Goal: Information Seeking & Learning: Learn about a topic

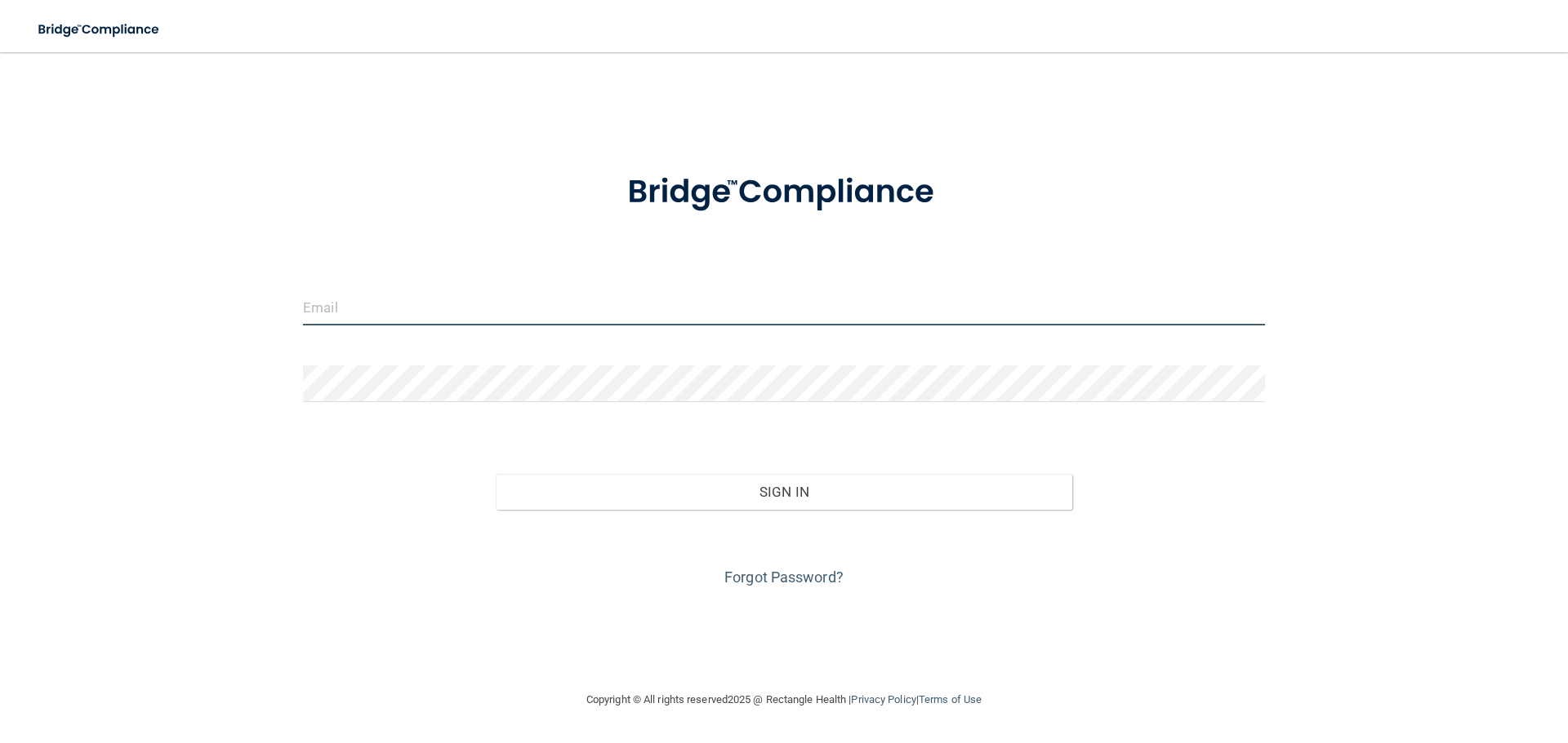
click at [798, 292] on input "email" at bounding box center [784, 307] width 962 height 37
type input "[EMAIL_ADDRESS][DOMAIN_NAME]"
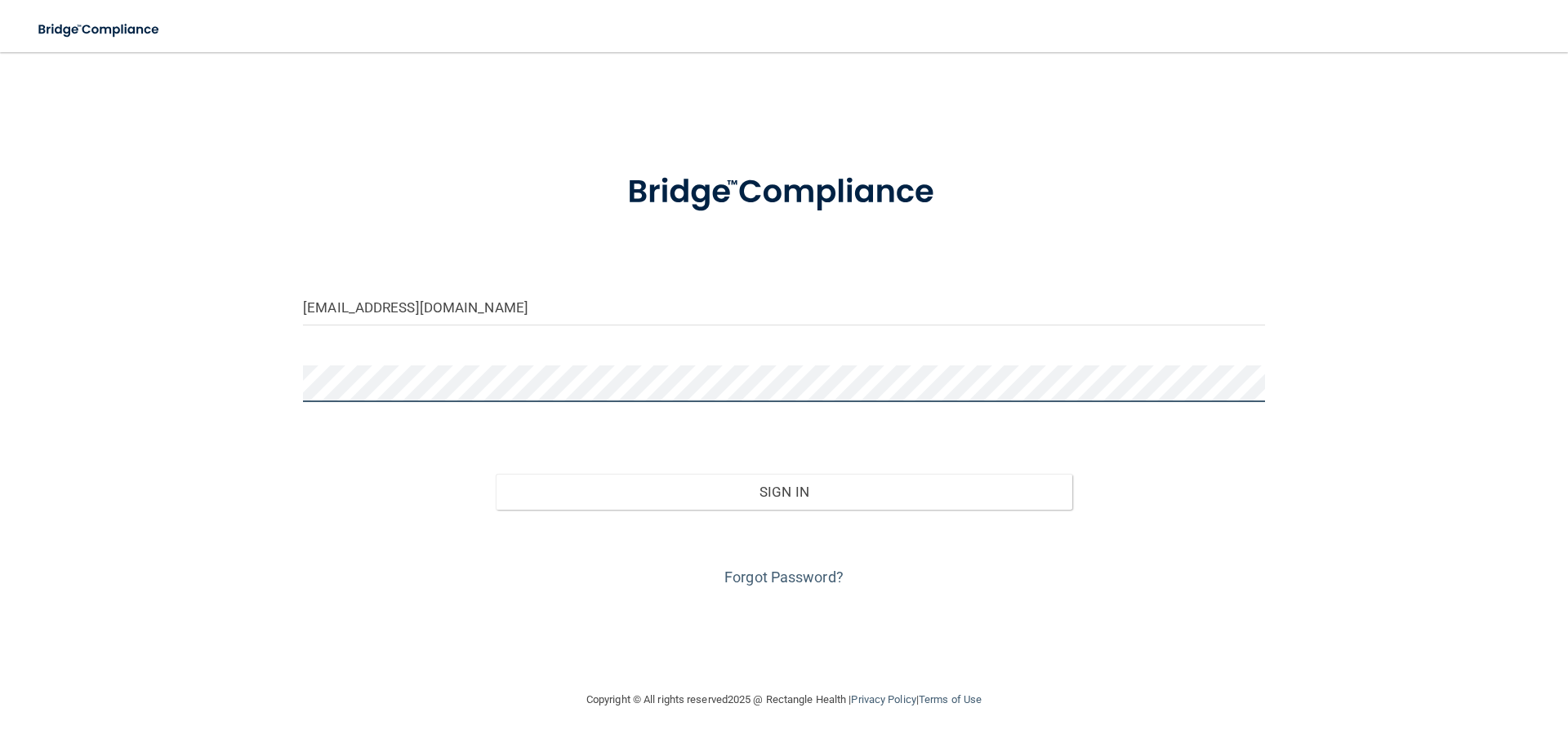
click at [496, 474] on button "Sign In" at bounding box center [784, 492] width 577 height 36
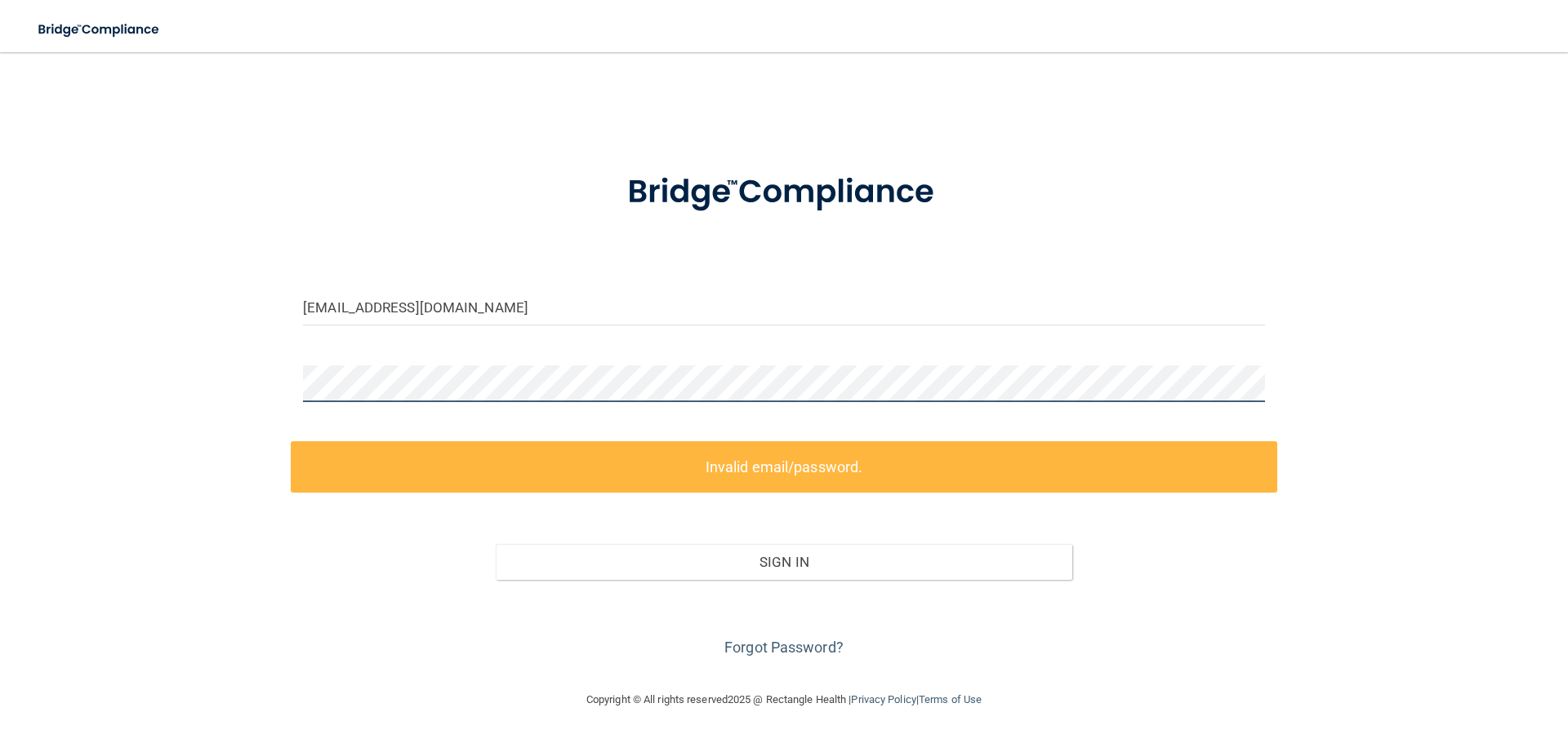
click at [263, 359] on div "office@bluehillseyeassociates.com Invalid email/password. You don't have permis…" at bounding box center [783, 371] width 1502 height 605
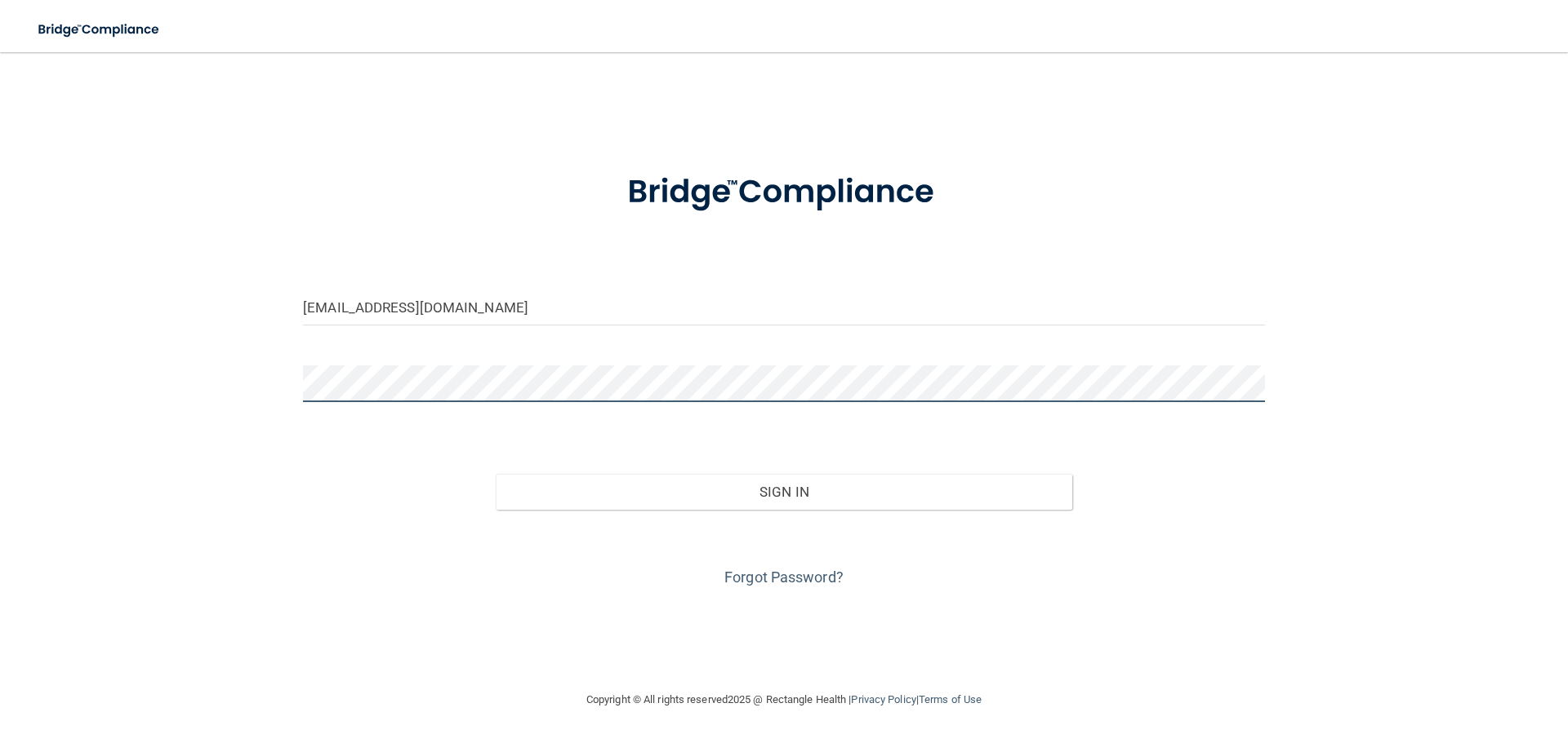
click at [496, 474] on button "Sign In" at bounding box center [784, 492] width 577 height 36
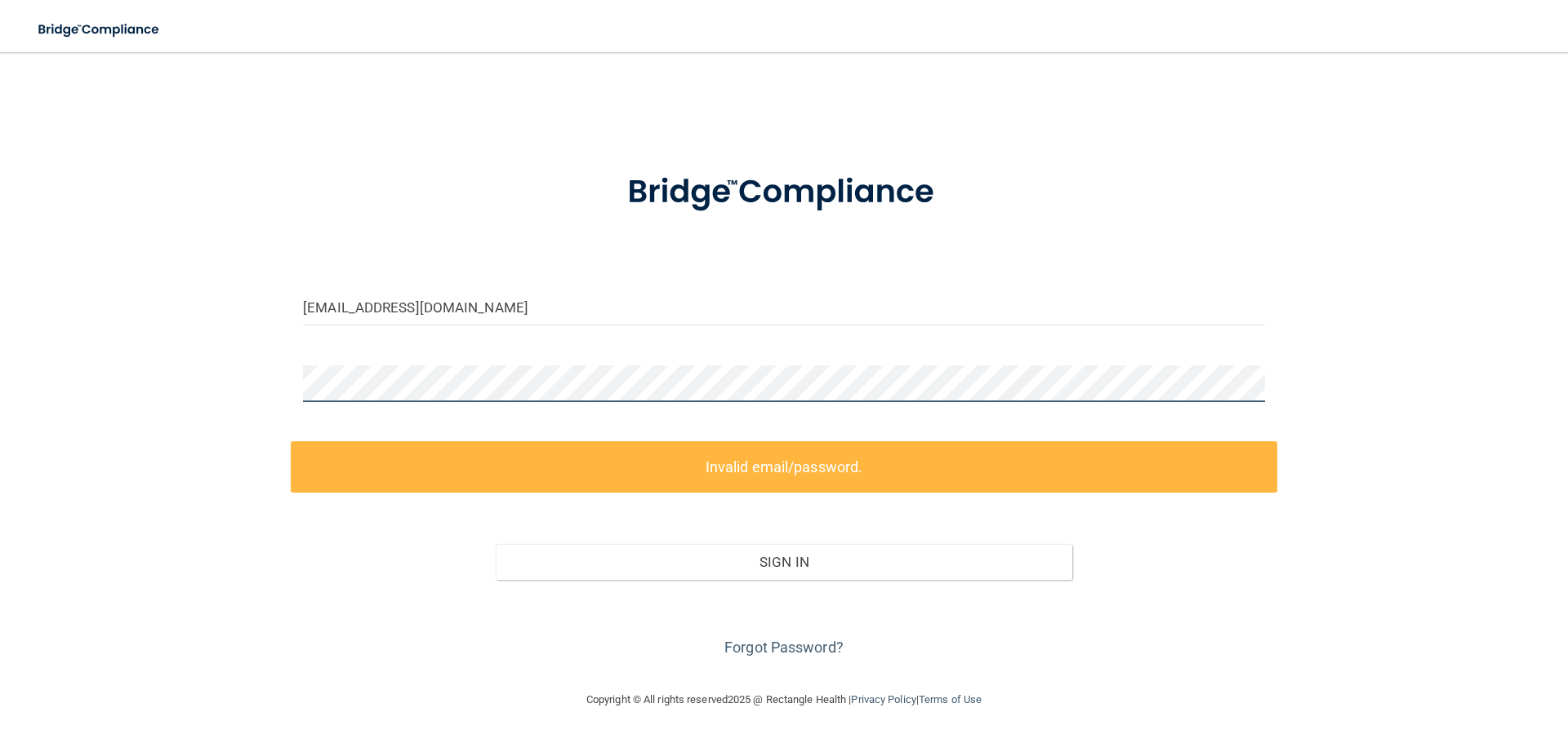
click at [254, 362] on div "office@bluehillseyeassociates.com Invalid email/password. You don't have permis…" at bounding box center [783, 371] width 1502 height 605
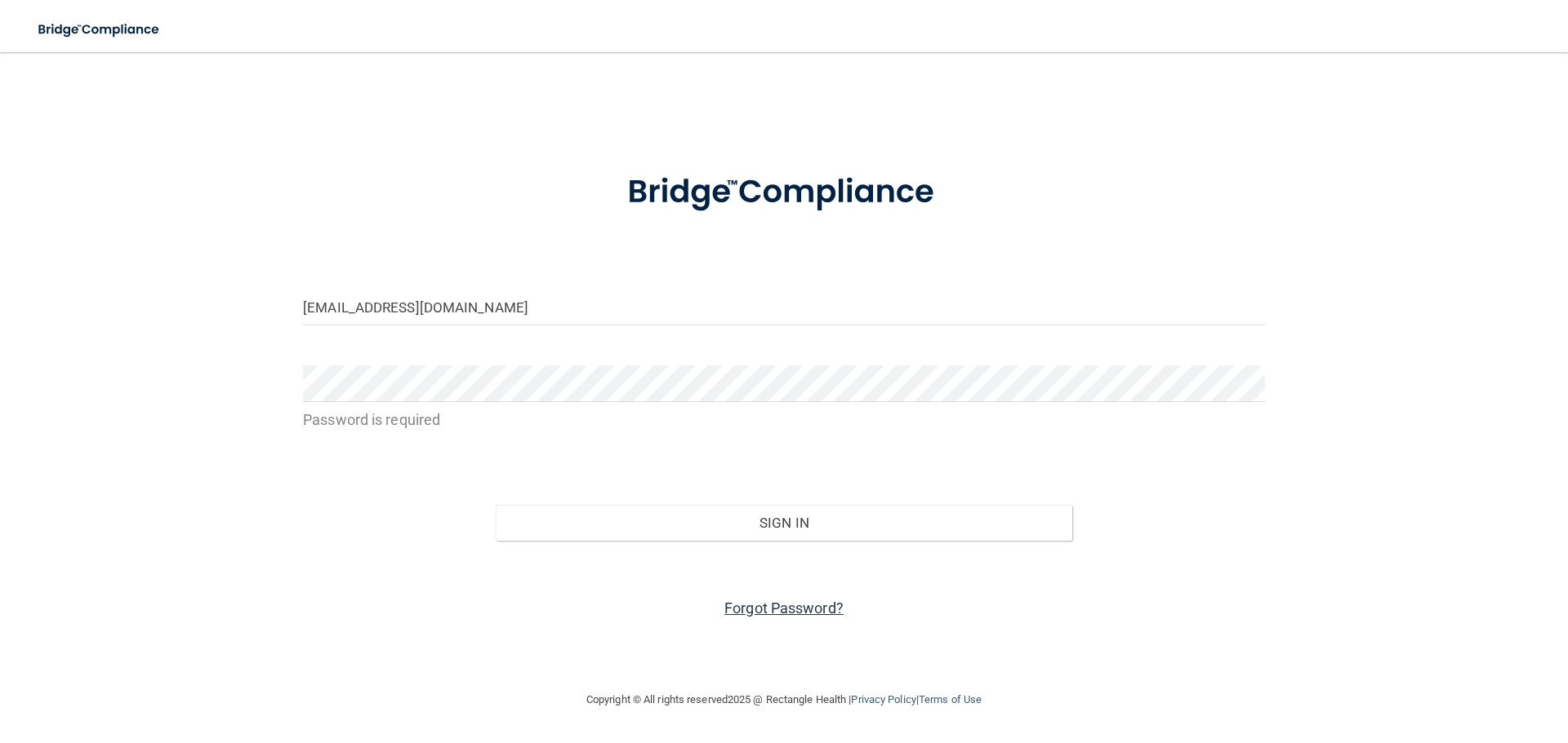
click at [834, 612] on link "Forgot Password?" at bounding box center [784, 608] width 119 height 17
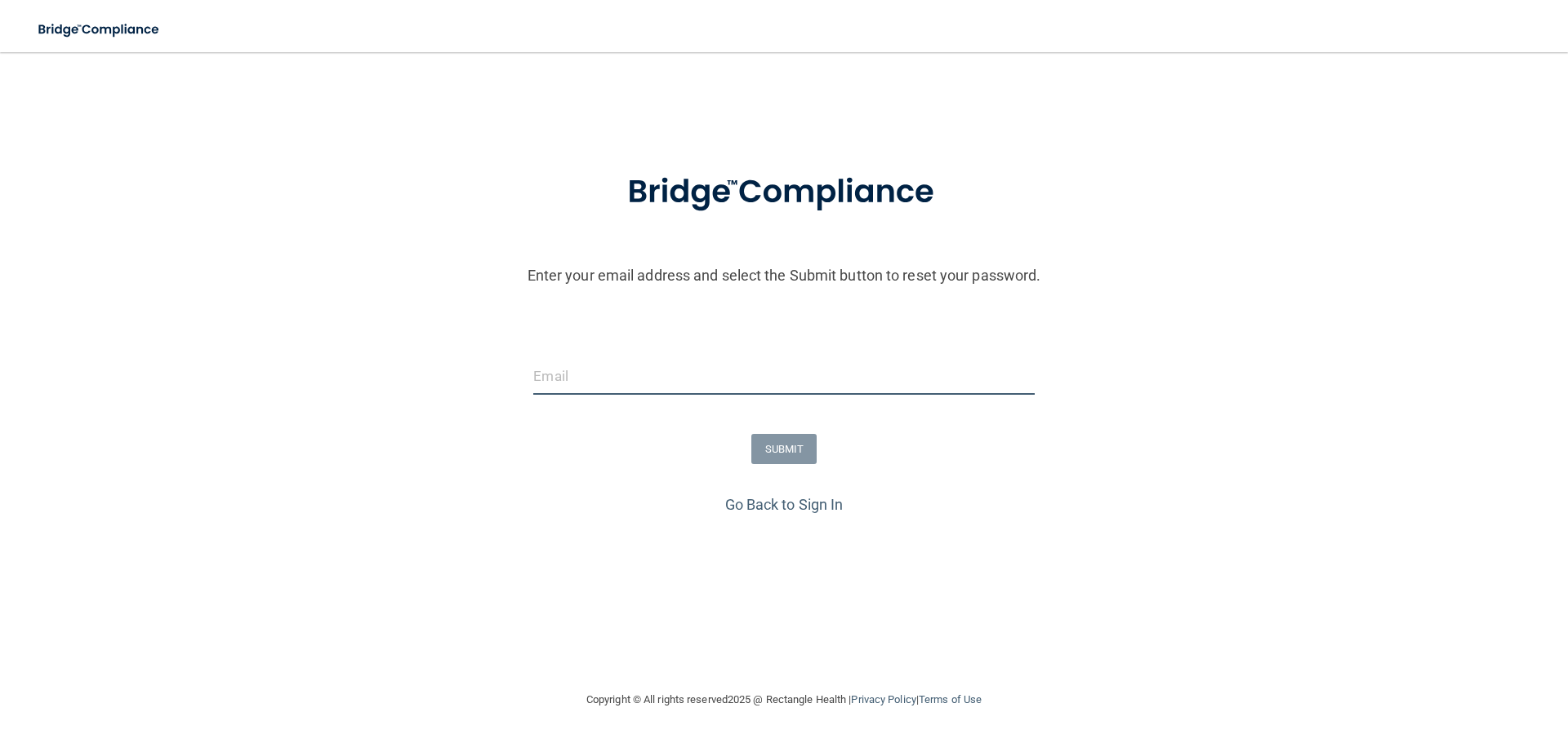
drag, startPoint x: 647, startPoint y: 385, endPoint x: 632, endPoint y: 387, distance: 15.1
click at [644, 385] on input "email" at bounding box center [783, 376] width 500 height 37
type input "[EMAIL_ADDRESS][DOMAIN_NAME]"
click at [775, 446] on button "SUBMIT" at bounding box center [784, 450] width 66 height 31
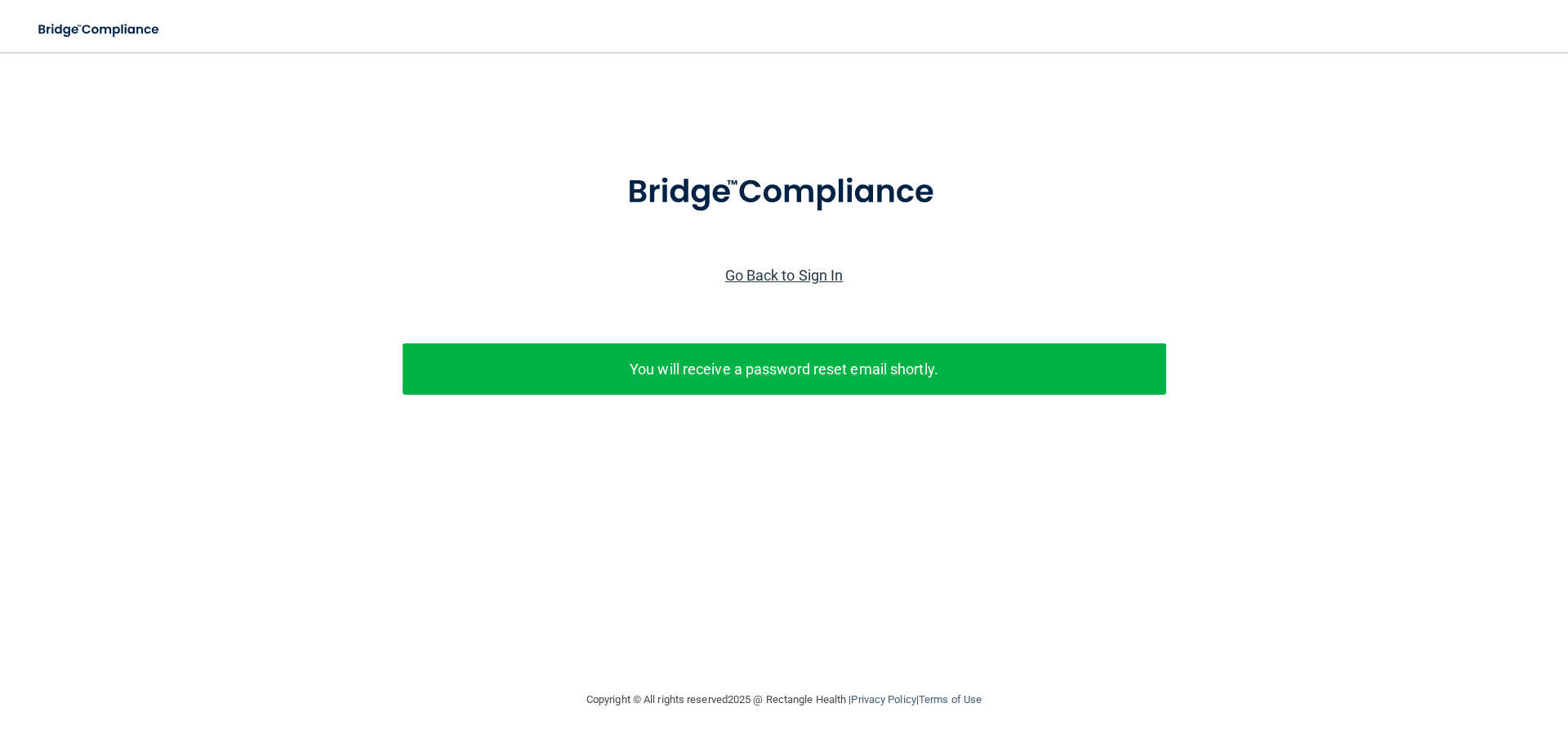
click at [811, 269] on link "Go Back to Sign In" at bounding box center [785, 275] width 119 height 17
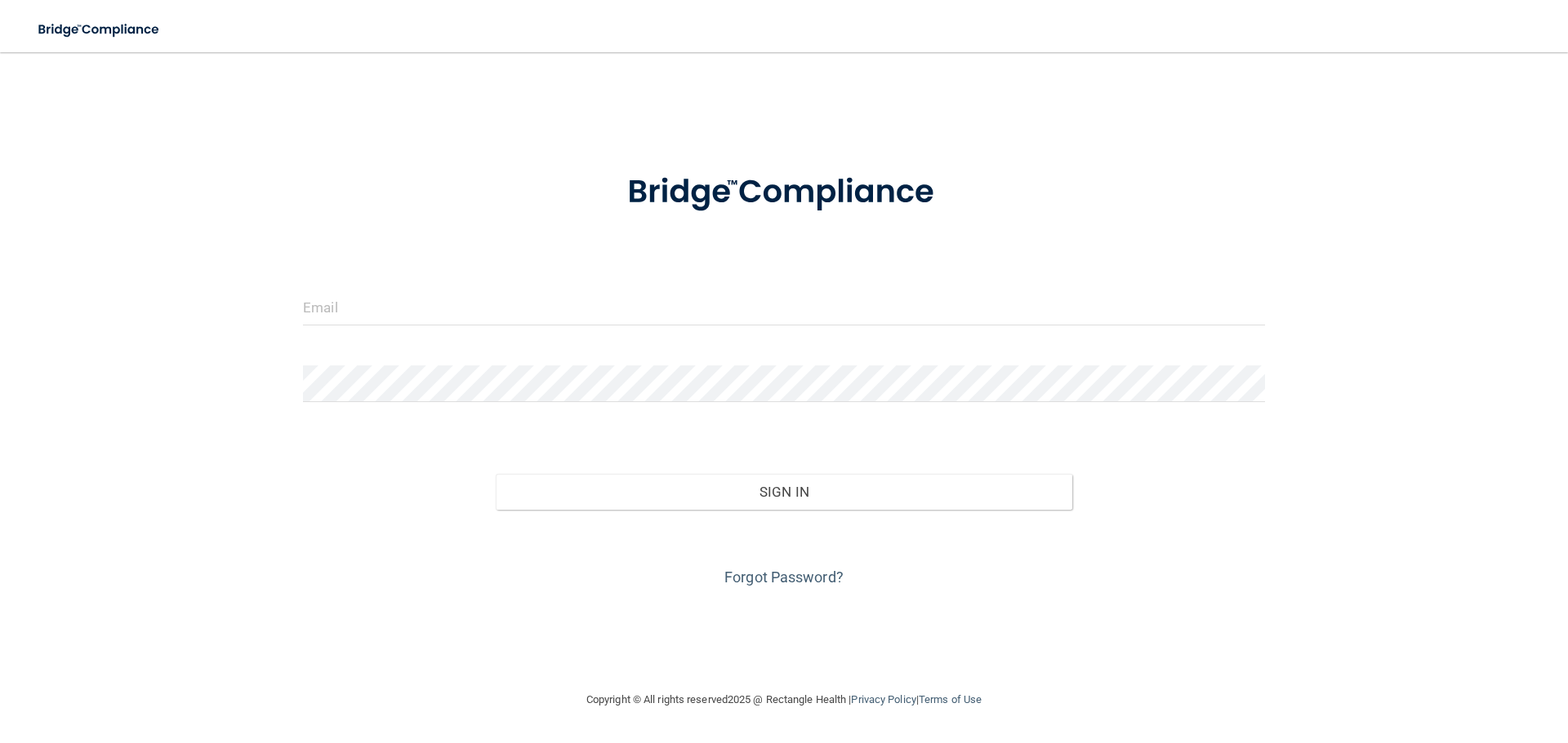
click at [472, 288] on form "Invalid email/password. You don't have permission to access that page. Sign In …" at bounding box center [784, 371] width 962 height 441
click at [471, 303] on input "email" at bounding box center [784, 307] width 962 height 37
type input "[EMAIL_ADDRESS][DOMAIN_NAME]"
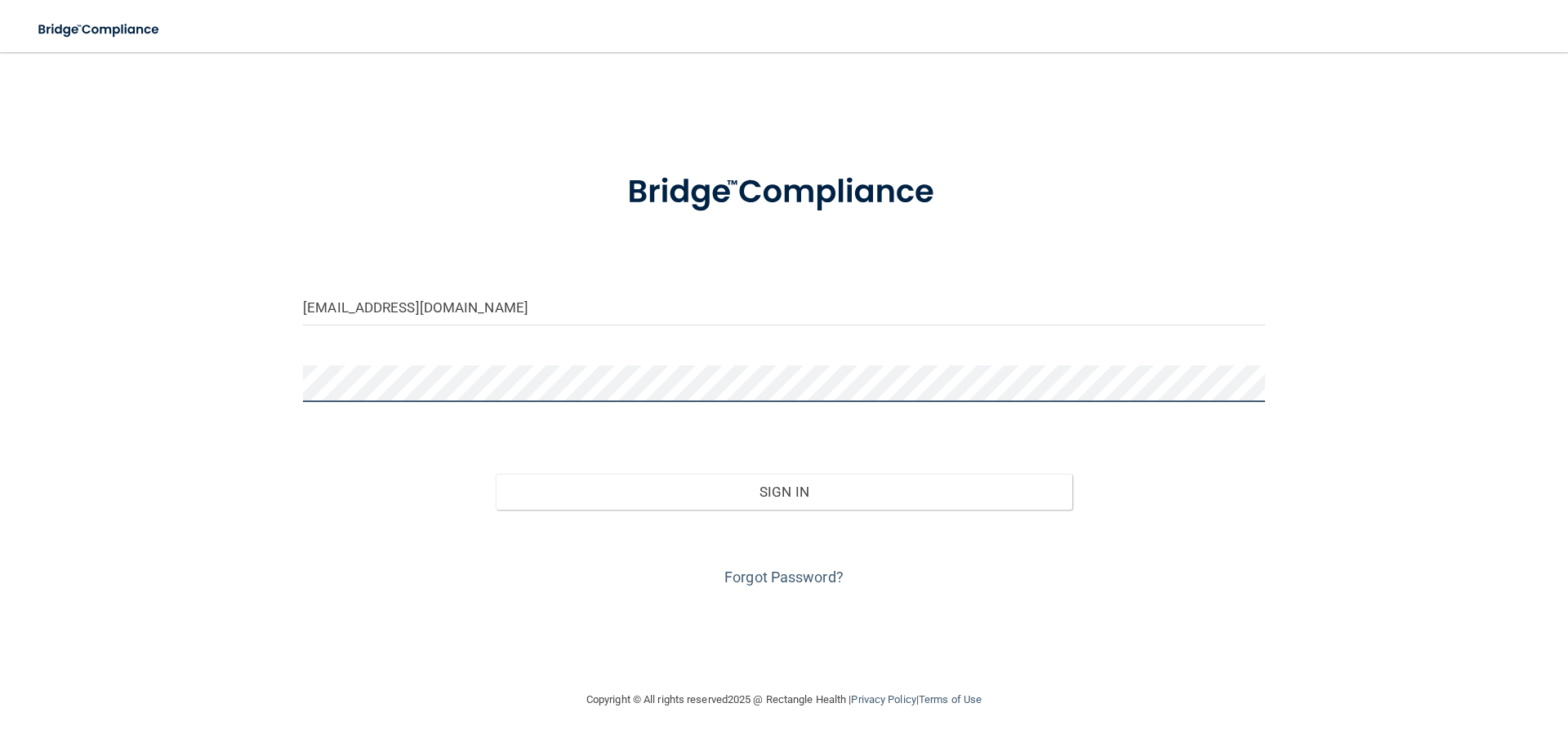
click at [496, 474] on button "Sign In" at bounding box center [784, 492] width 577 height 36
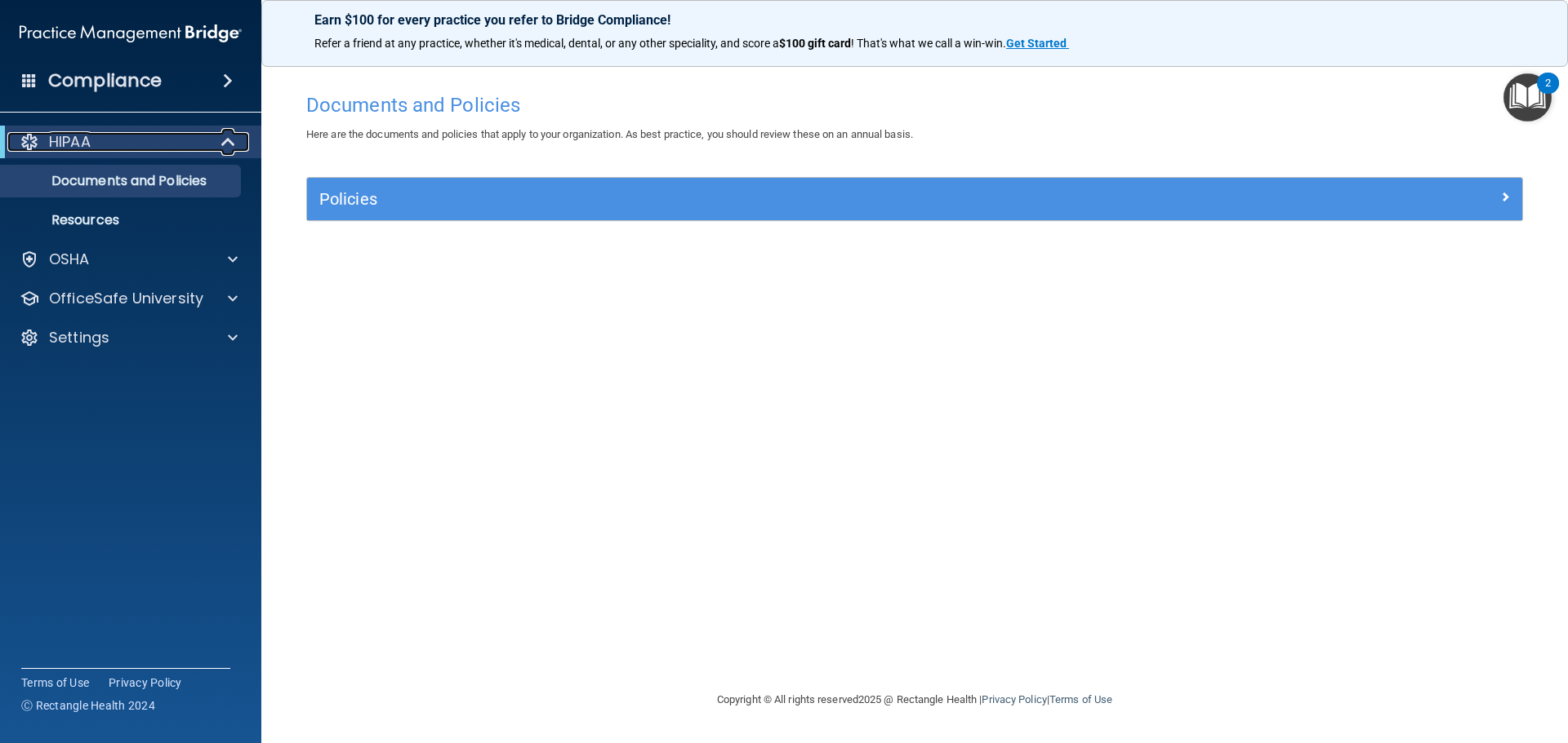
click at [160, 151] on div "HIPAA" at bounding box center [108, 142] width 202 height 20
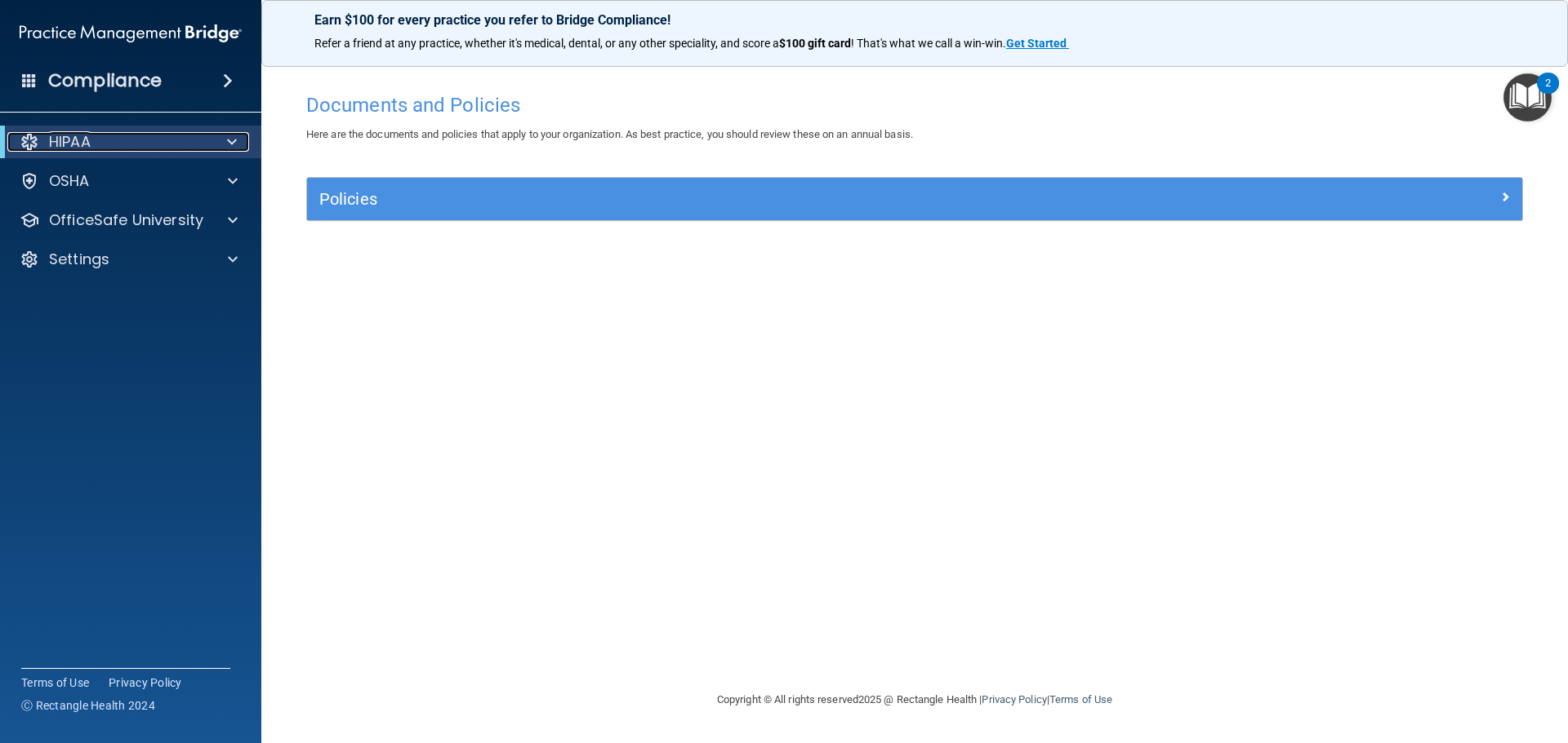
click at [160, 151] on div "HIPAA" at bounding box center [108, 142] width 202 height 20
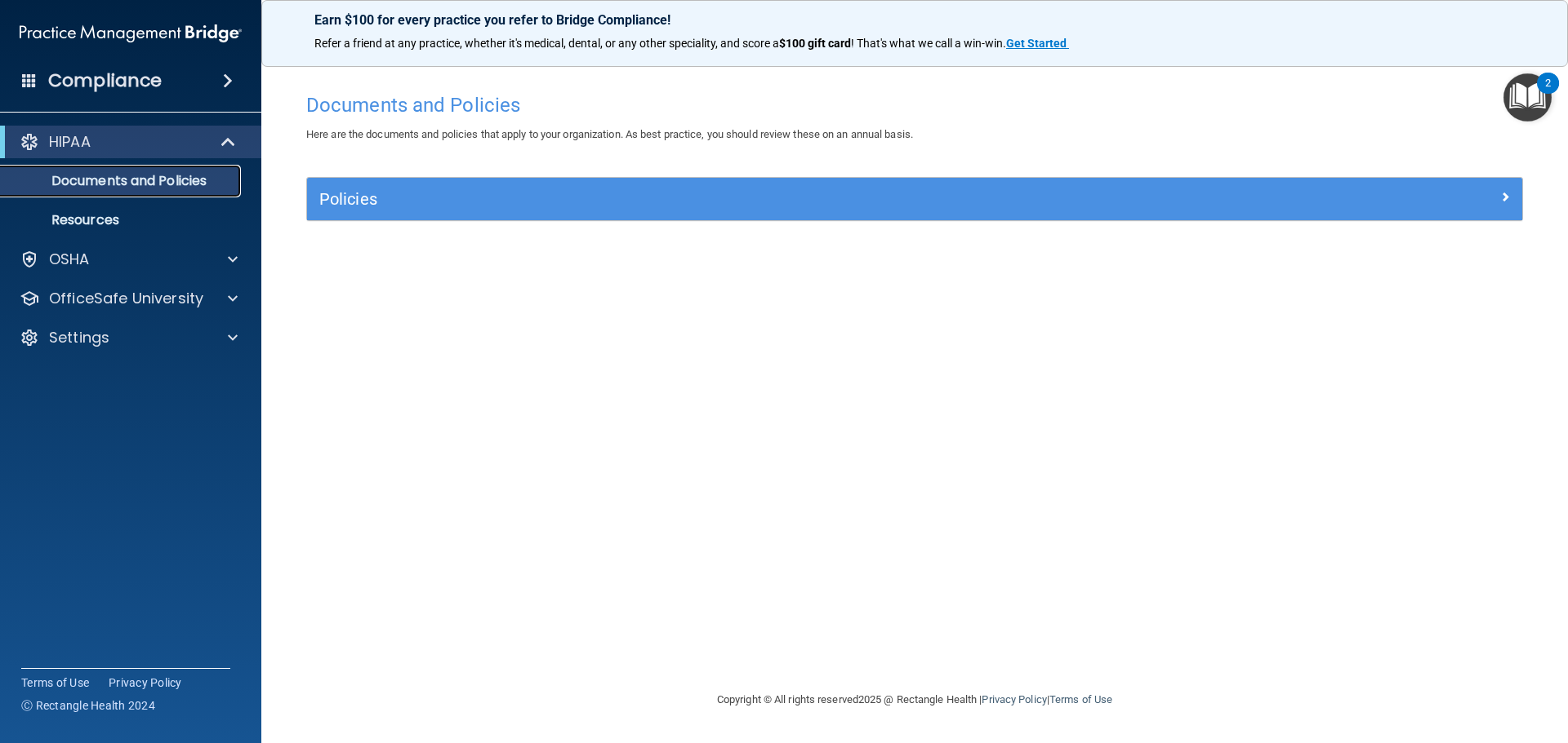
click at [167, 174] on p "Documents and Policies" at bounding box center [122, 181] width 223 height 16
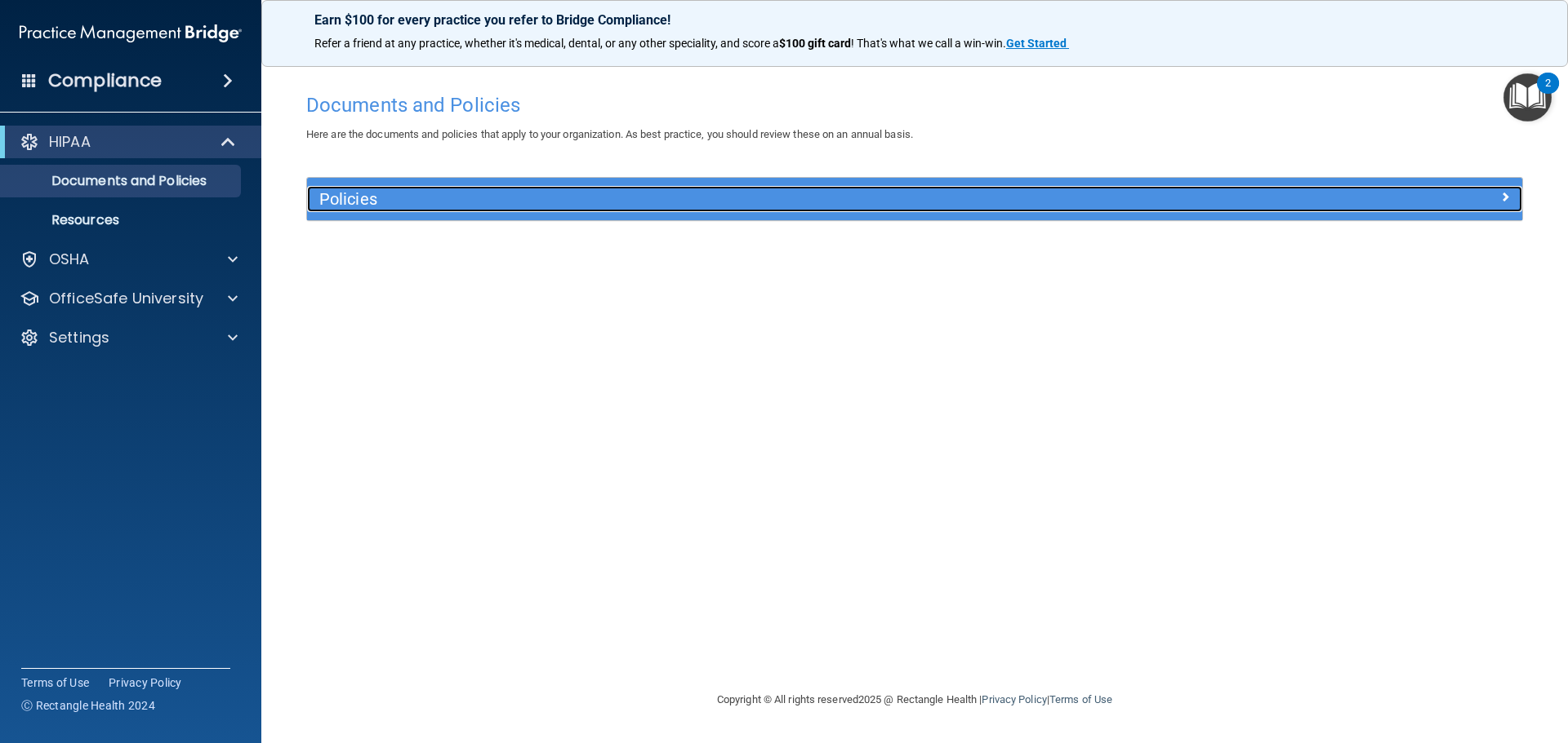
click at [1509, 192] on div at bounding box center [1369, 196] width 303 height 20
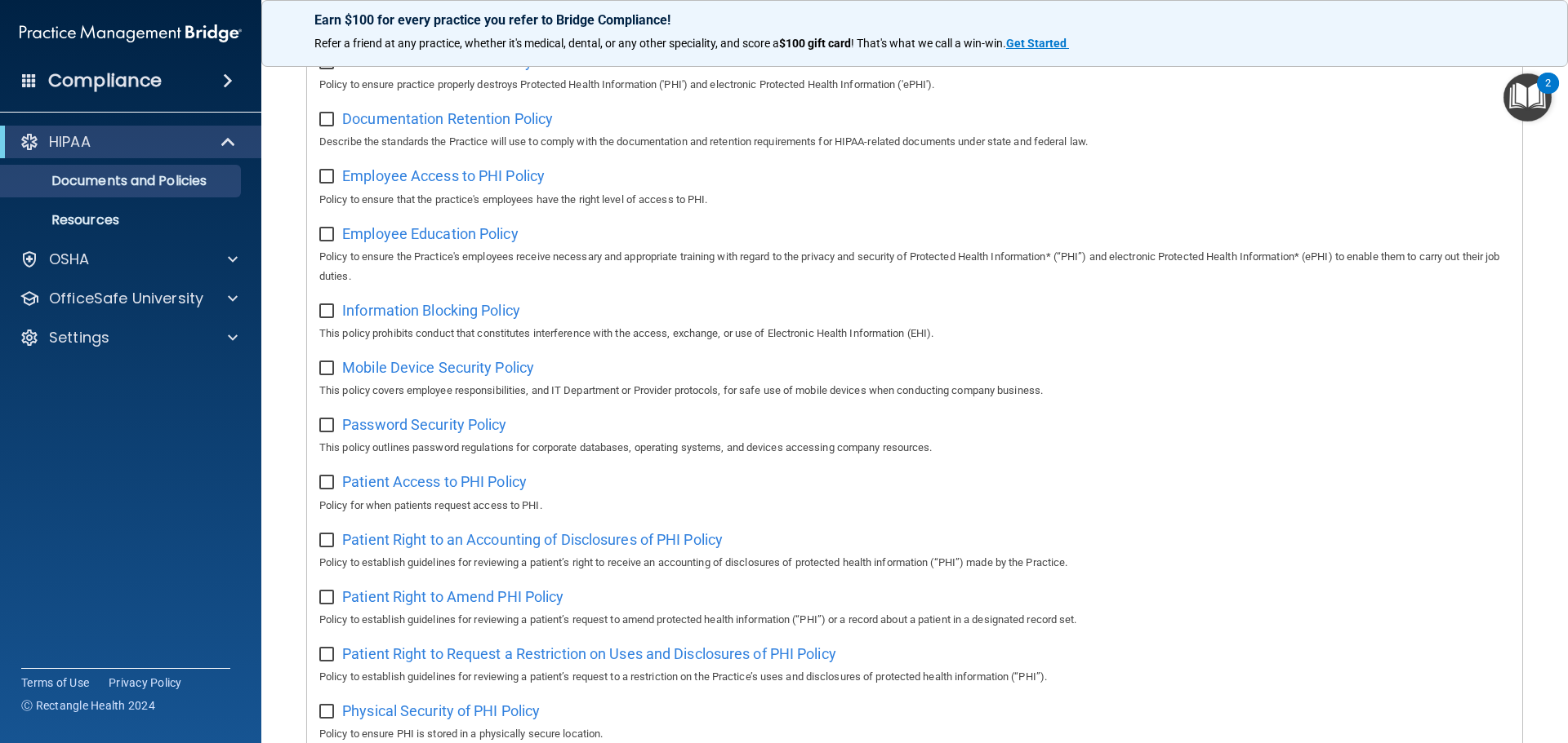
scroll to position [159, 0]
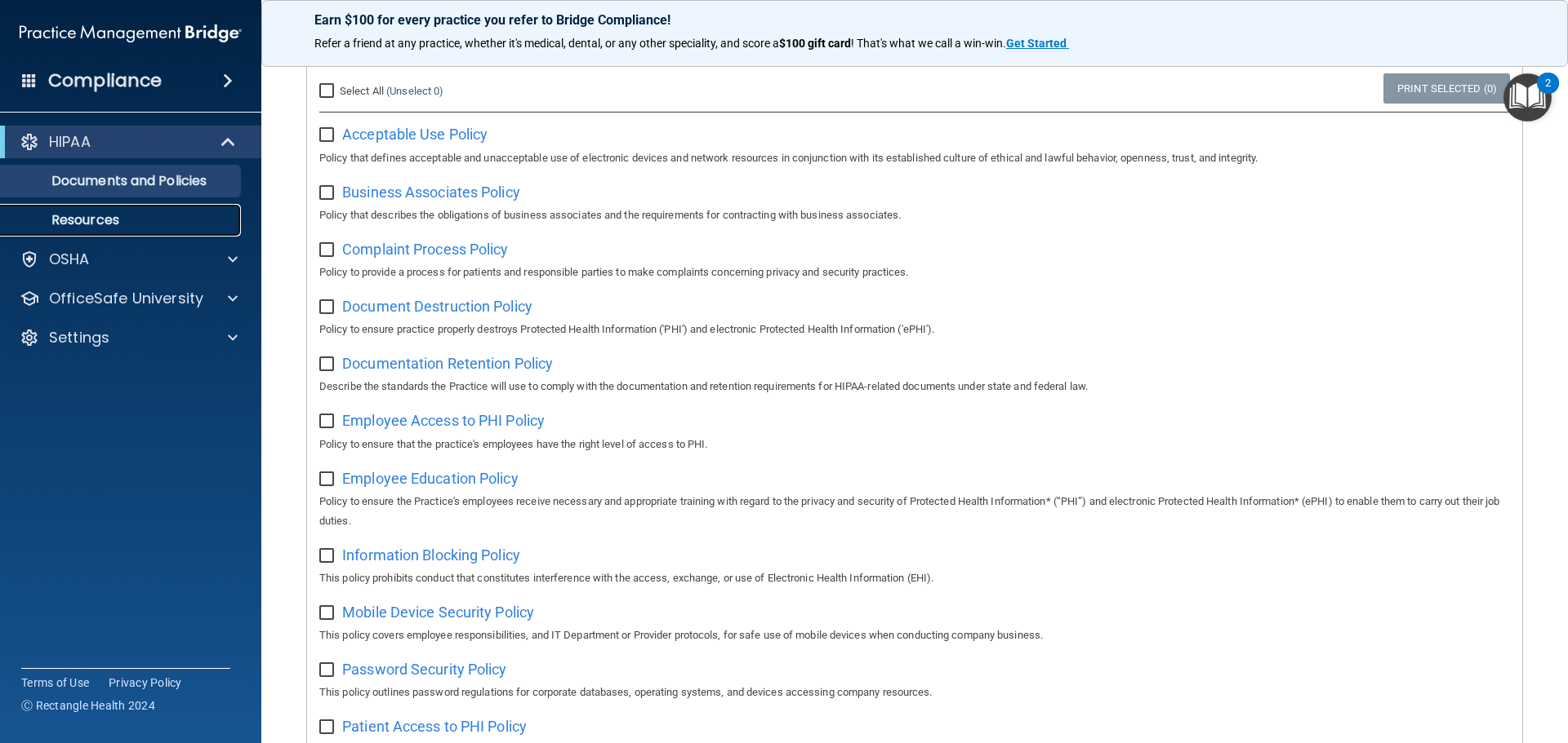
click at [85, 221] on p "Resources" at bounding box center [122, 220] width 223 height 16
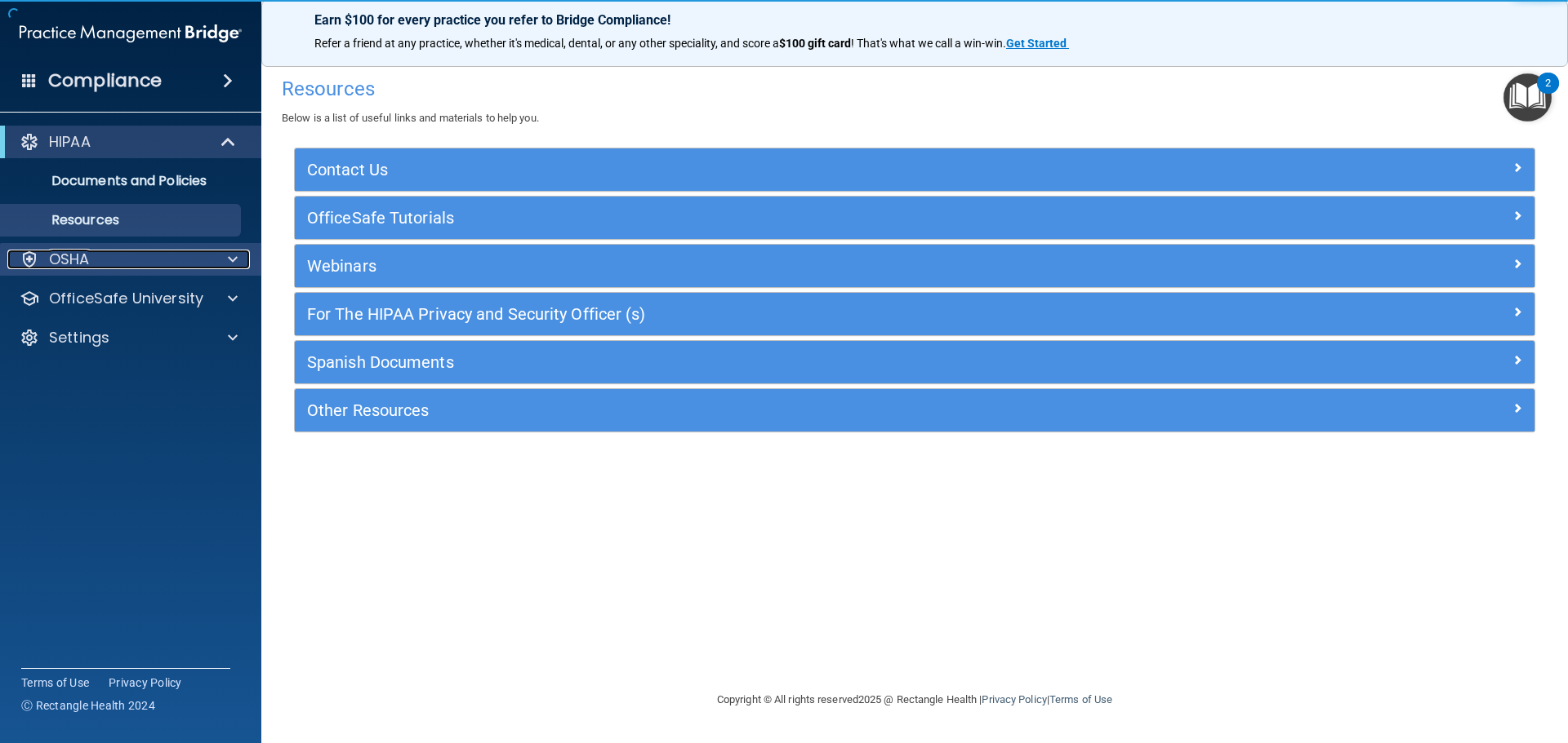
click at [135, 261] on div "OSHA" at bounding box center [108, 260] width 203 height 20
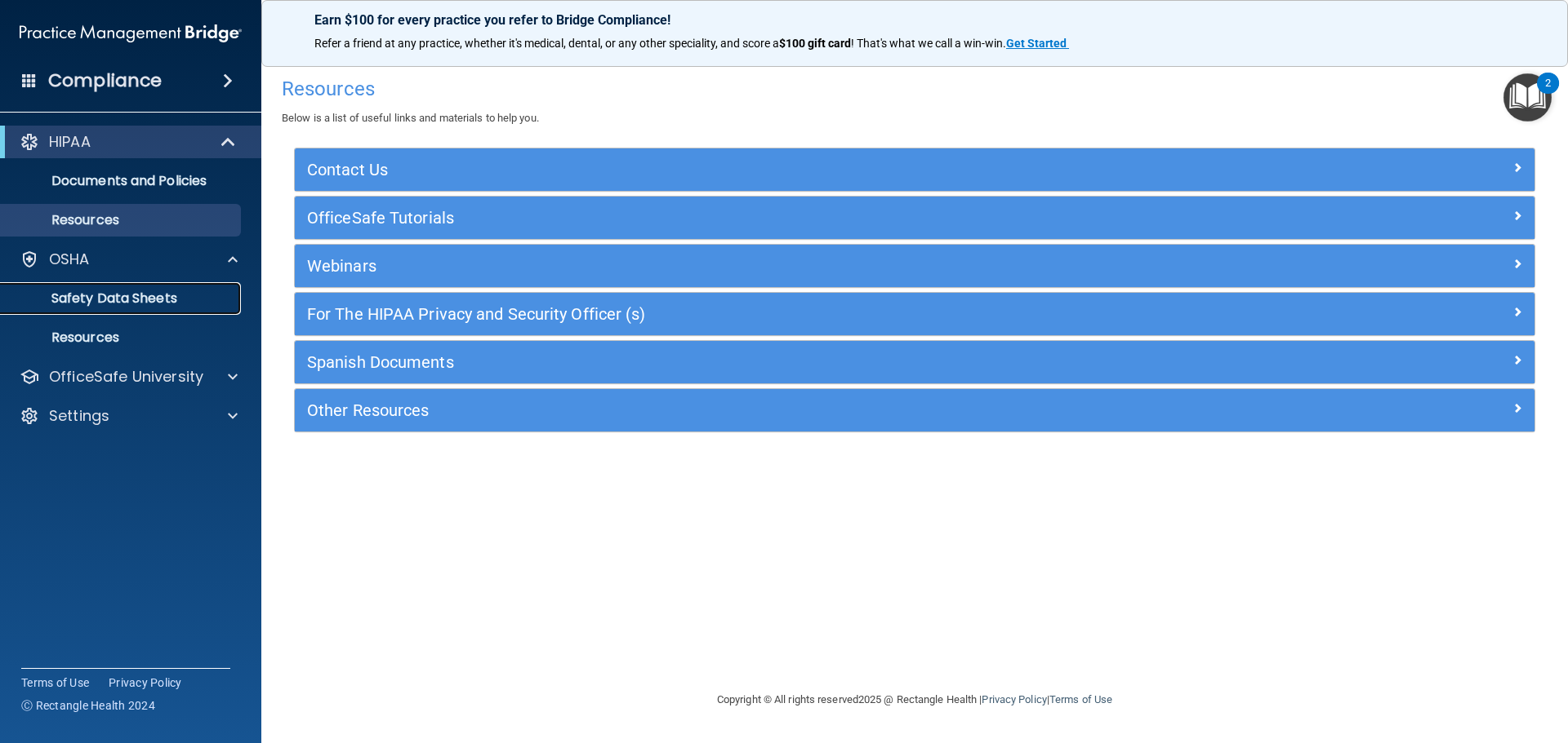
click at [154, 301] on p "Safety Data Sheets" at bounding box center [122, 299] width 223 height 16
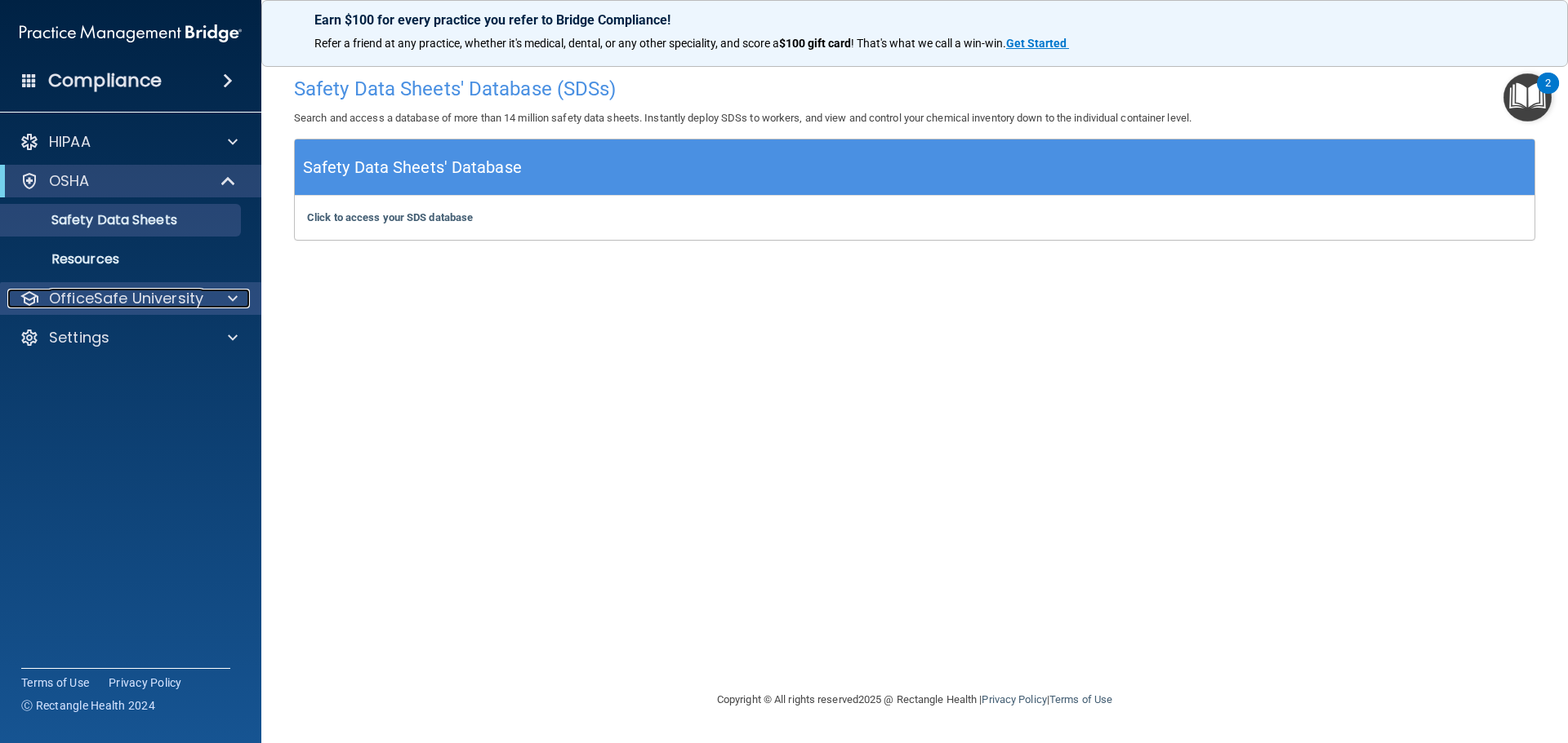
click at [124, 307] on p "OfficeSafe University" at bounding box center [125, 299] width 154 height 20
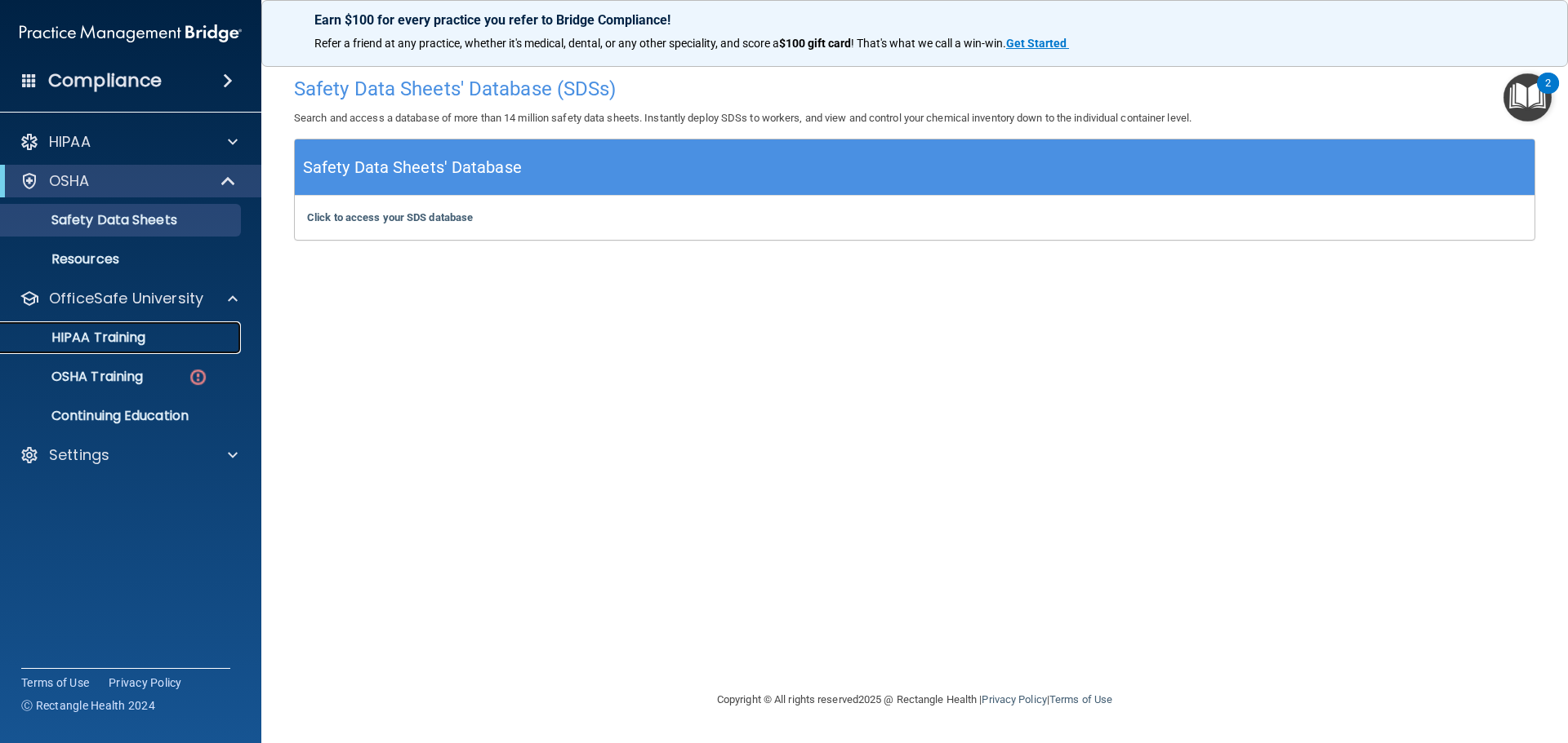
click at [120, 347] on link "HIPAA Training" at bounding box center [113, 337] width 257 height 32
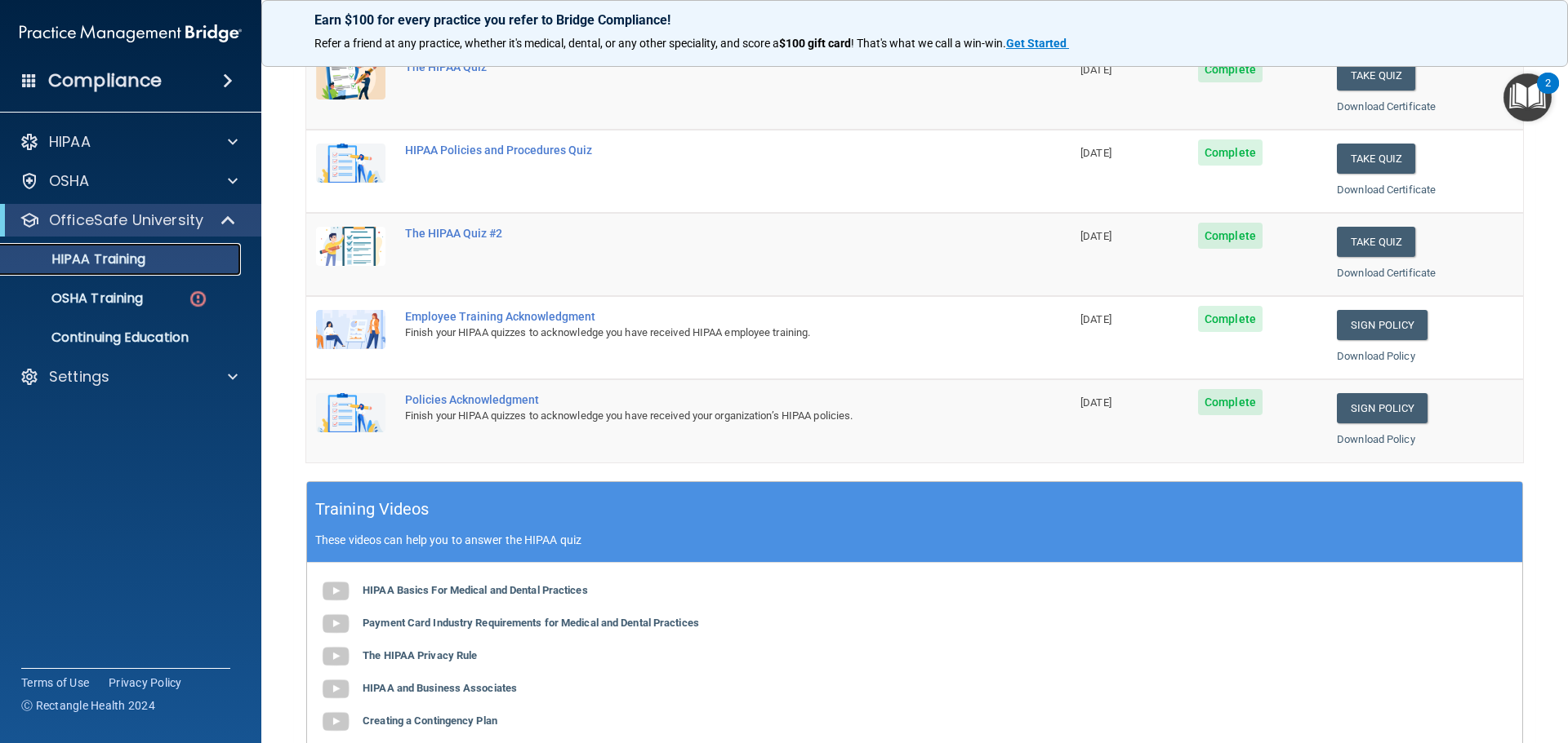
scroll to position [159, 0]
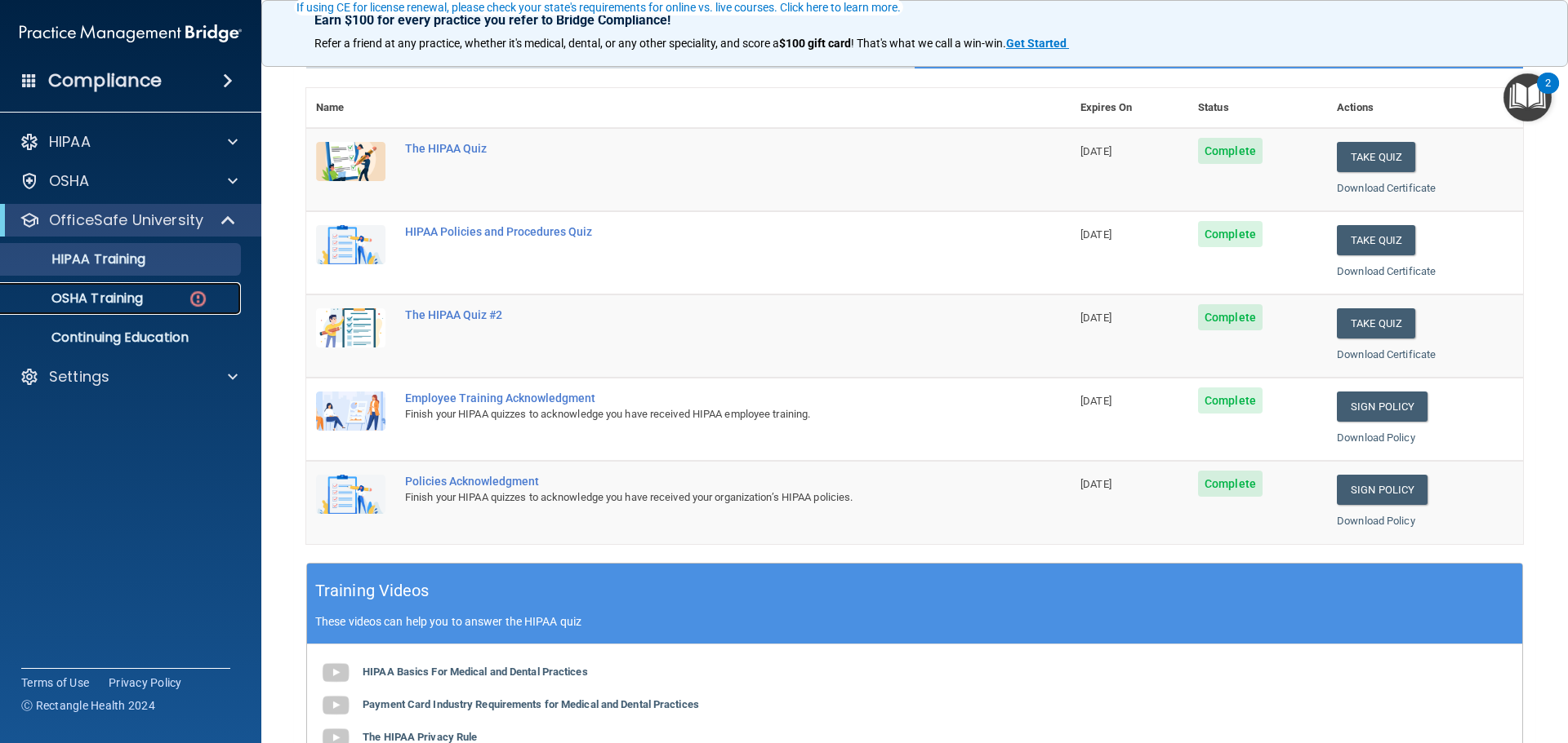
click at [131, 293] on p "OSHA Training" at bounding box center [77, 299] width 132 height 16
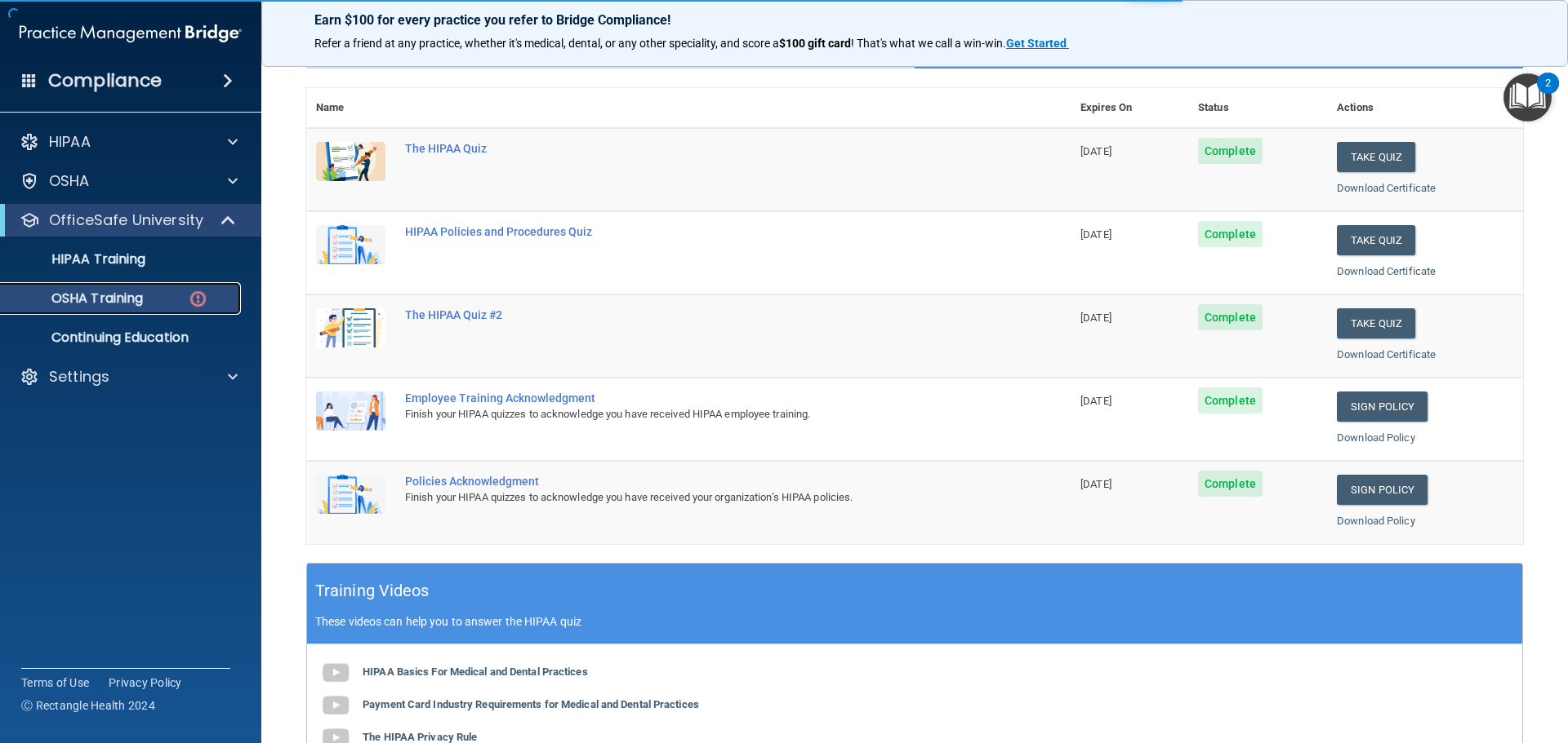
scroll to position [4, 0]
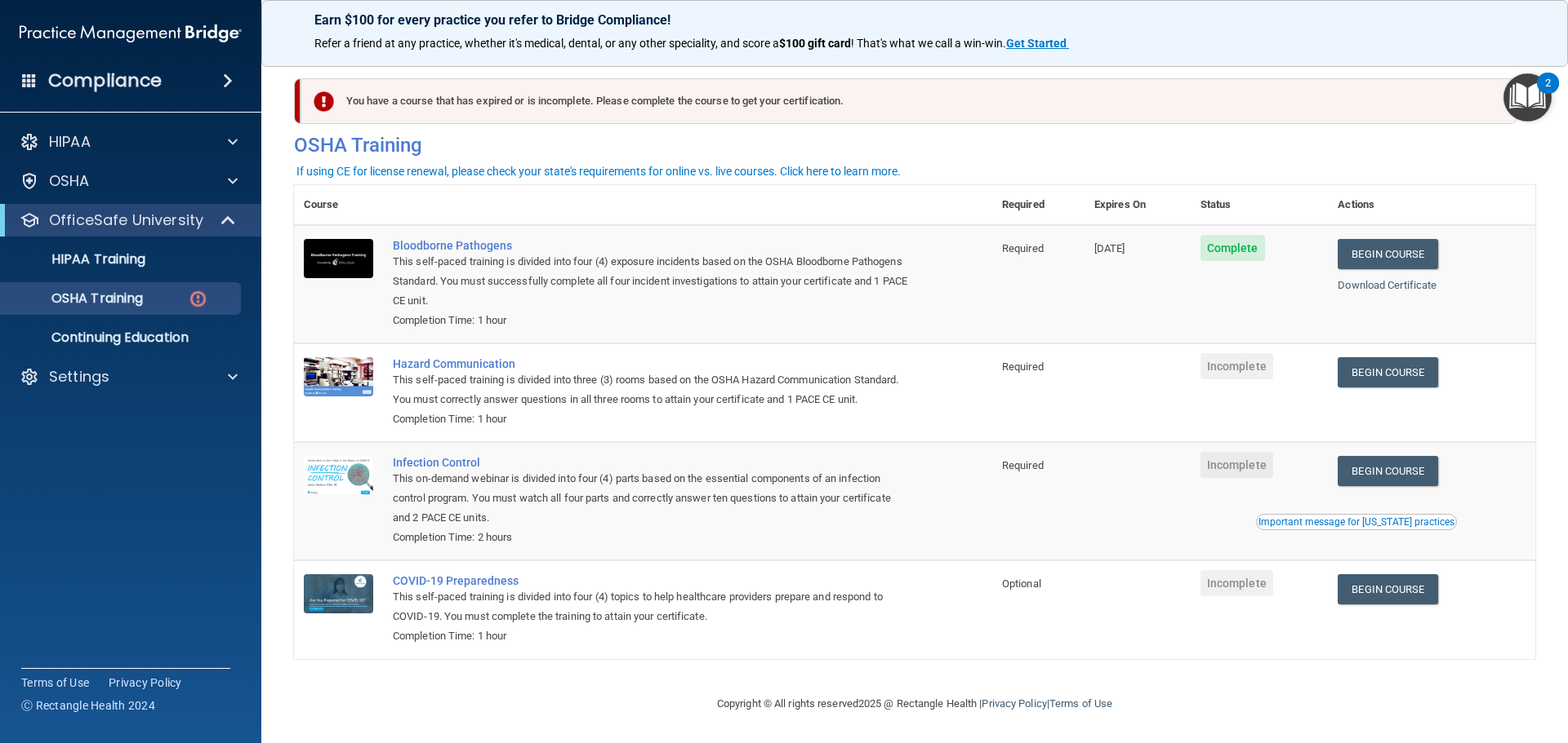
click at [1534, 96] on img "Open Resource Center, 2 new notifications" at bounding box center [1527, 98] width 49 height 49
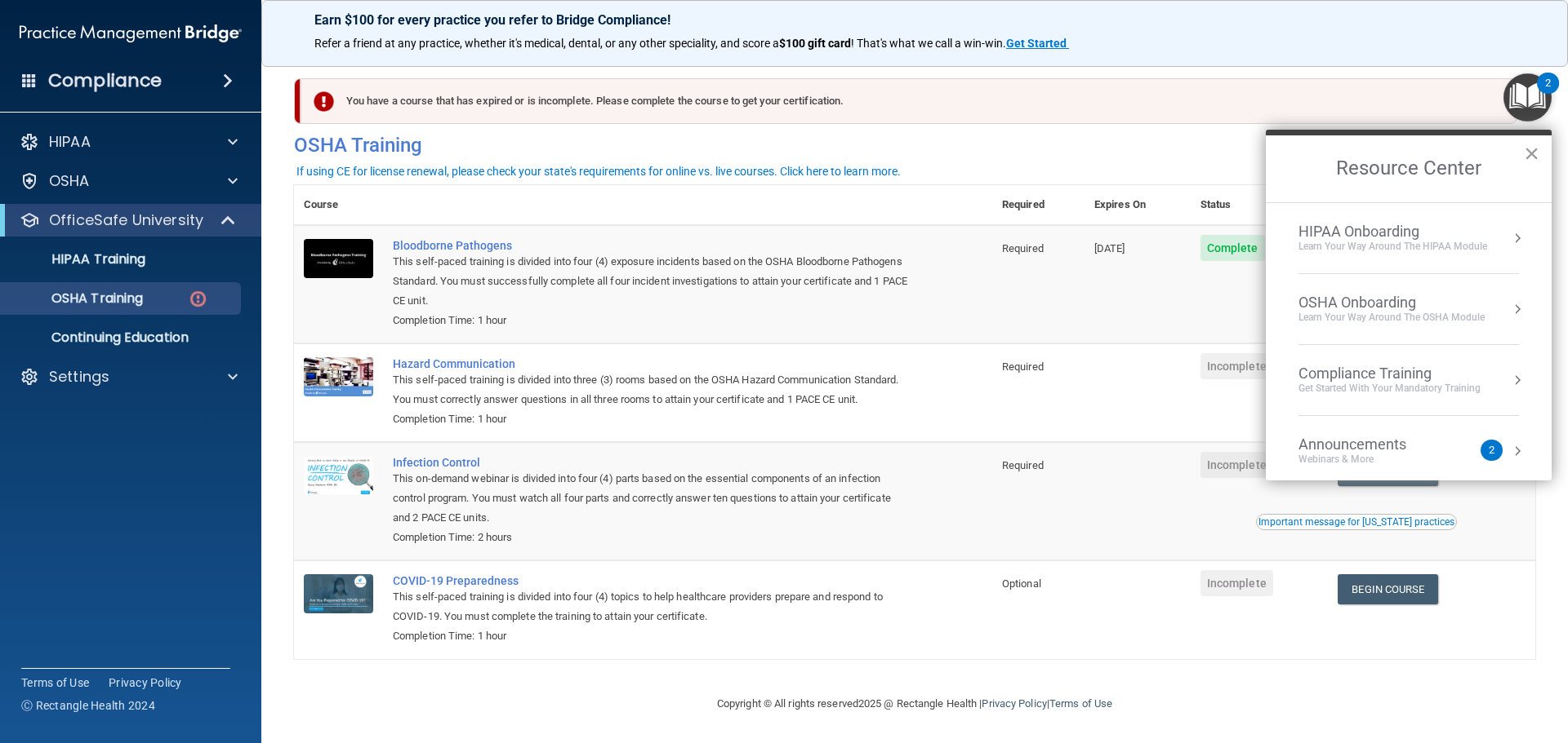
click at [1528, 162] on button "×" at bounding box center [1531, 153] width 15 height 26
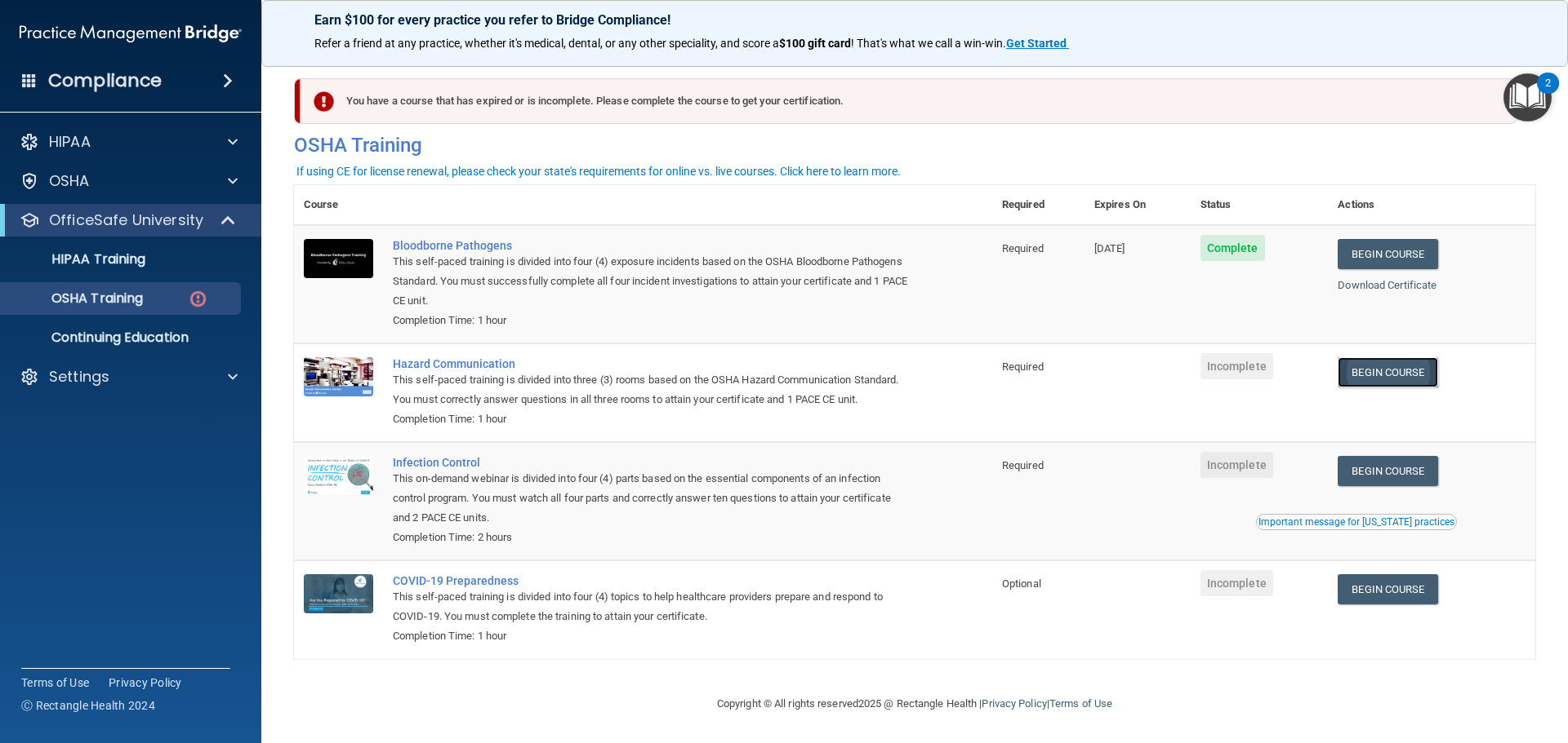
click at [1367, 373] on link "Begin Course" at bounding box center [1387, 372] width 100 height 31
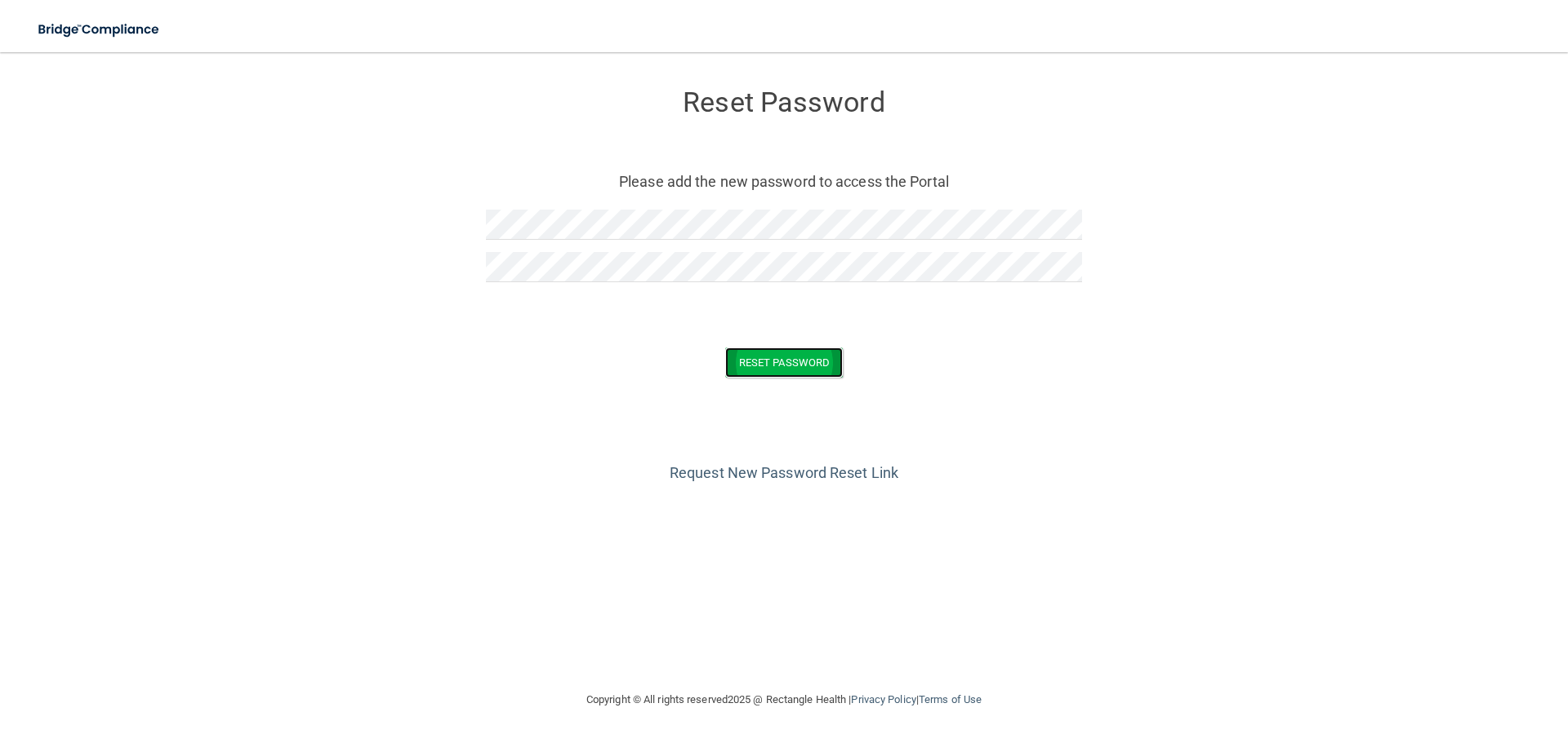
click at [760, 366] on button "Reset Password" at bounding box center [784, 363] width 118 height 31
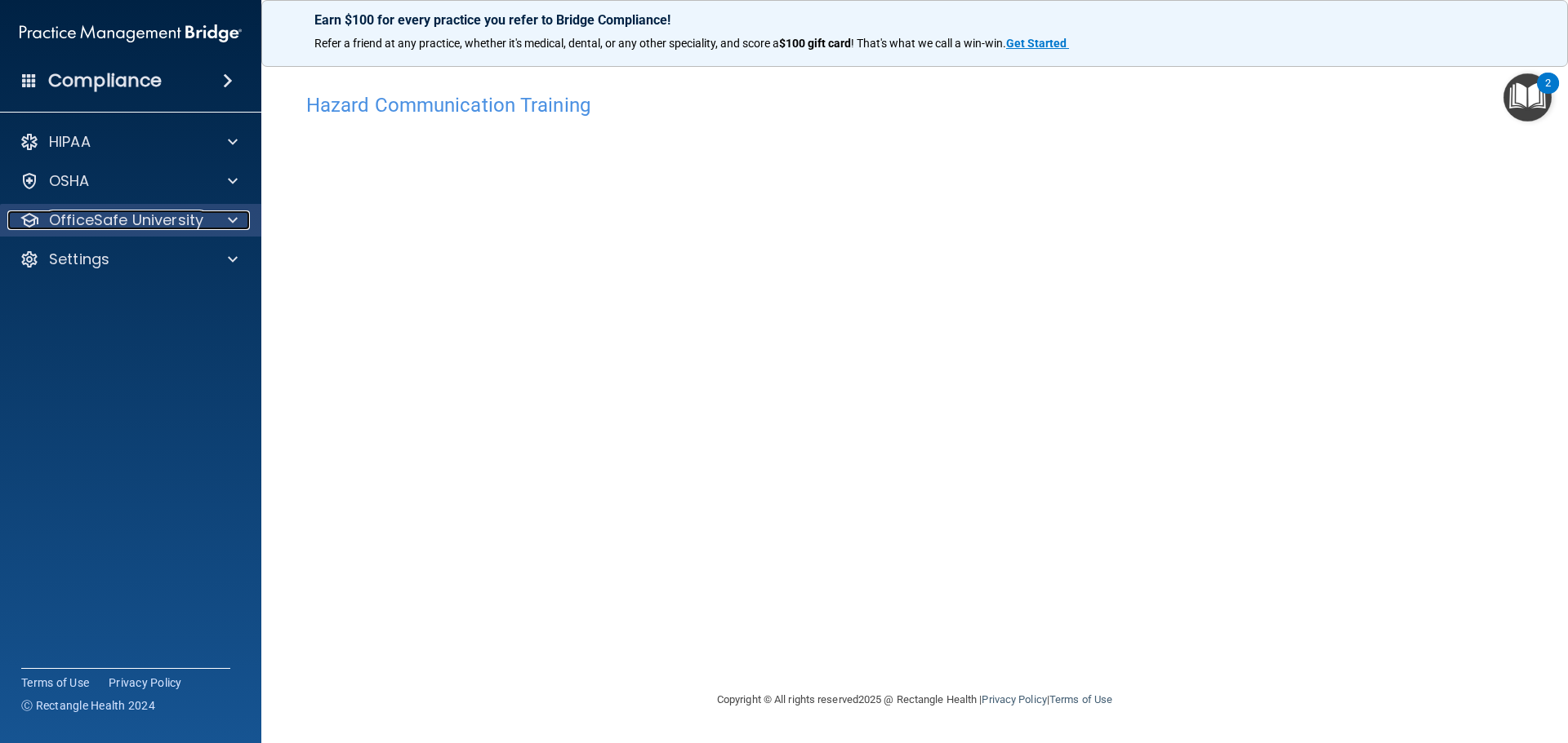
click at [133, 224] on p "OfficeSafe University" at bounding box center [125, 220] width 154 height 20
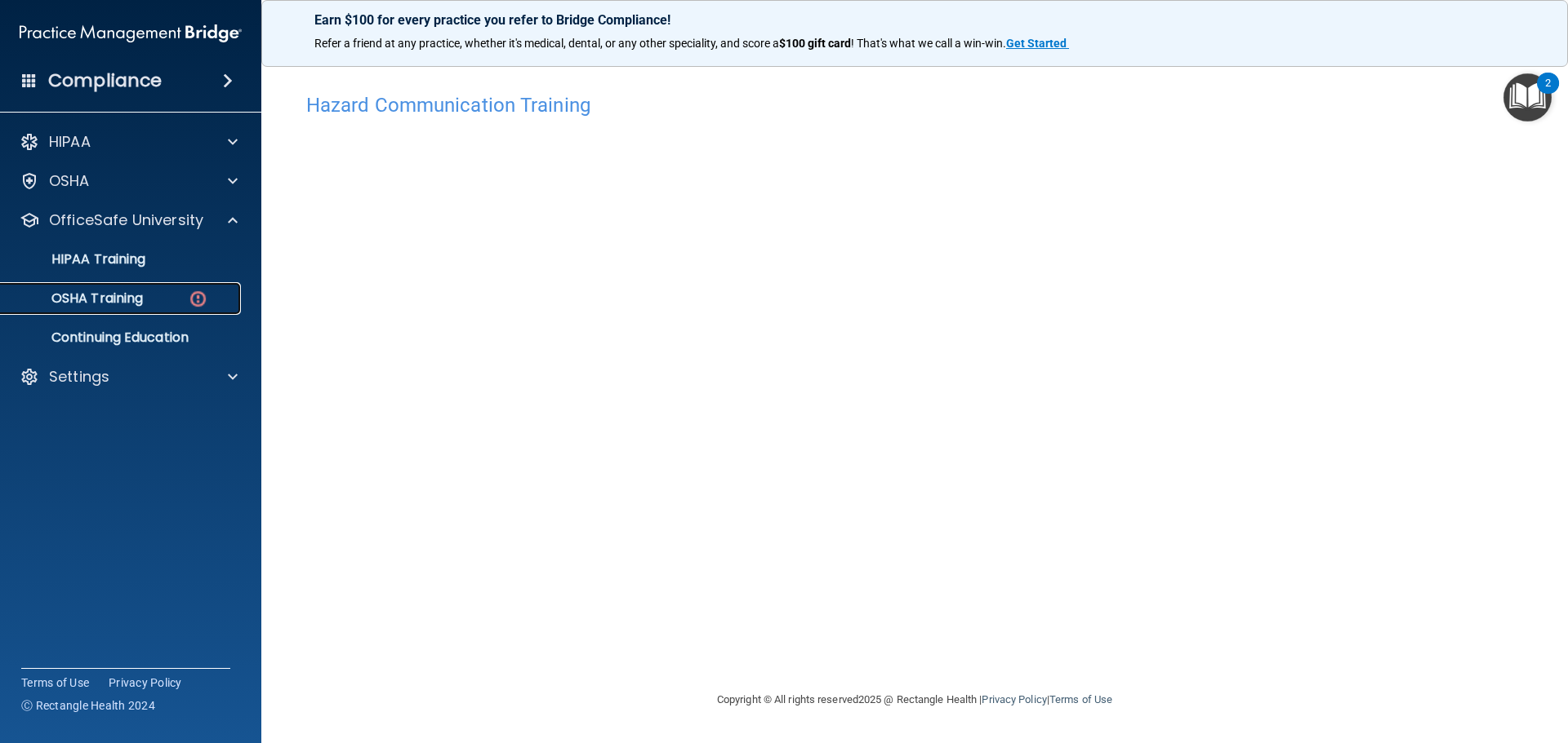
click at [124, 296] on p "OSHA Training" at bounding box center [77, 299] width 132 height 16
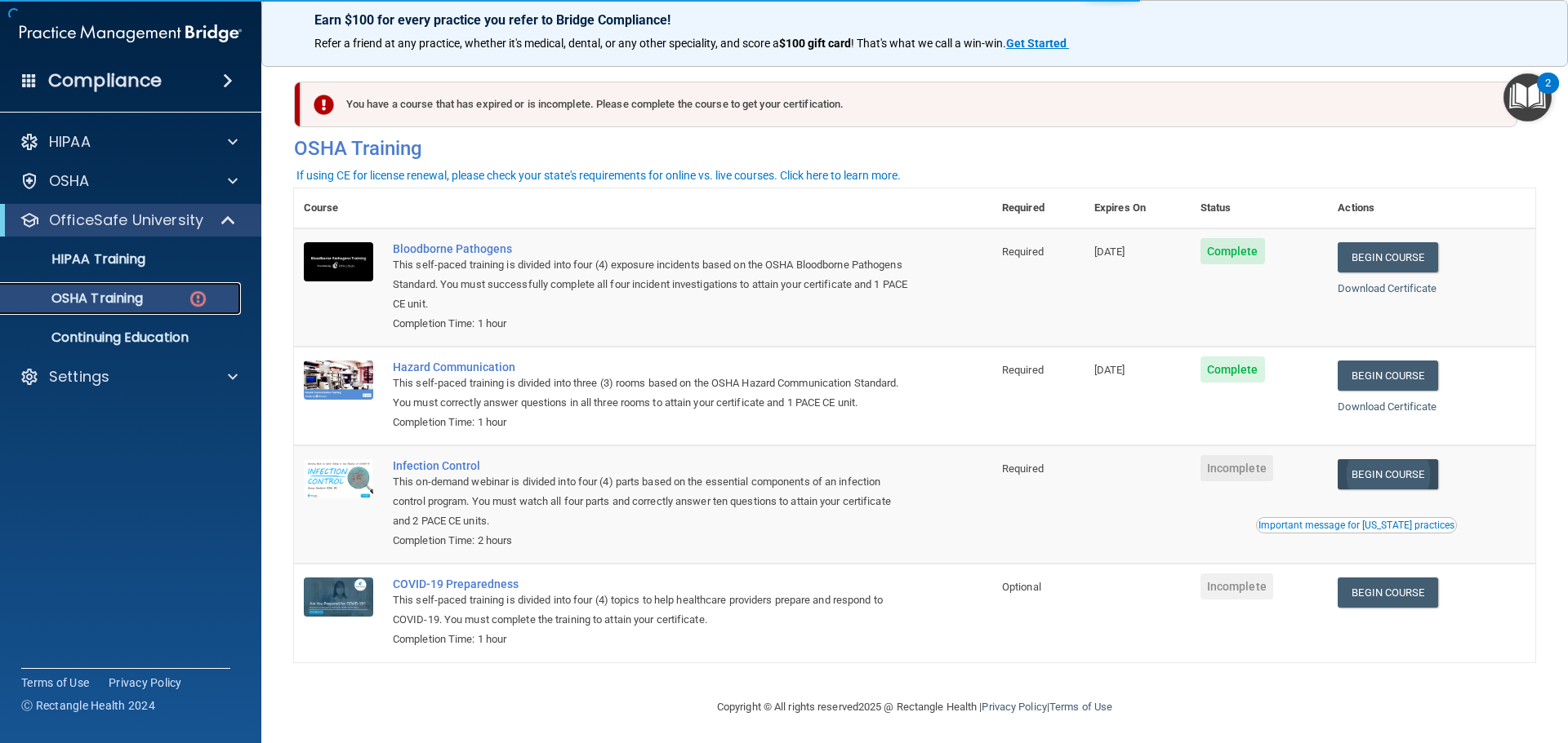
scroll to position [4, 0]
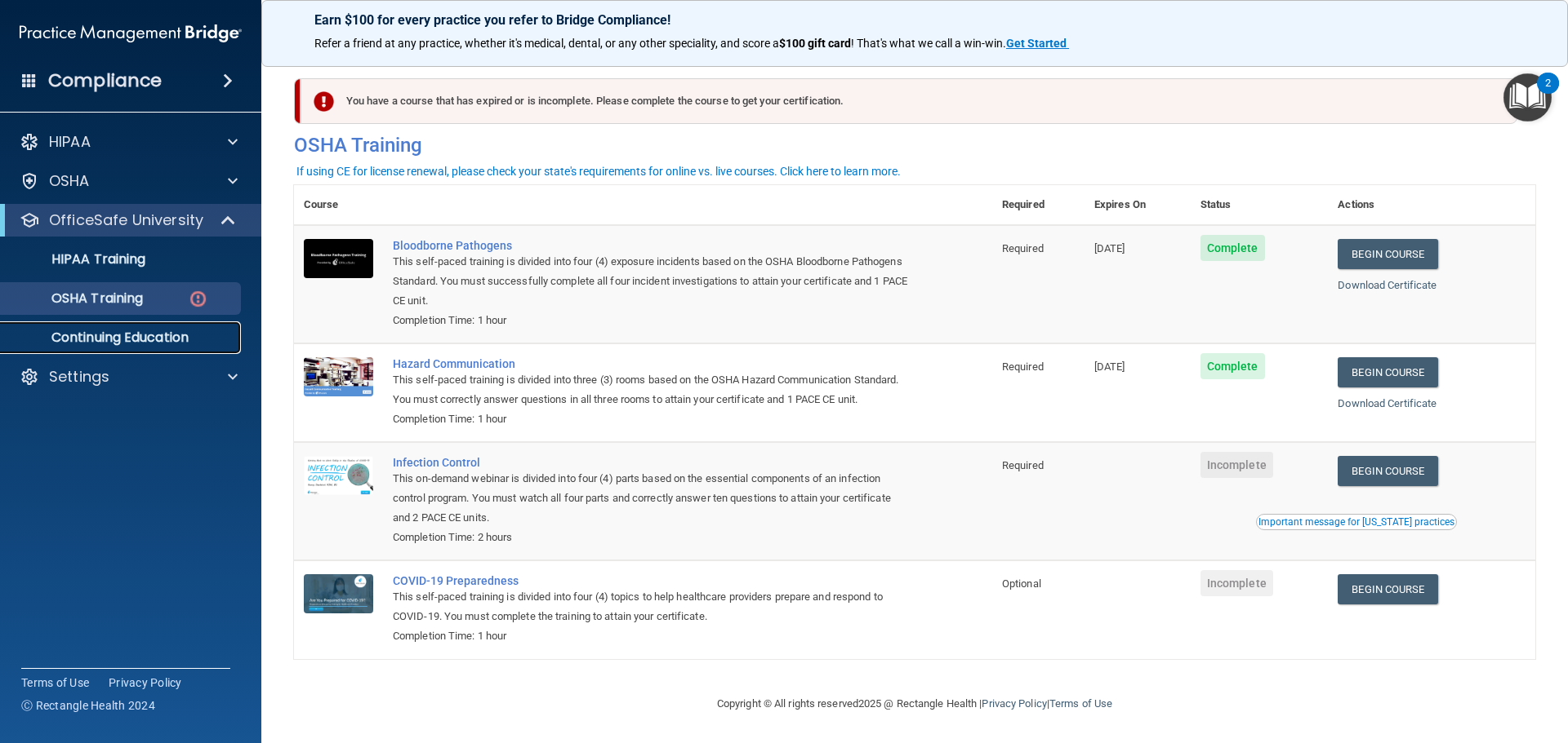
click at [149, 334] on p "Continuing Education" at bounding box center [122, 337] width 223 height 16
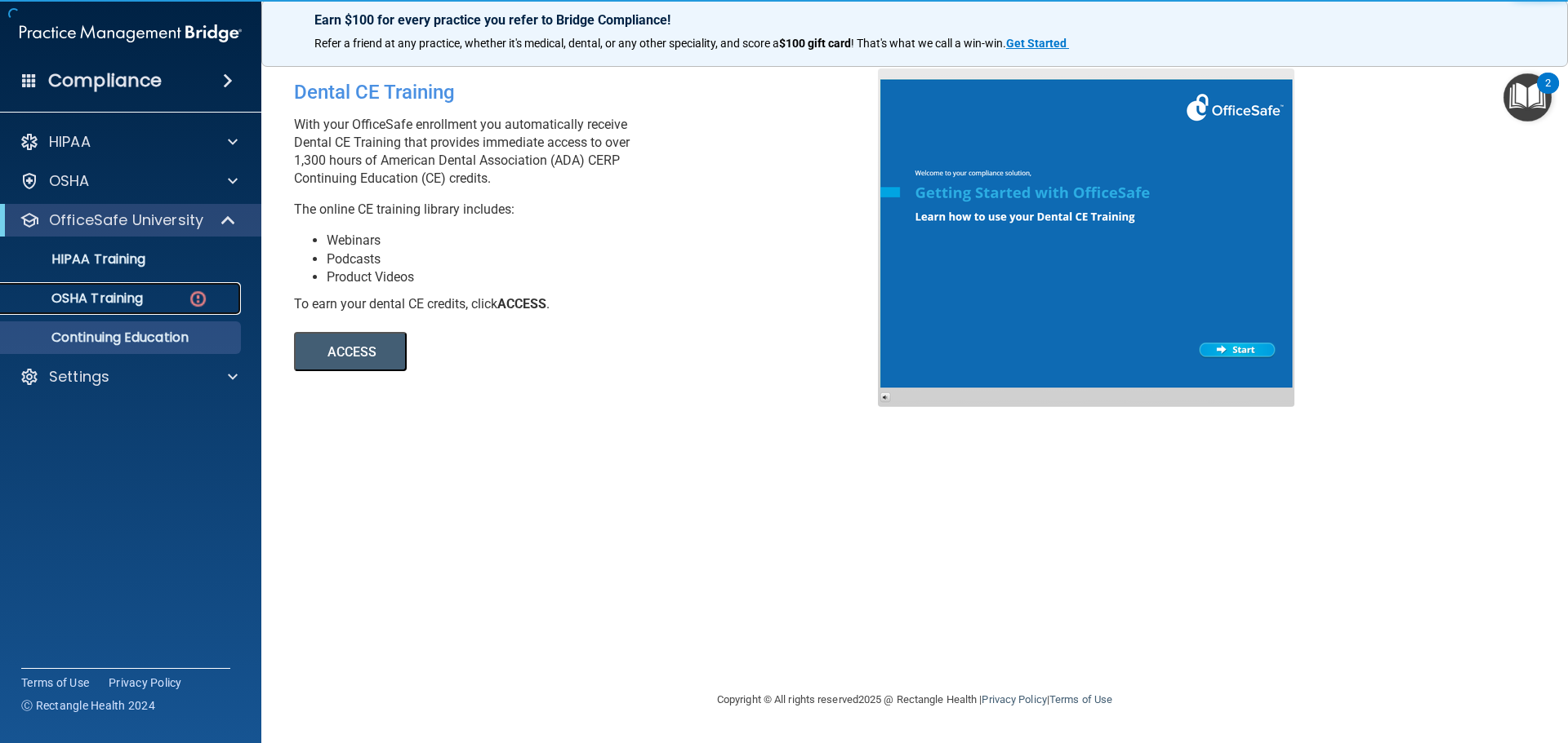
click at [164, 301] on div "OSHA Training" at bounding box center [122, 299] width 223 height 16
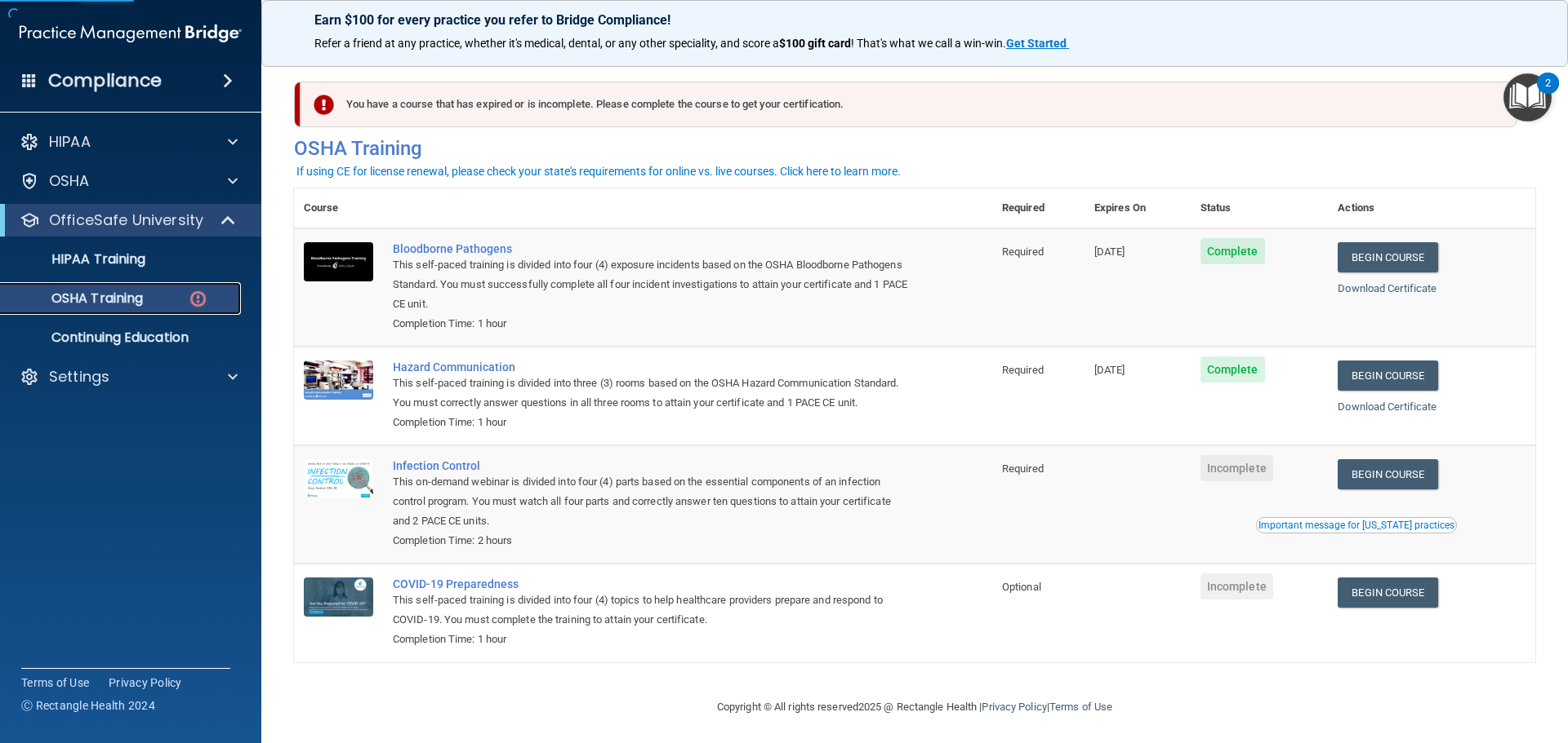
scroll to position [4, 0]
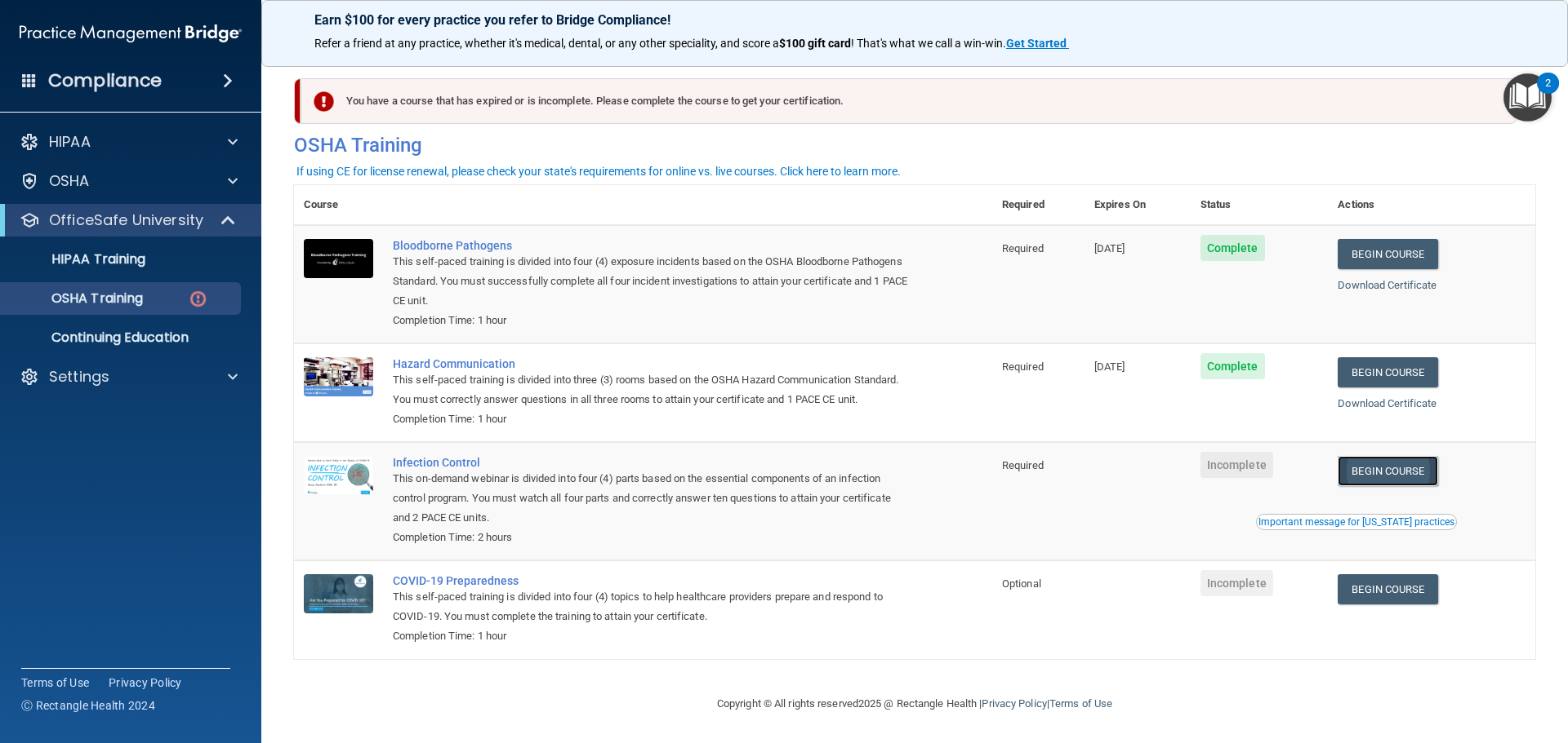
click at [1392, 473] on link "Begin Course" at bounding box center [1387, 471] width 100 height 31
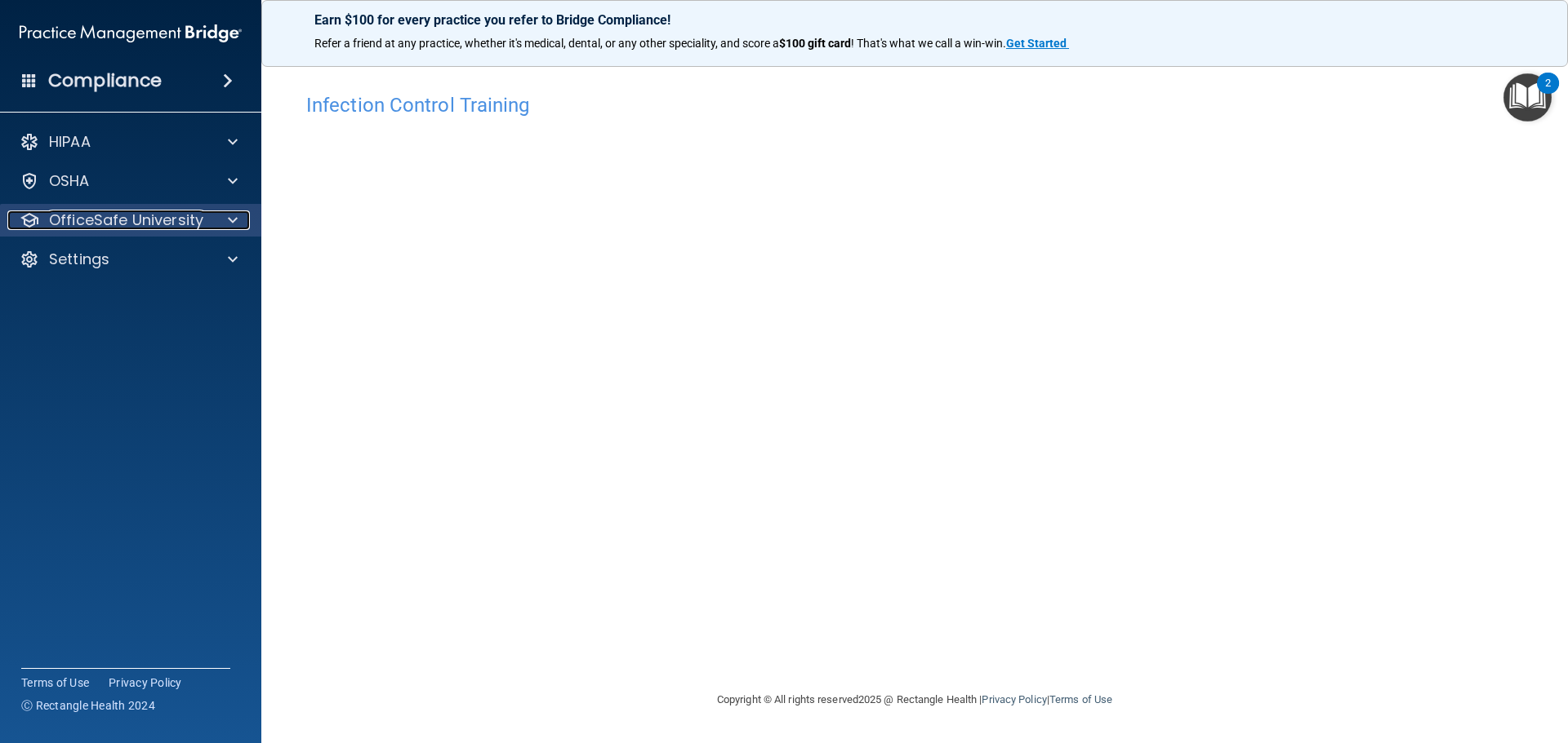
click at [133, 213] on p "OfficeSafe University" at bounding box center [125, 220] width 154 height 20
click at [139, 217] on p "OfficeSafe University" at bounding box center [125, 220] width 154 height 20
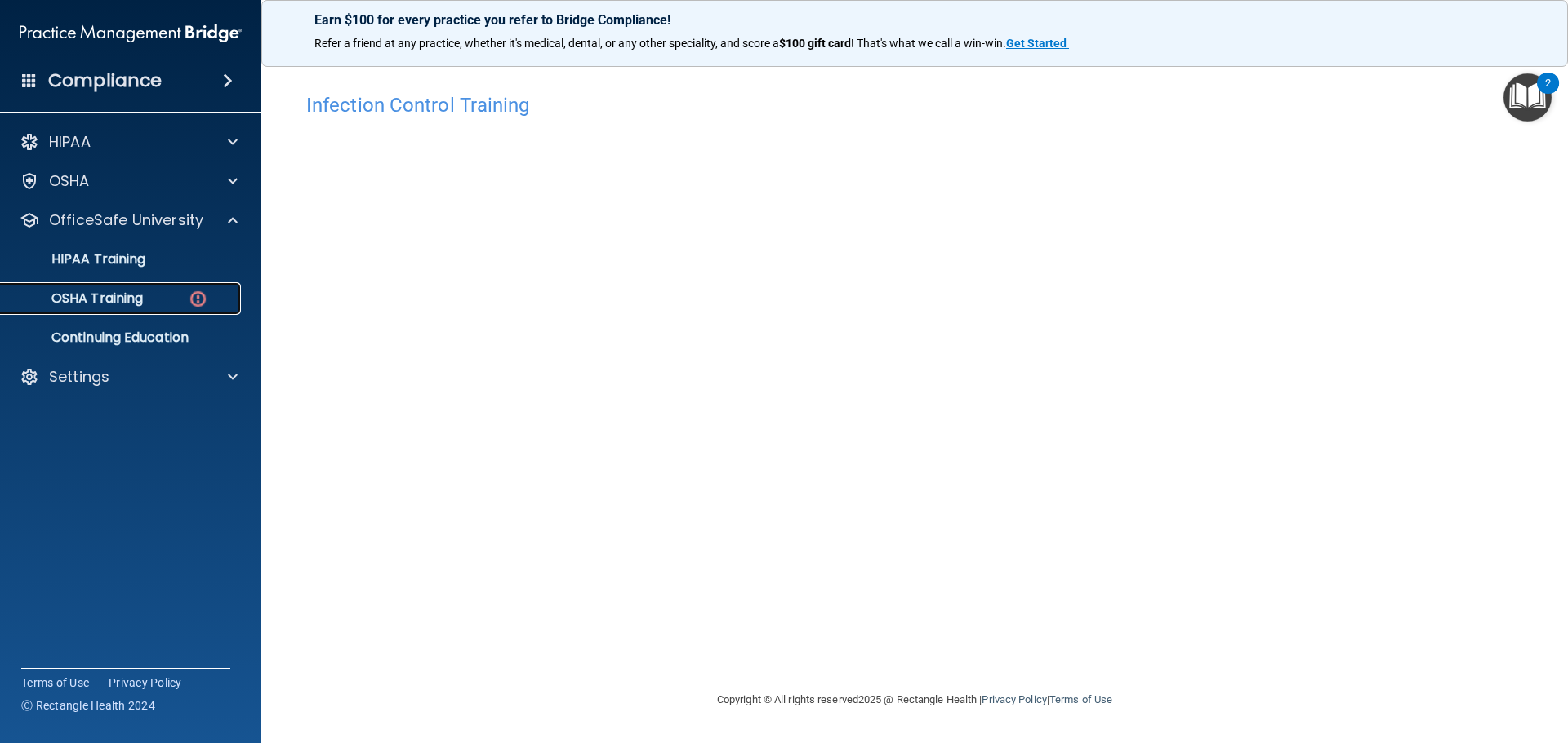
click at [105, 303] on p "OSHA Training" at bounding box center [77, 299] width 132 height 16
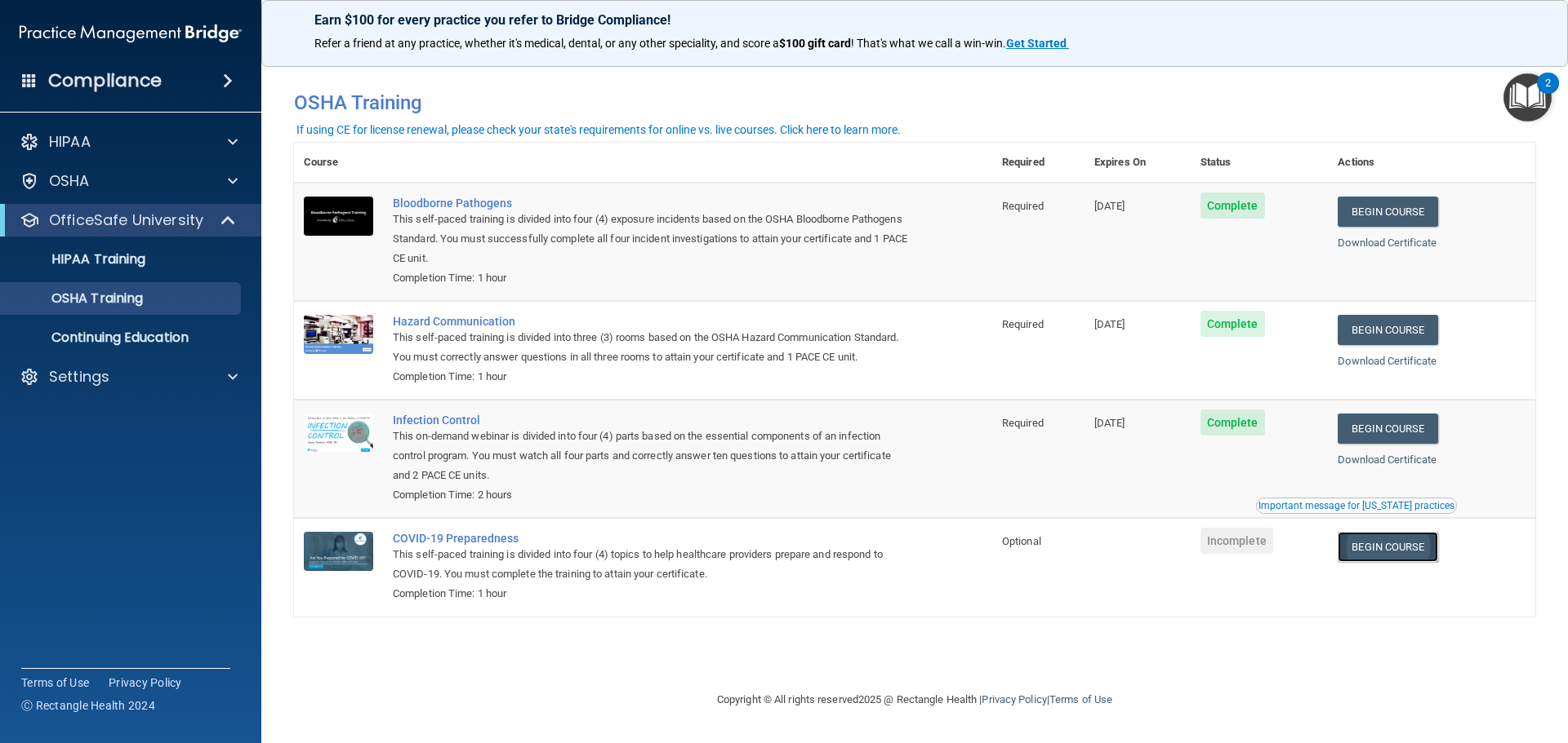
click at [1383, 553] on link "Begin Course" at bounding box center [1387, 547] width 100 height 31
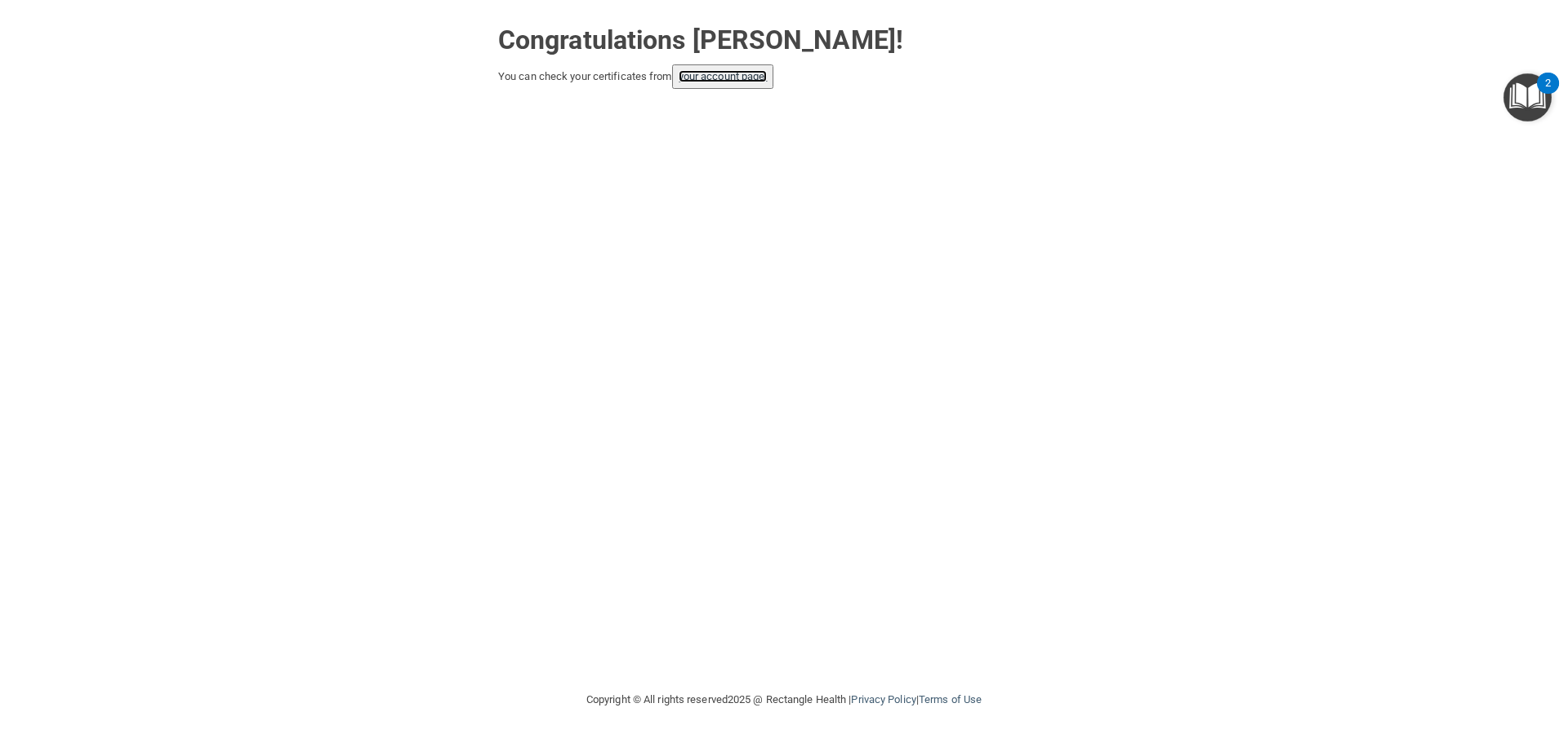
click at [712, 75] on link "your account page!" at bounding box center [723, 76] width 89 height 13
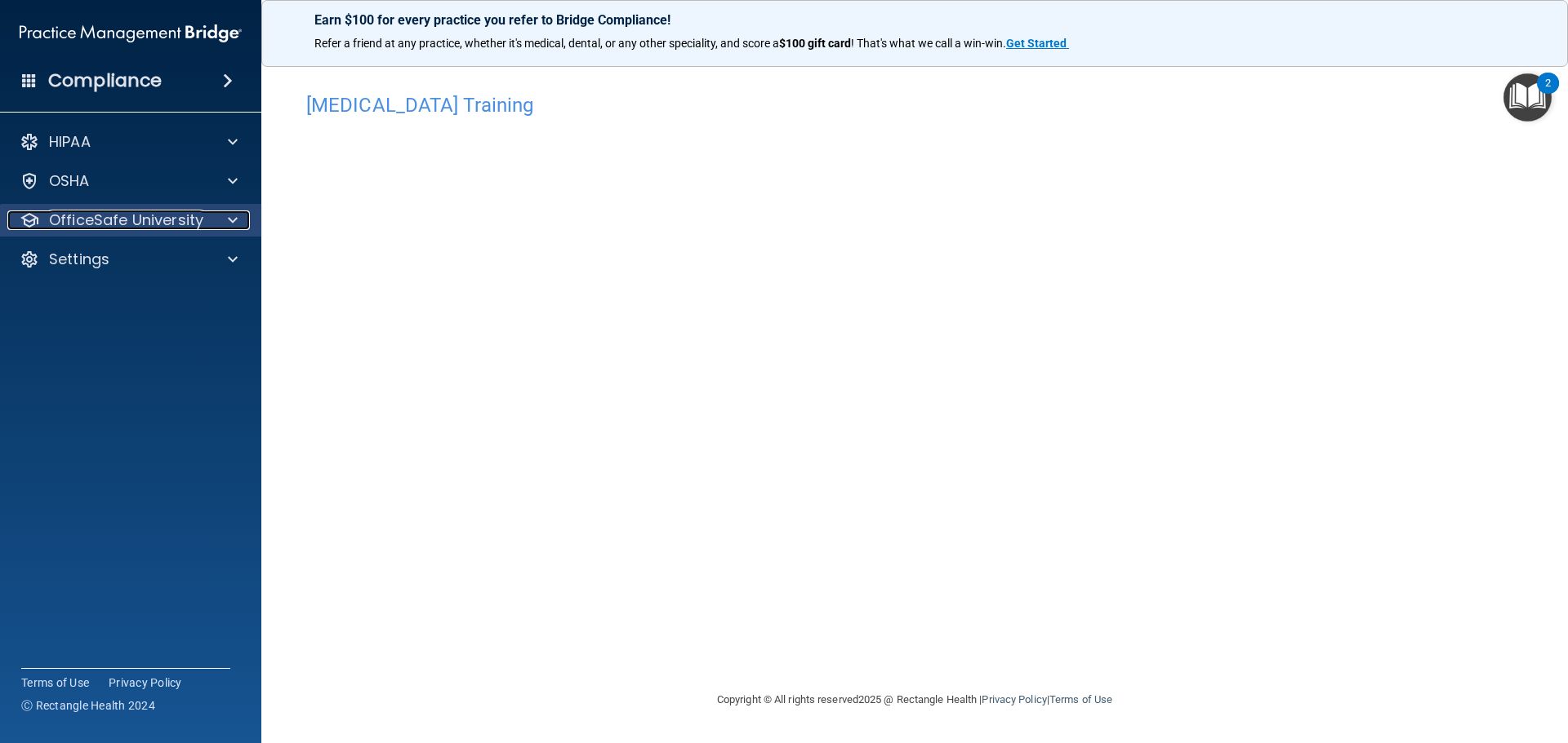
click at [149, 219] on p "OfficeSafe University" at bounding box center [125, 220] width 154 height 20
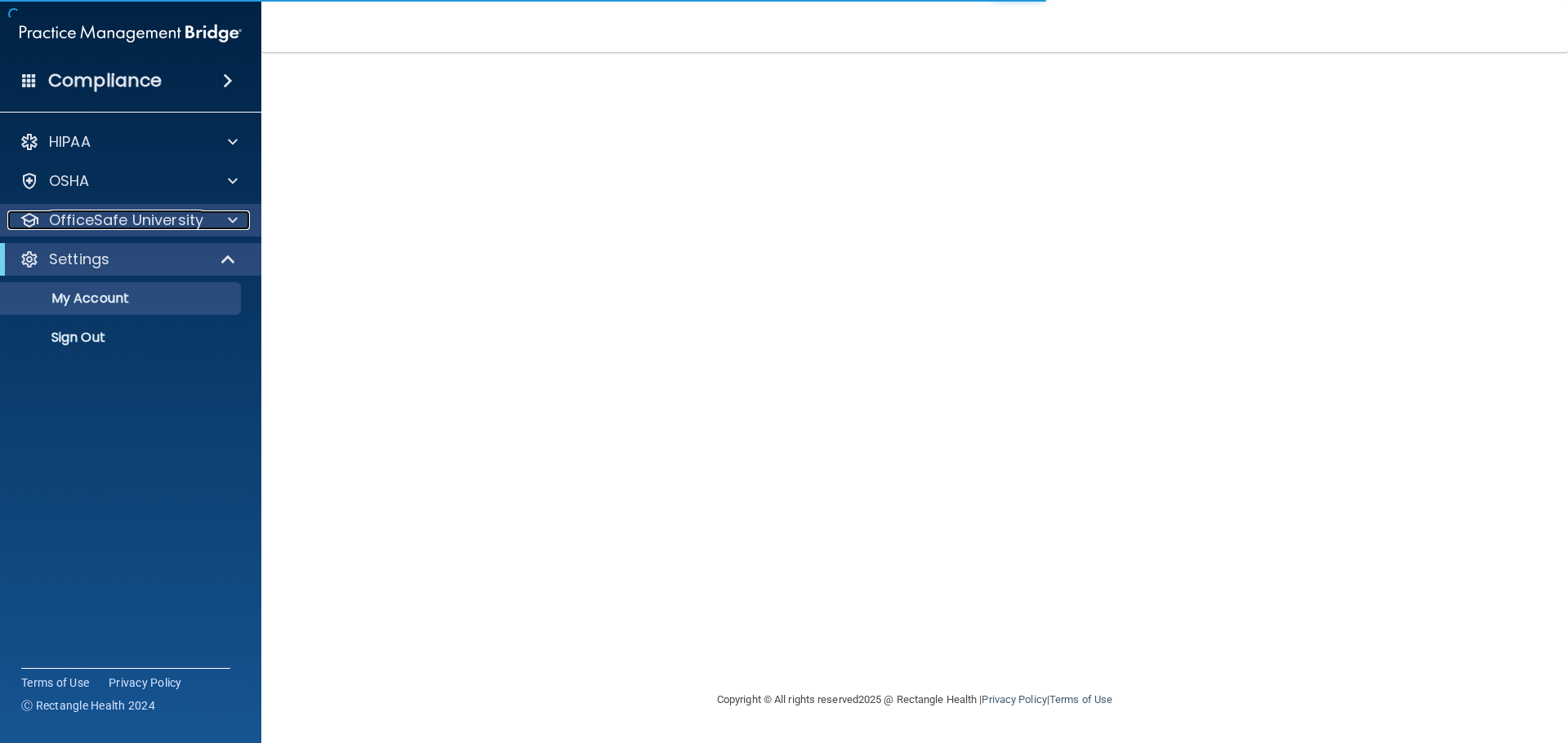
click at [154, 220] on p "OfficeSafe University" at bounding box center [125, 220] width 154 height 20
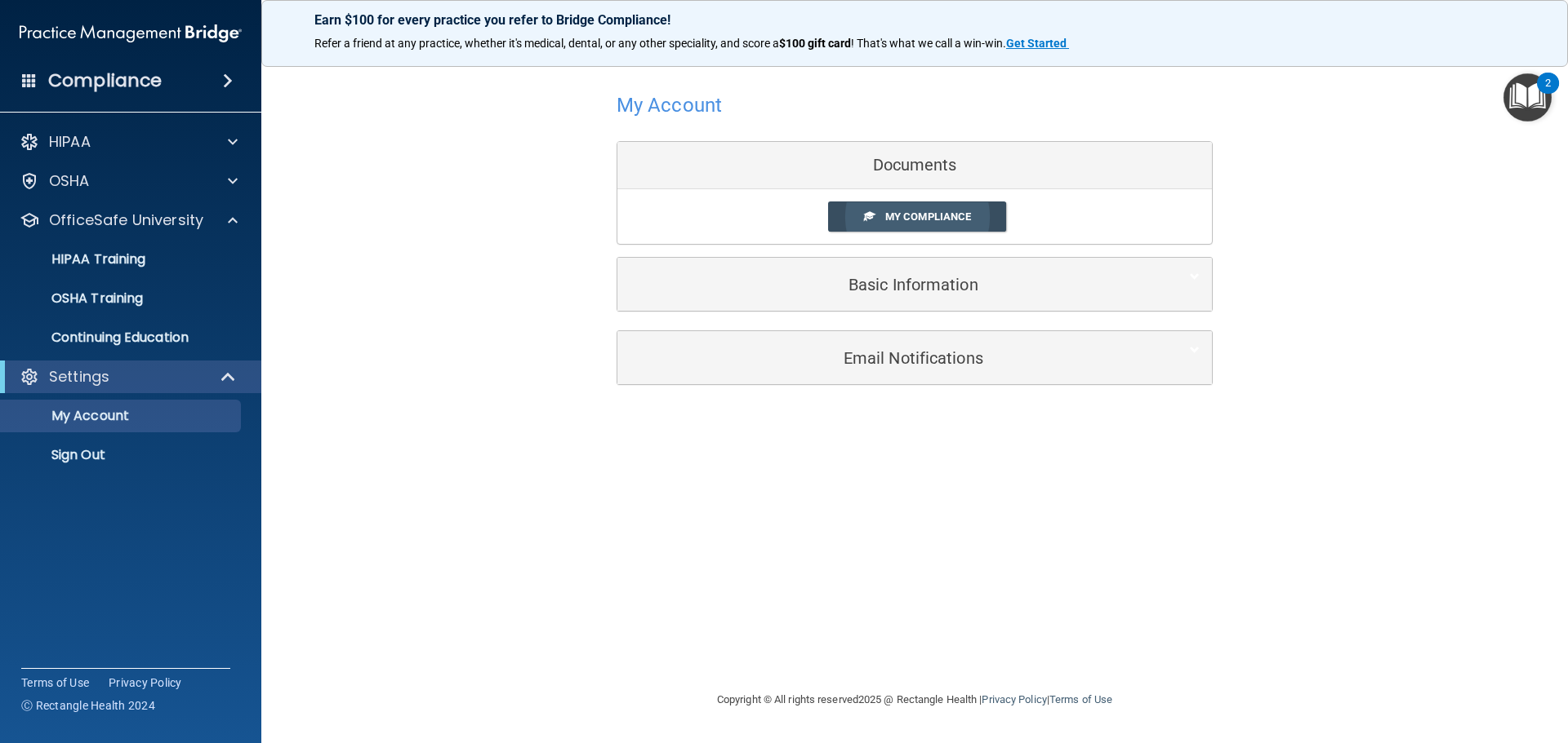
click at [927, 214] on span "My Compliance" at bounding box center [927, 217] width 86 height 13
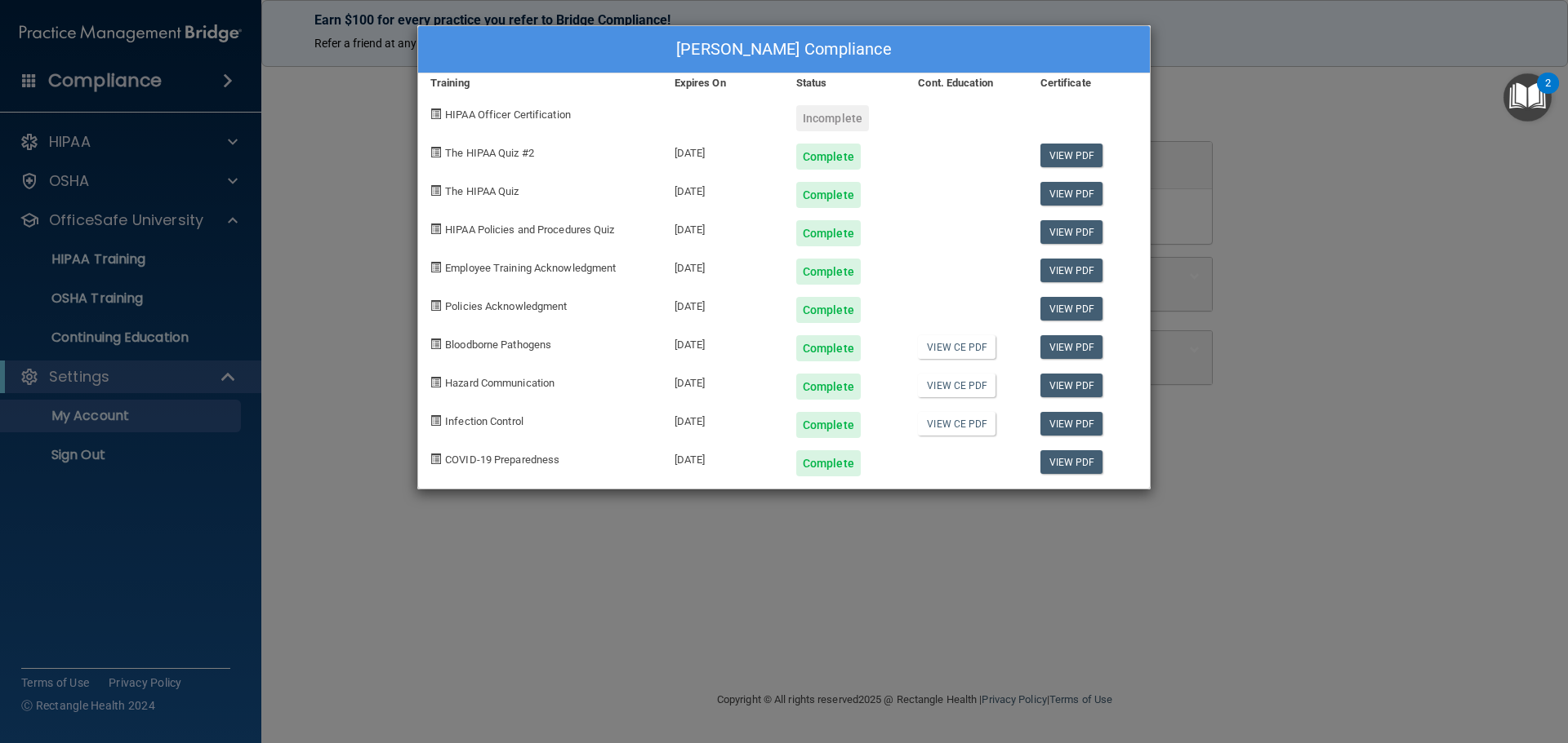
click at [501, 120] on span "HIPAA Officer Certification" at bounding box center [508, 115] width 126 height 13
drag, startPoint x: 1265, startPoint y: 154, endPoint x: 1179, endPoint y: 140, distance: 87.1
click at [1264, 154] on div "[PERSON_NAME] Compliance Training Expires On Status Cont. Education Certificate…" at bounding box center [784, 372] width 1568 height 743
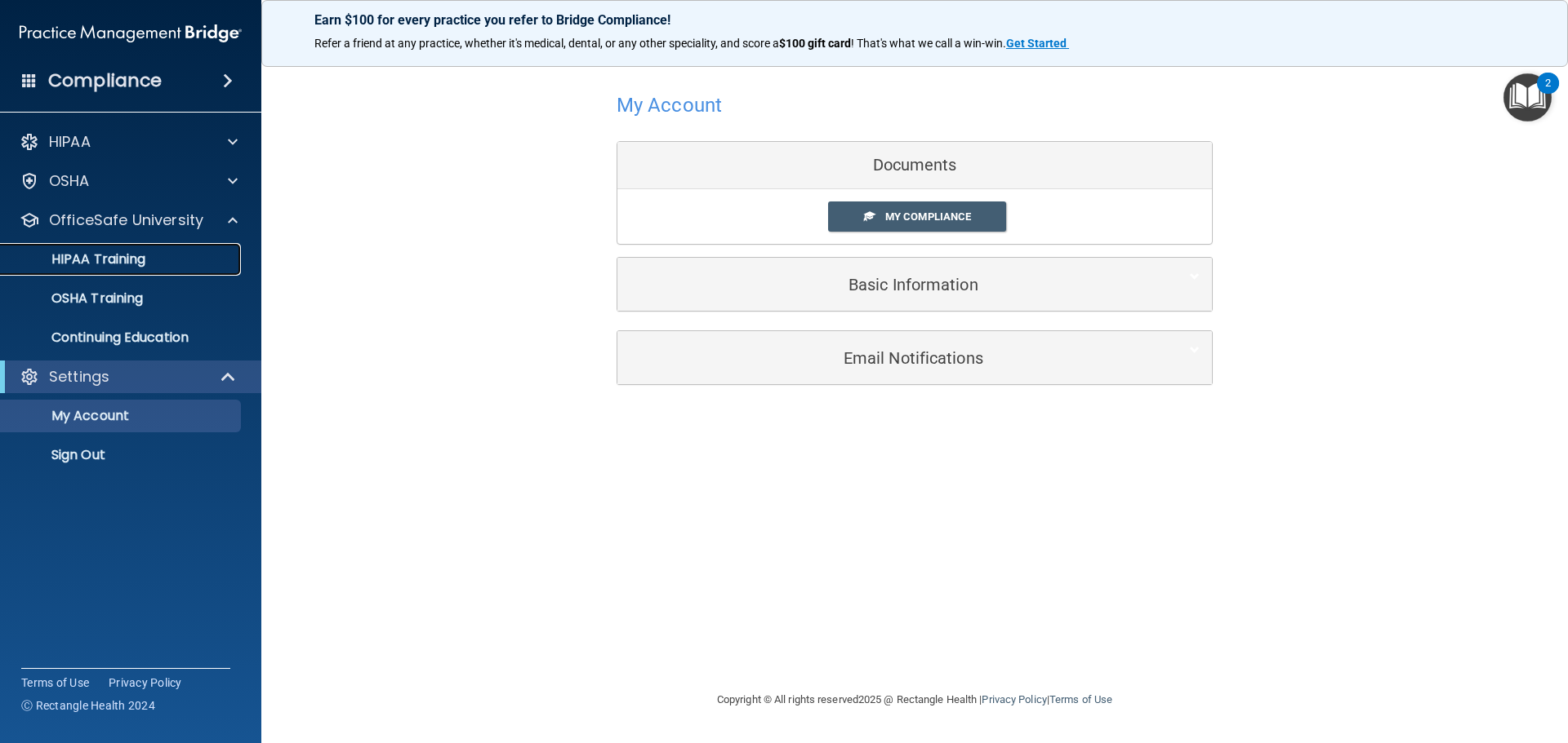
click at [113, 263] on p "HIPAA Training" at bounding box center [78, 259] width 135 height 16
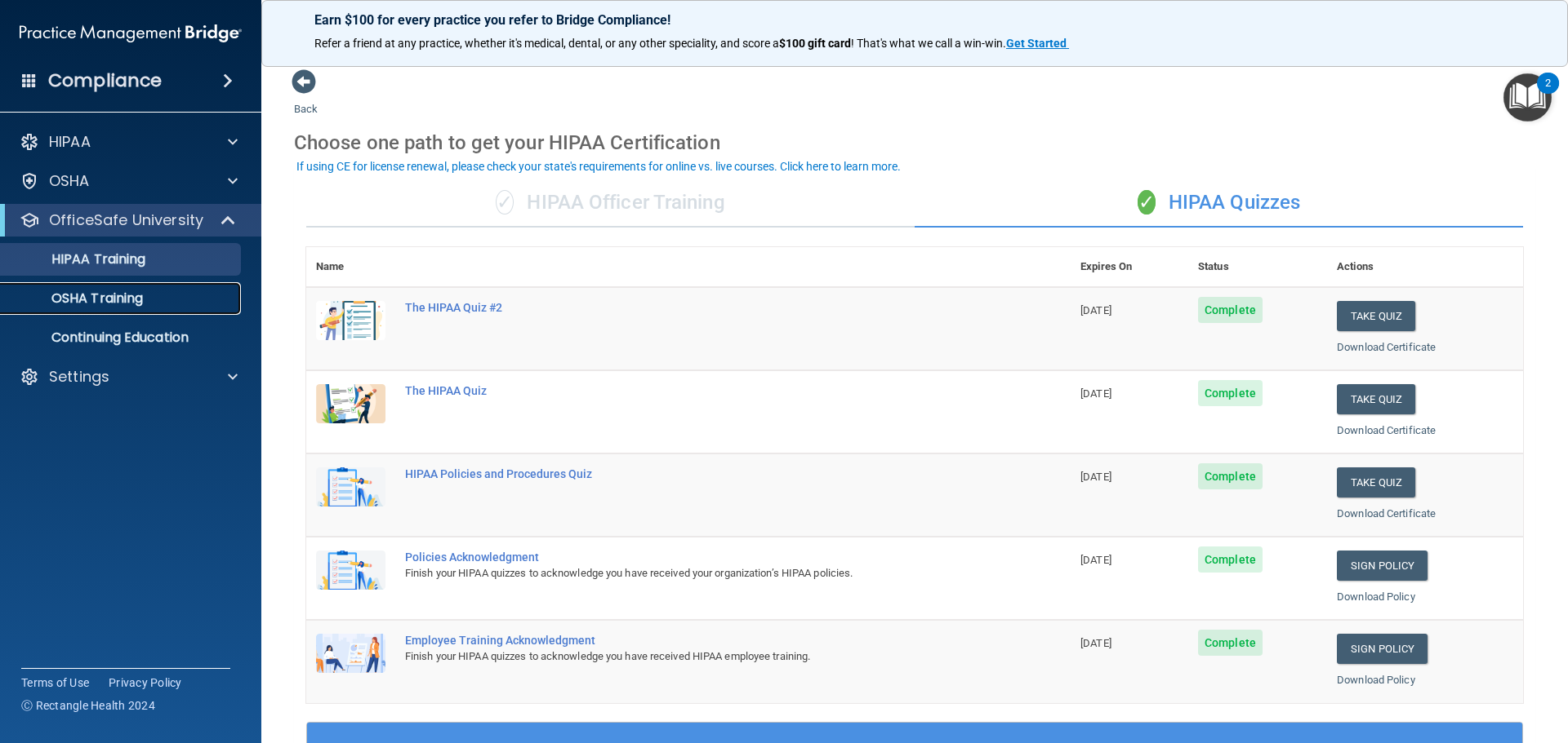
click at [125, 294] on p "OSHA Training" at bounding box center [77, 299] width 132 height 16
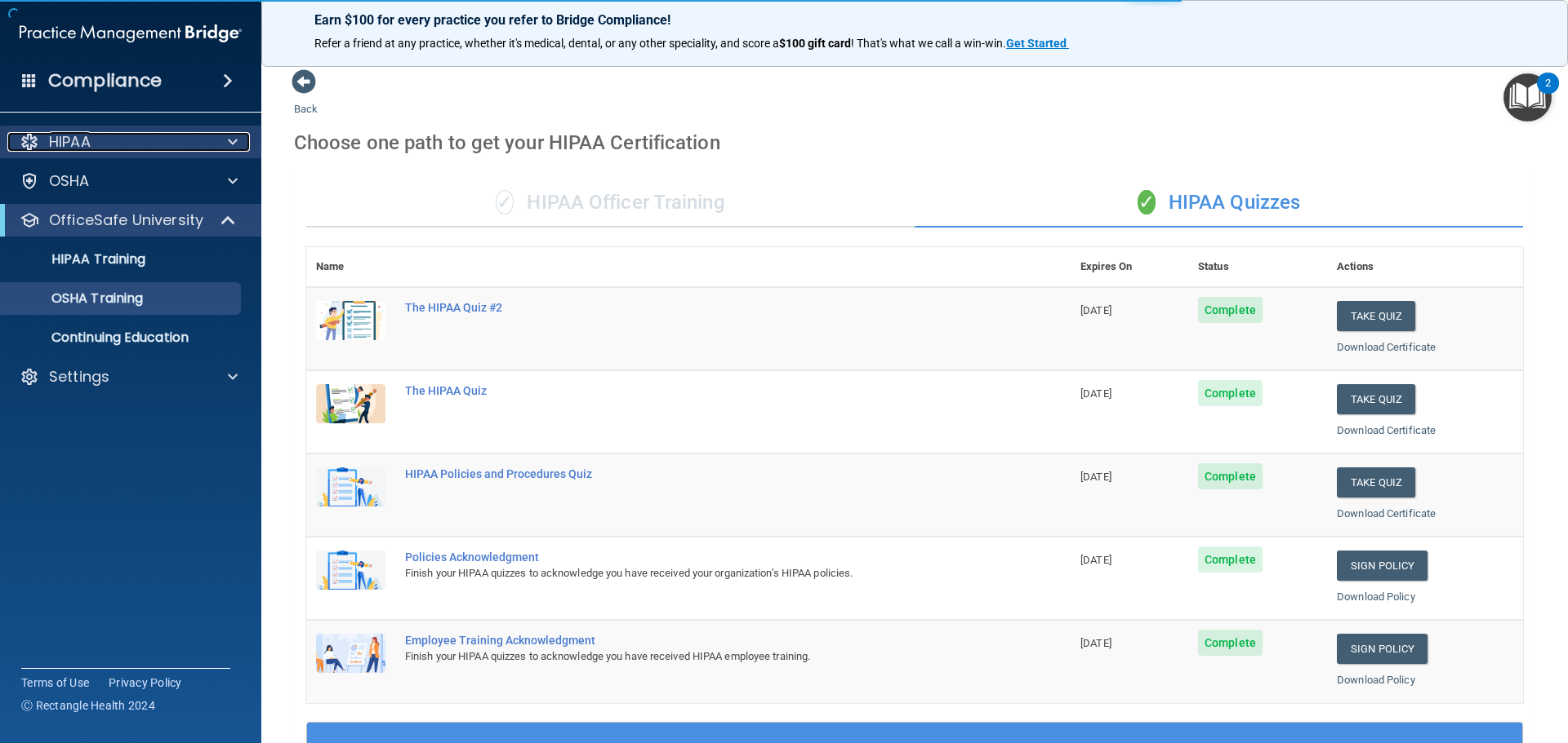
click at [123, 149] on div "HIPAA" at bounding box center [108, 142] width 203 height 20
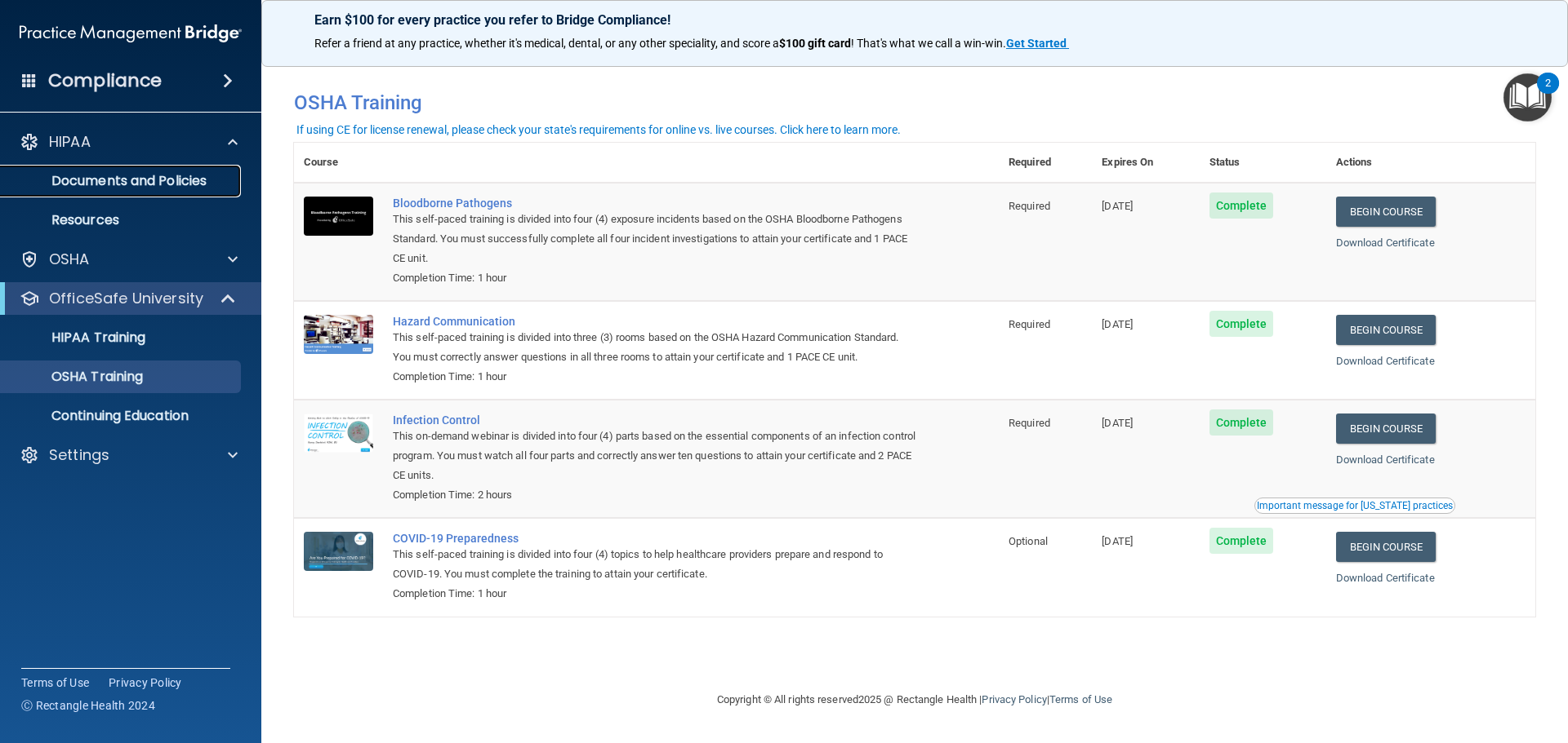
click at [157, 180] on p "Documents and Policies" at bounding box center [122, 181] width 223 height 16
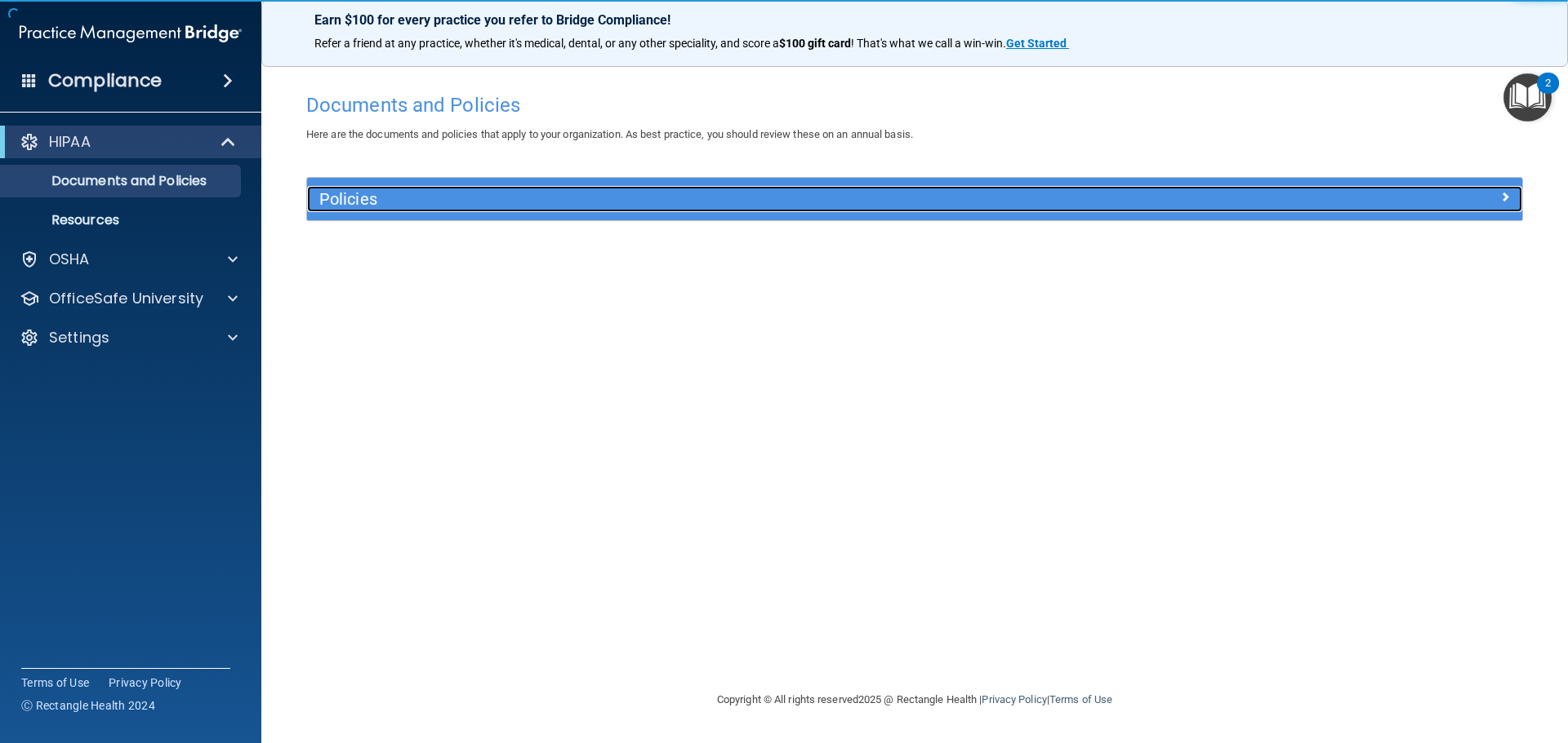
click at [436, 202] on h5 "Policies" at bounding box center [762, 199] width 887 height 18
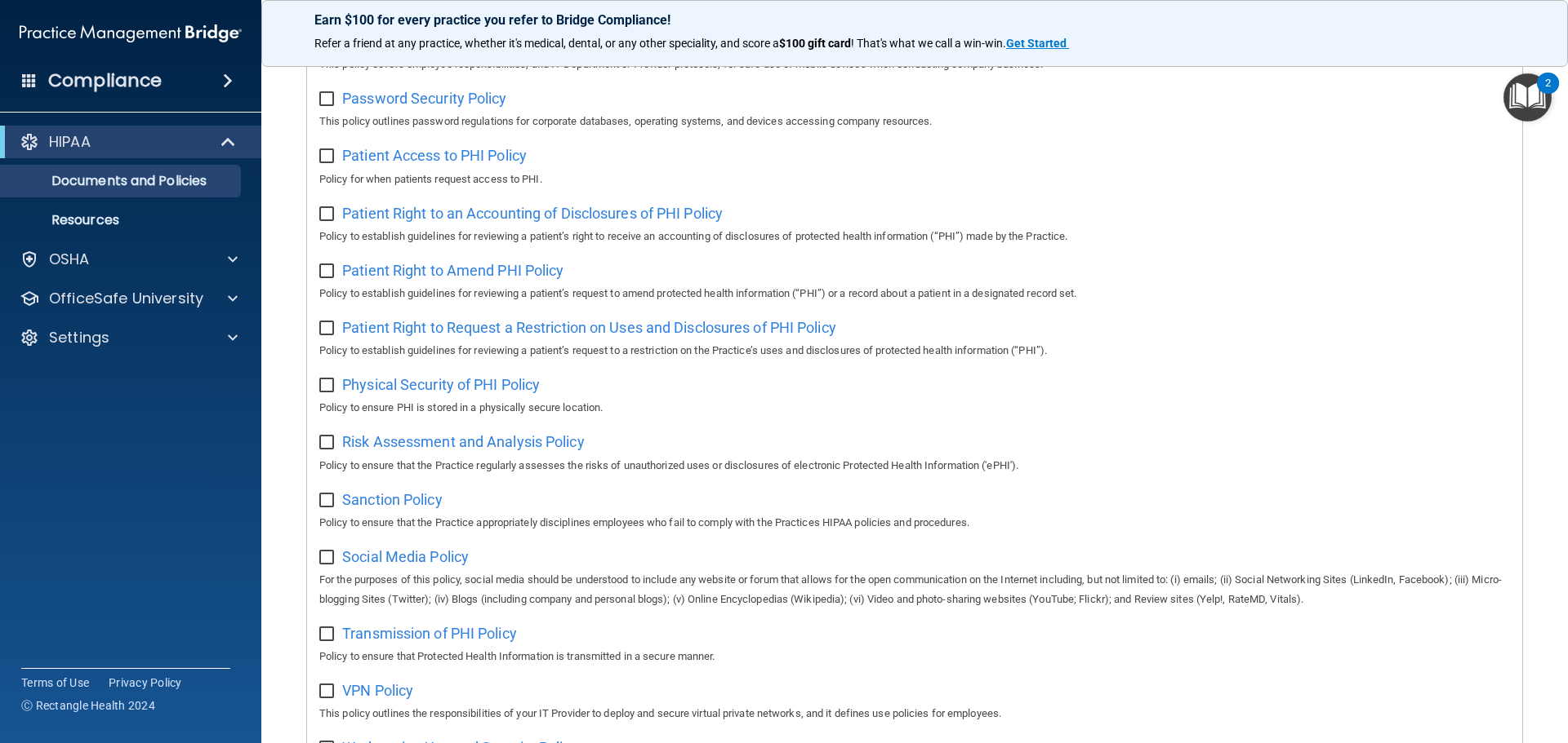
scroll to position [404, 0]
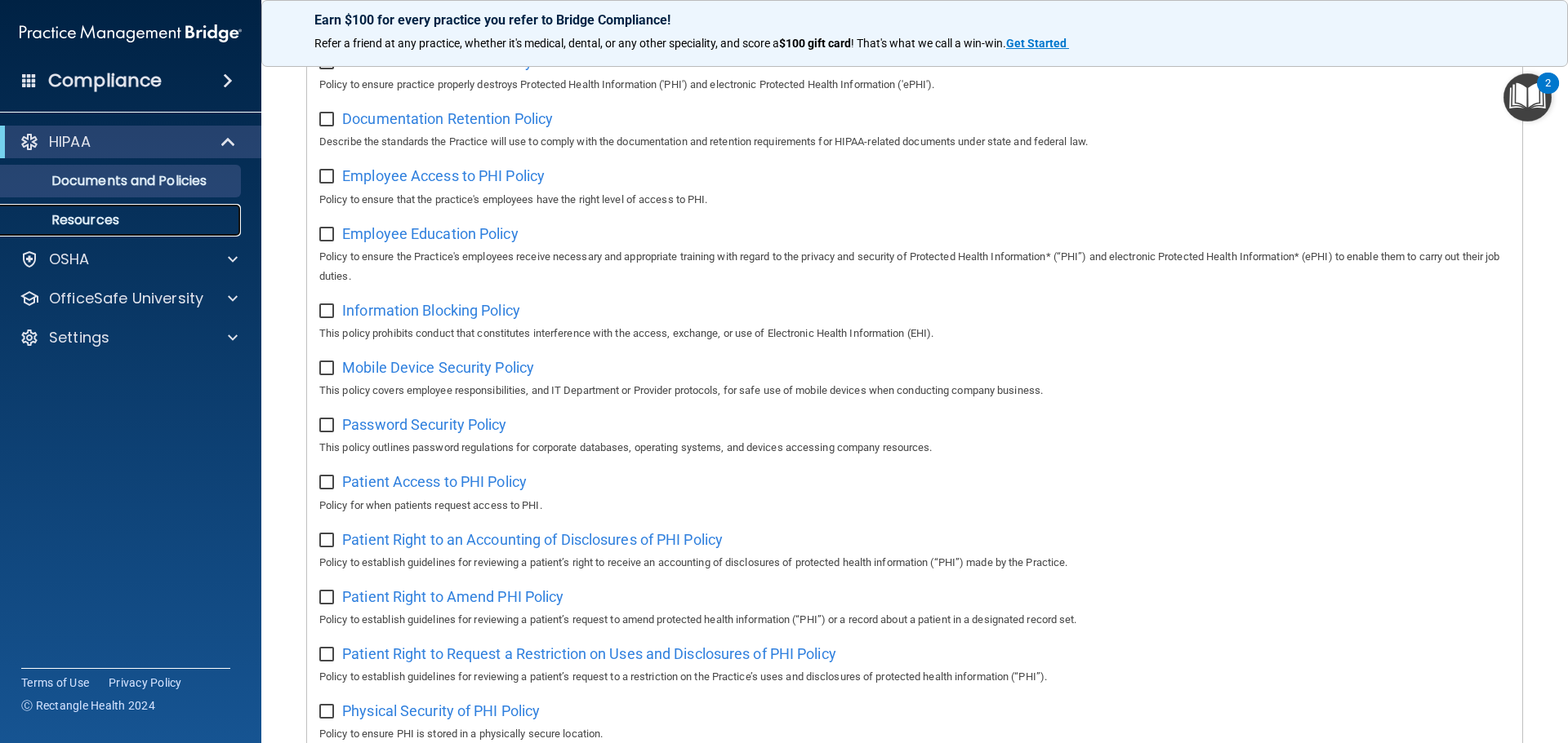
click at [152, 216] on p "Resources" at bounding box center [122, 220] width 223 height 16
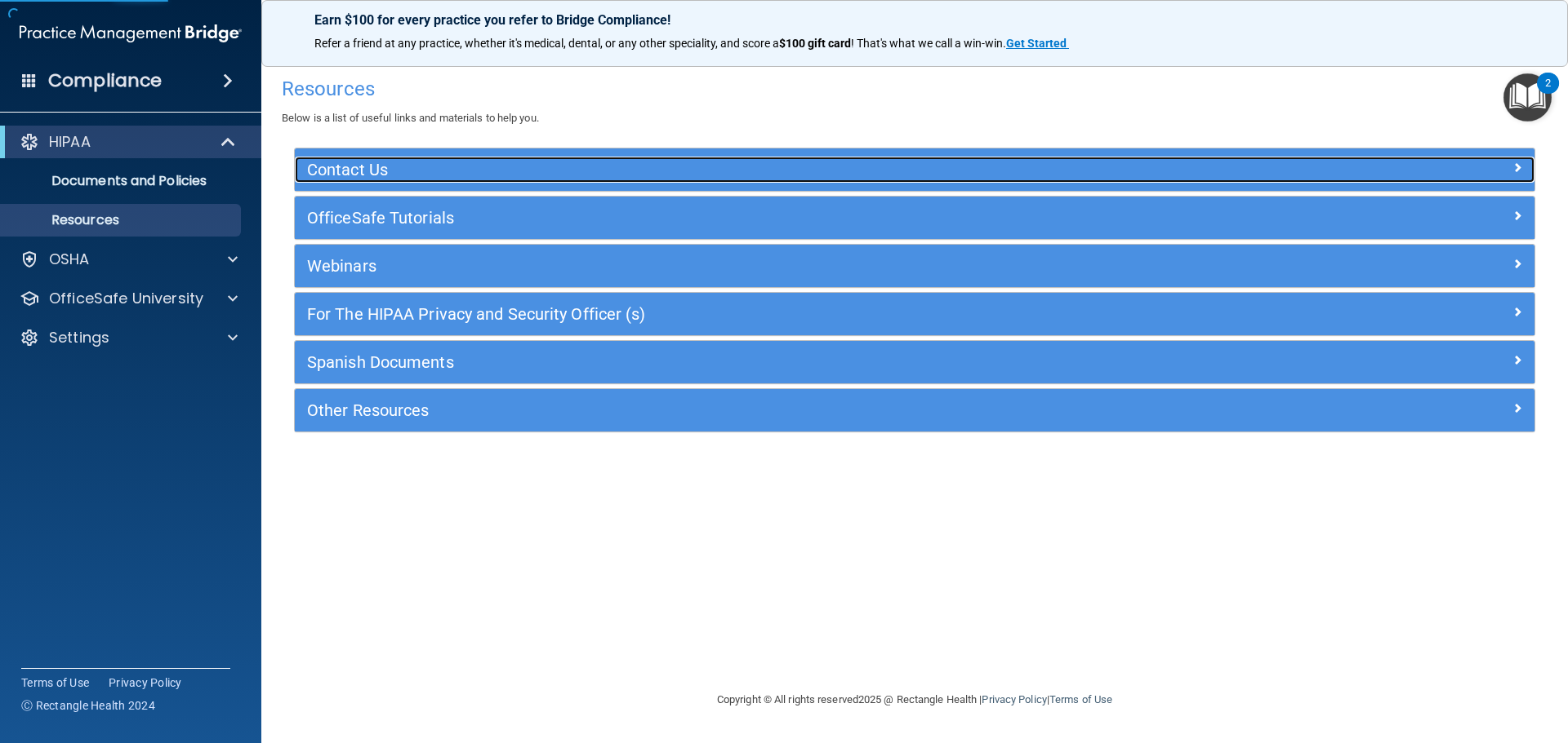
click at [938, 171] on h5 "Contact Us" at bounding box center [760, 170] width 906 height 18
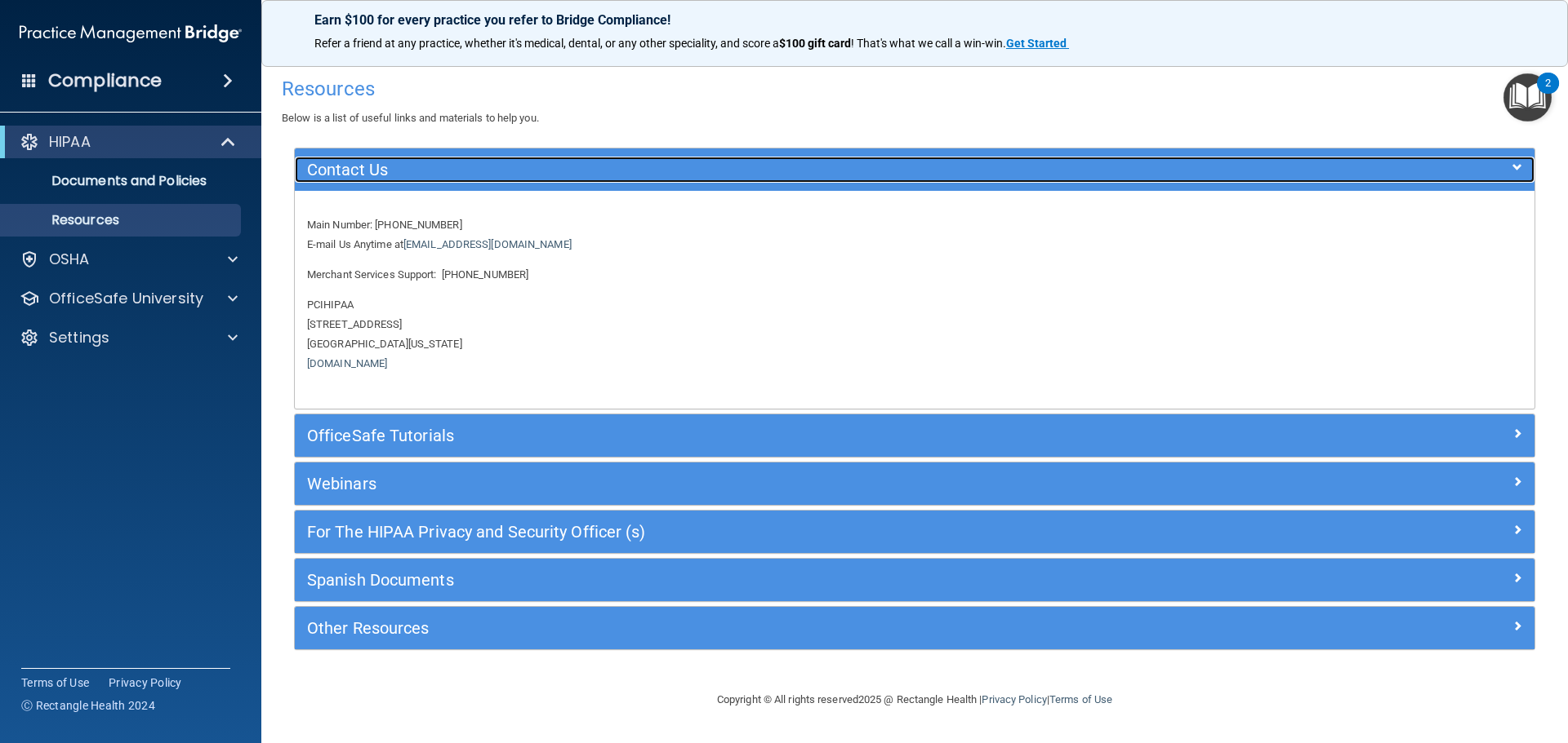
click at [941, 166] on h5 "Contact Us" at bounding box center [760, 170] width 906 height 18
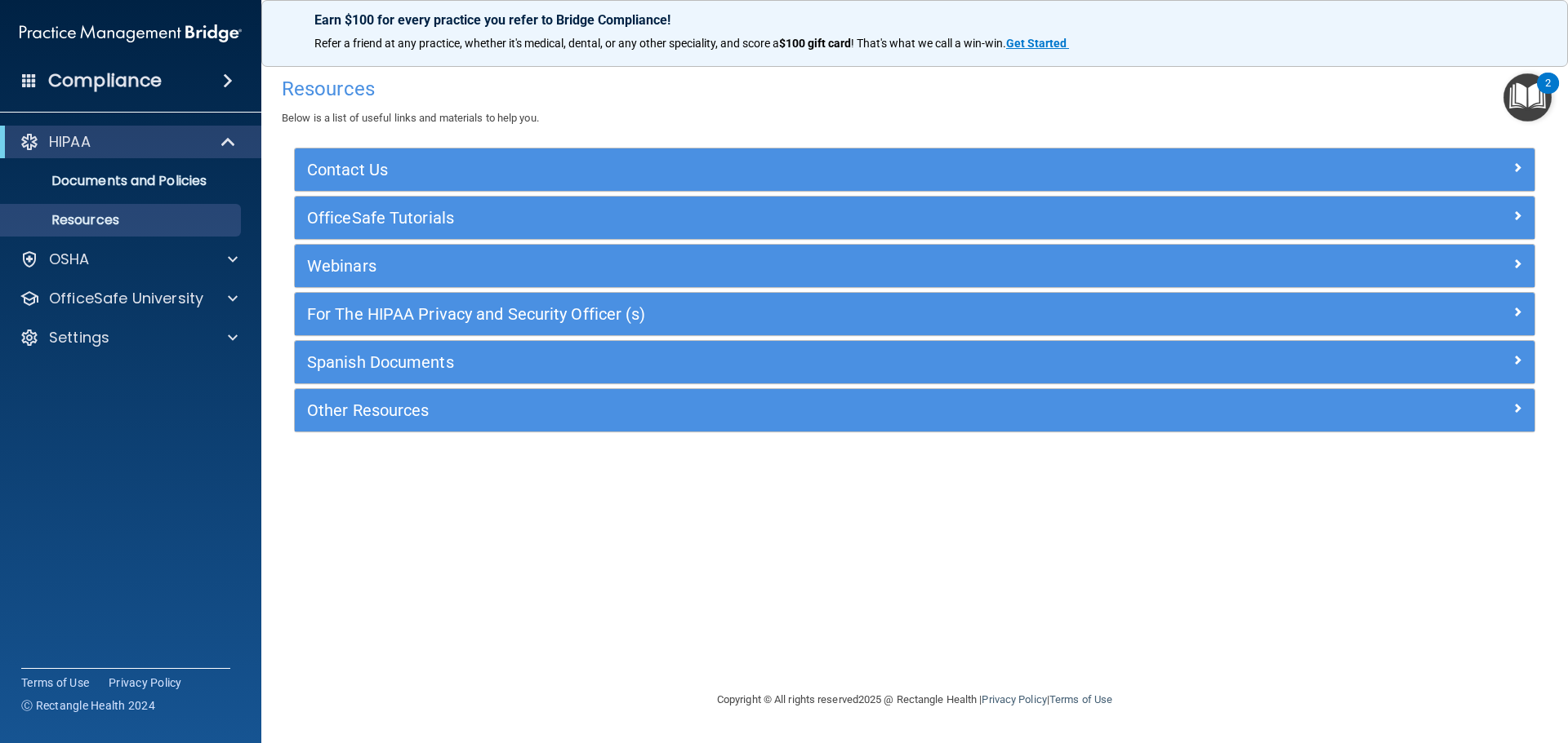
click at [777, 234] on div "OfficeSafe Tutorials" at bounding box center [914, 218] width 1239 height 42
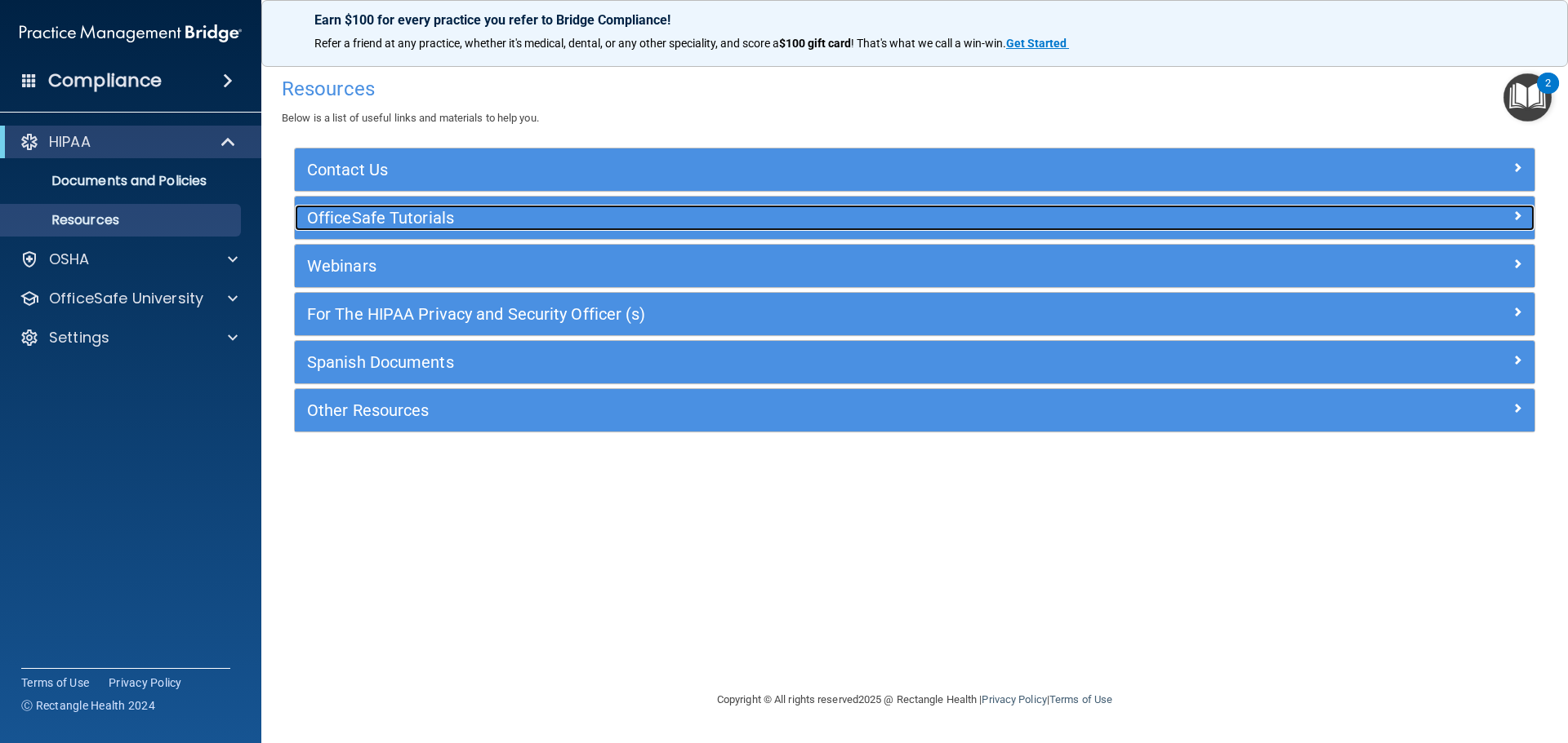
click at [765, 223] on h5 "OfficeSafe Tutorials" at bounding box center [760, 218] width 906 height 18
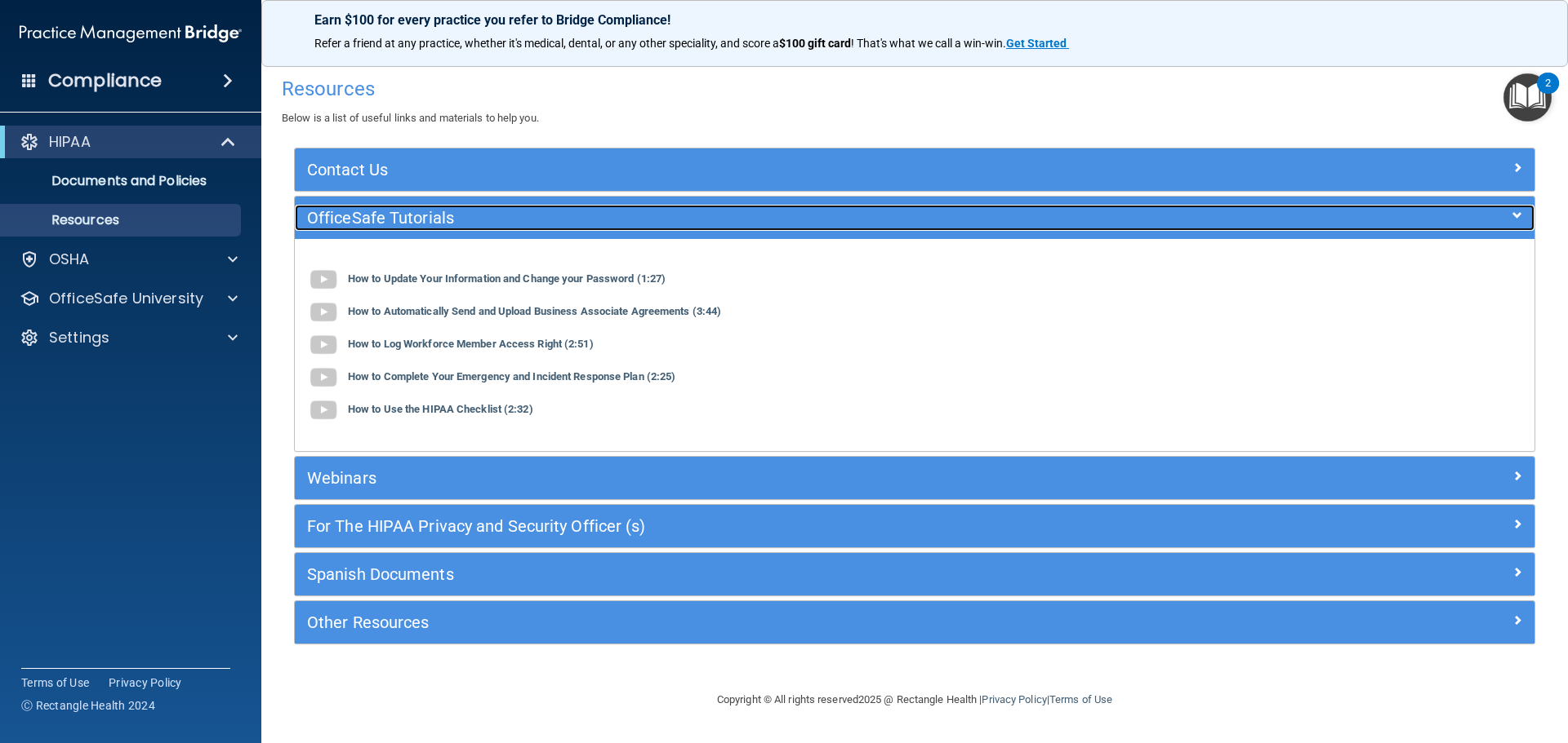
click at [765, 223] on h5 "OfficeSafe Tutorials" at bounding box center [760, 218] width 906 height 18
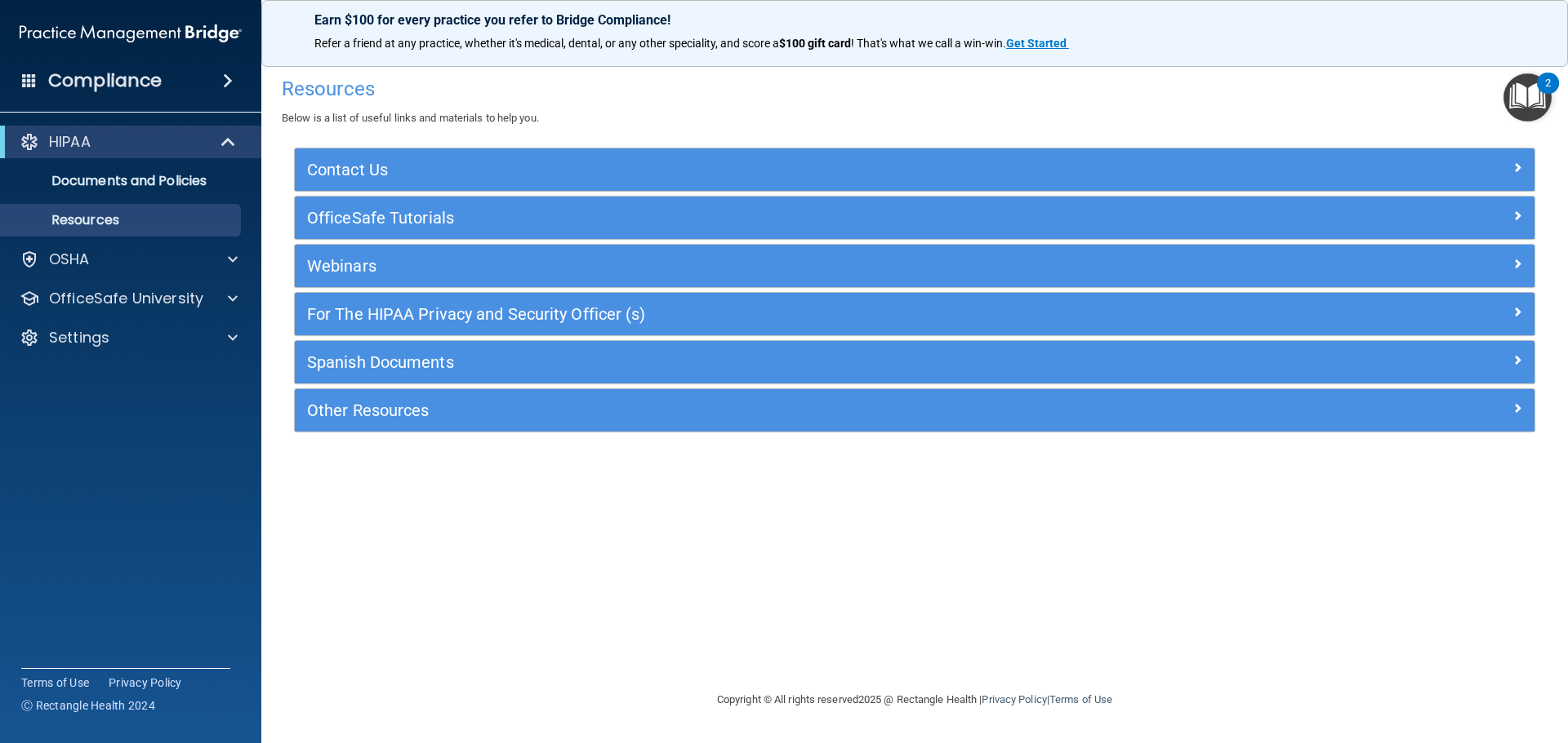
click at [701, 247] on div "Webinars" at bounding box center [914, 265] width 1239 height 42
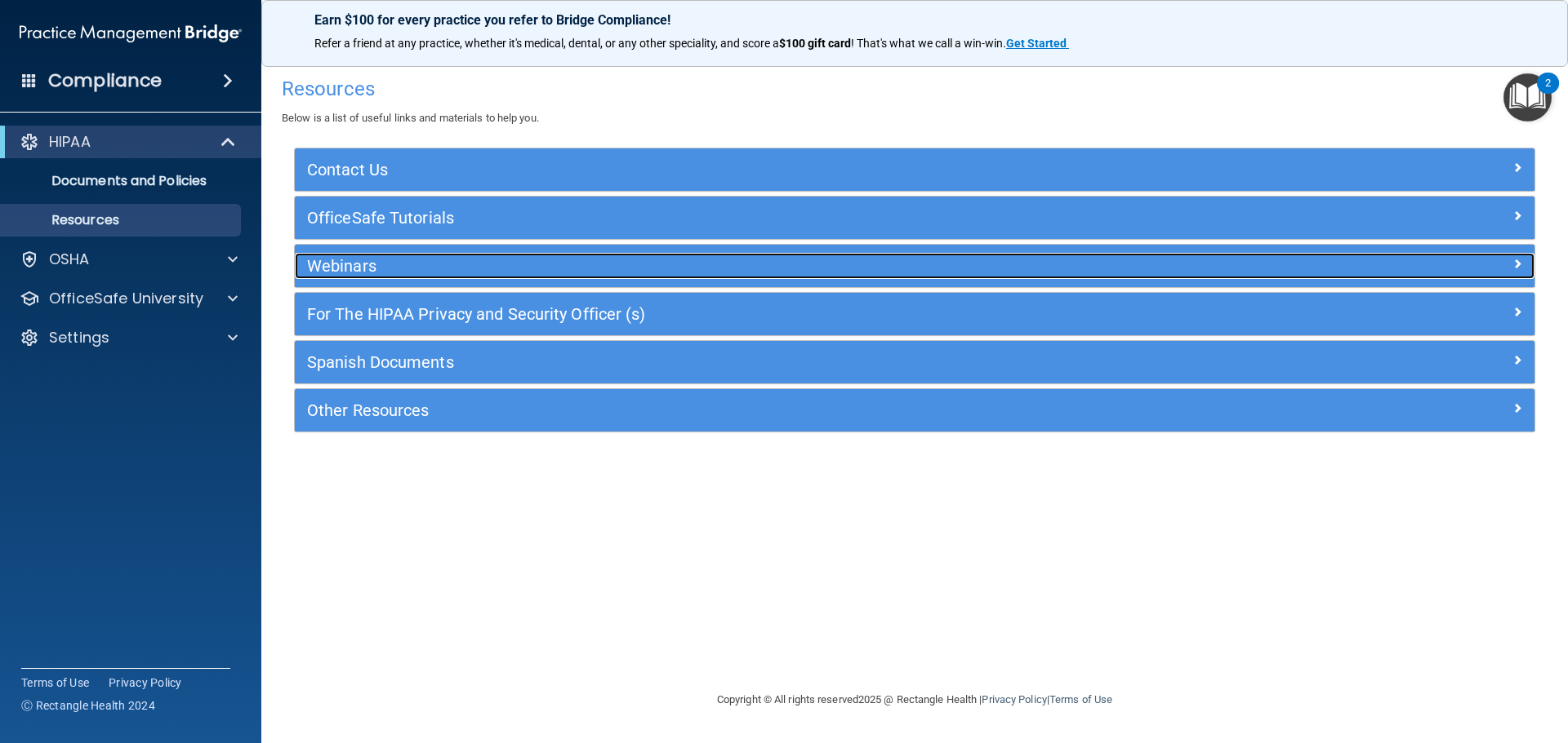
click at [698, 263] on h5 "Webinars" at bounding box center [760, 266] width 906 height 18
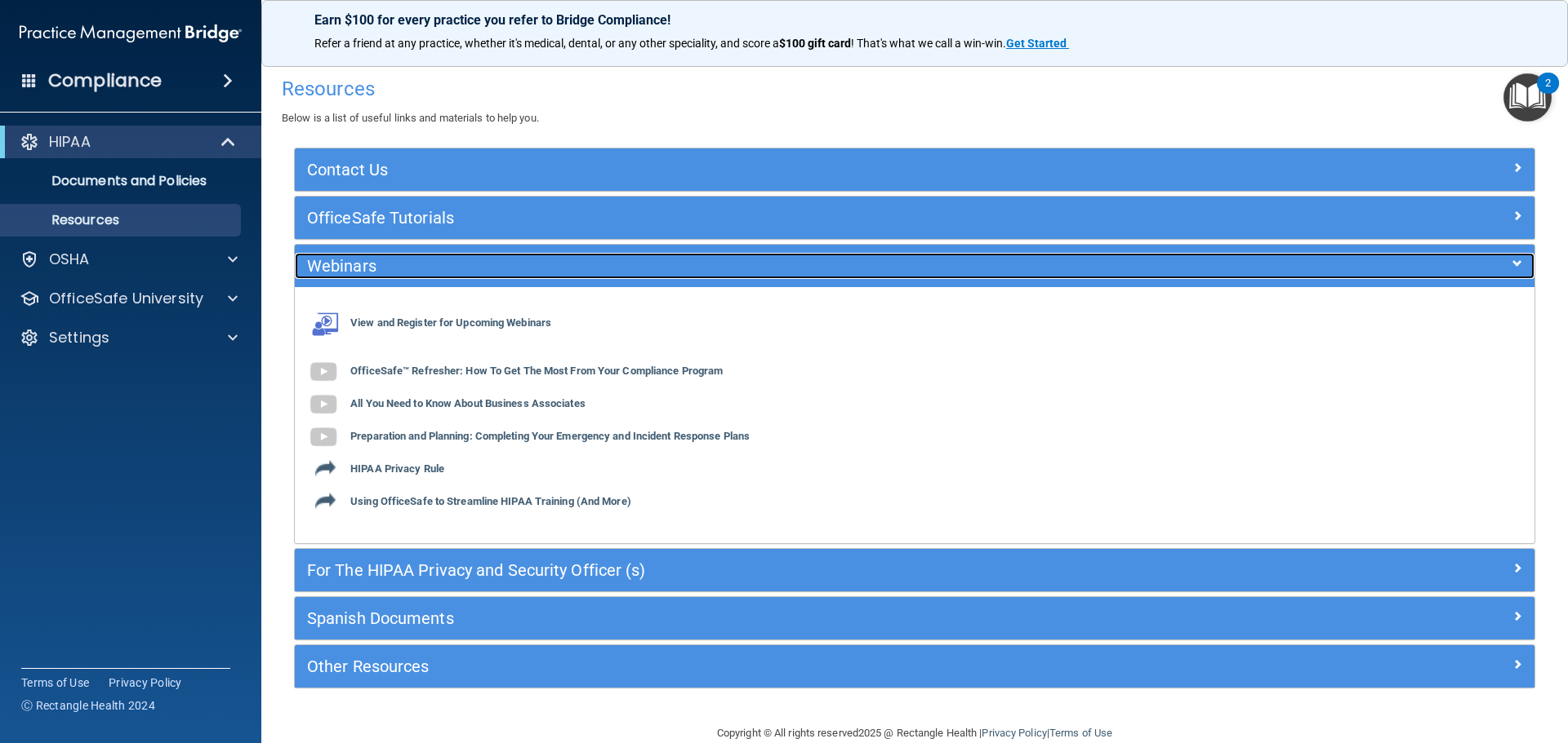
click at [697, 259] on h5 "Webinars" at bounding box center [760, 266] width 906 height 18
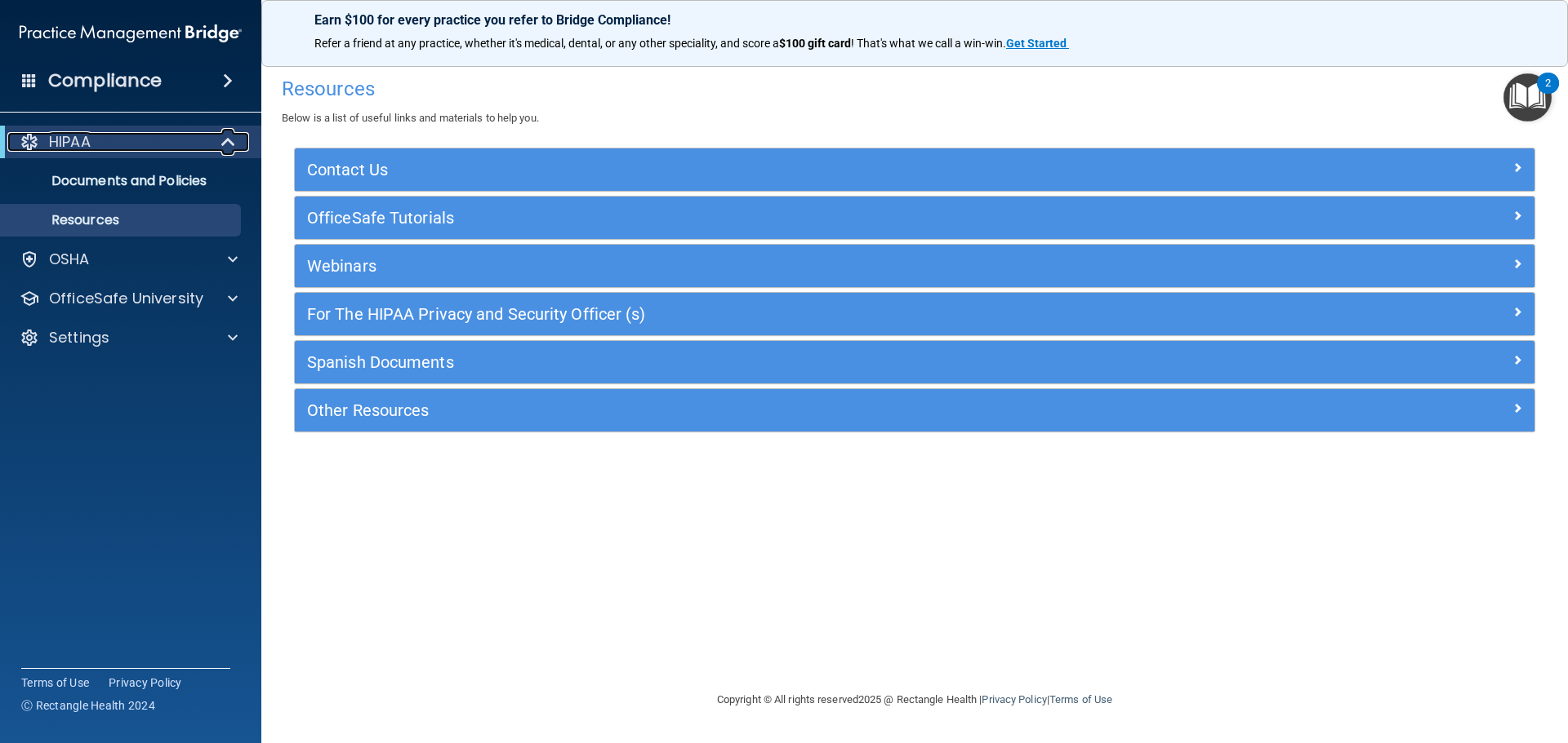
click at [153, 135] on div "HIPAA" at bounding box center [108, 142] width 202 height 20
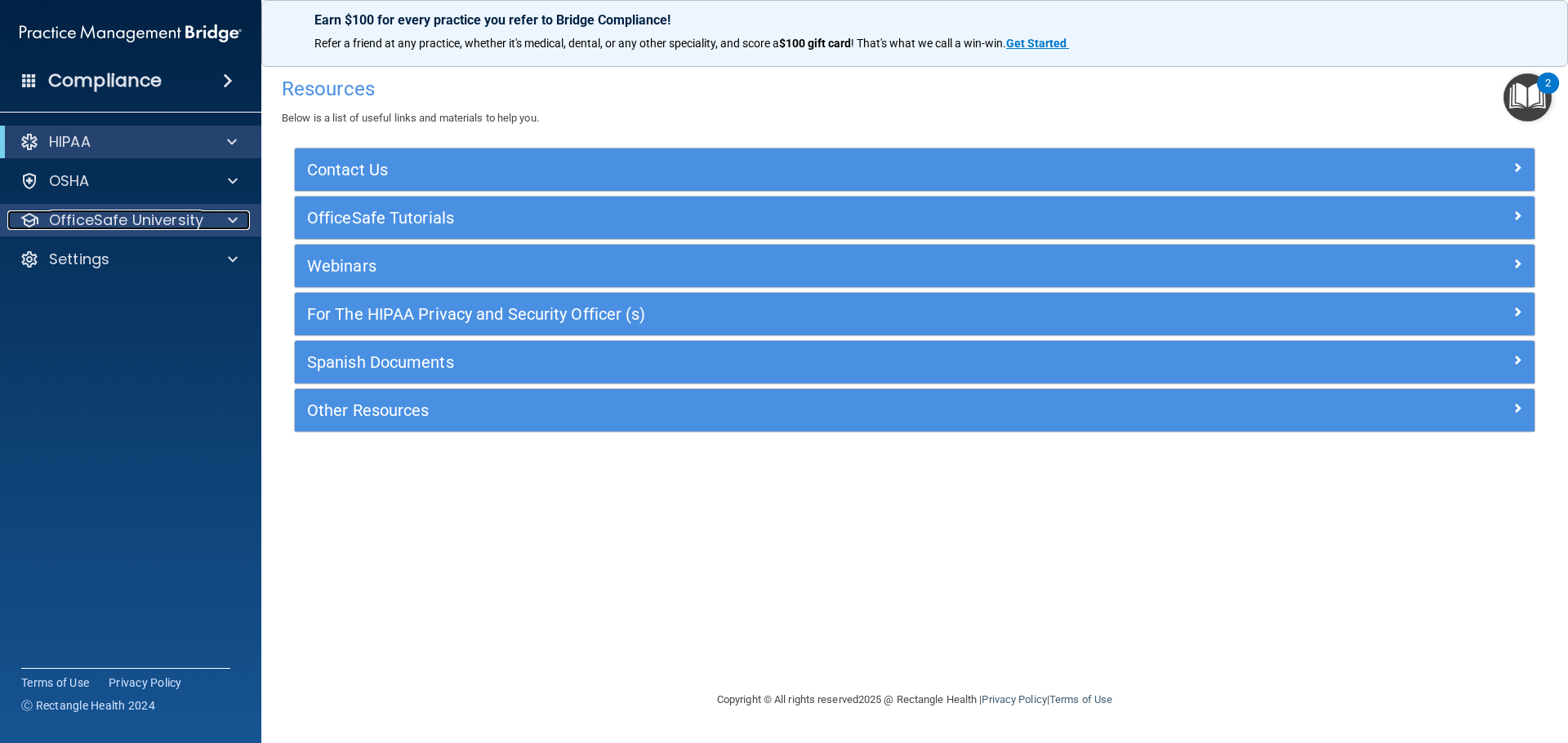
click at [136, 224] on p "OfficeSafe University" at bounding box center [125, 220] width 154 height 20
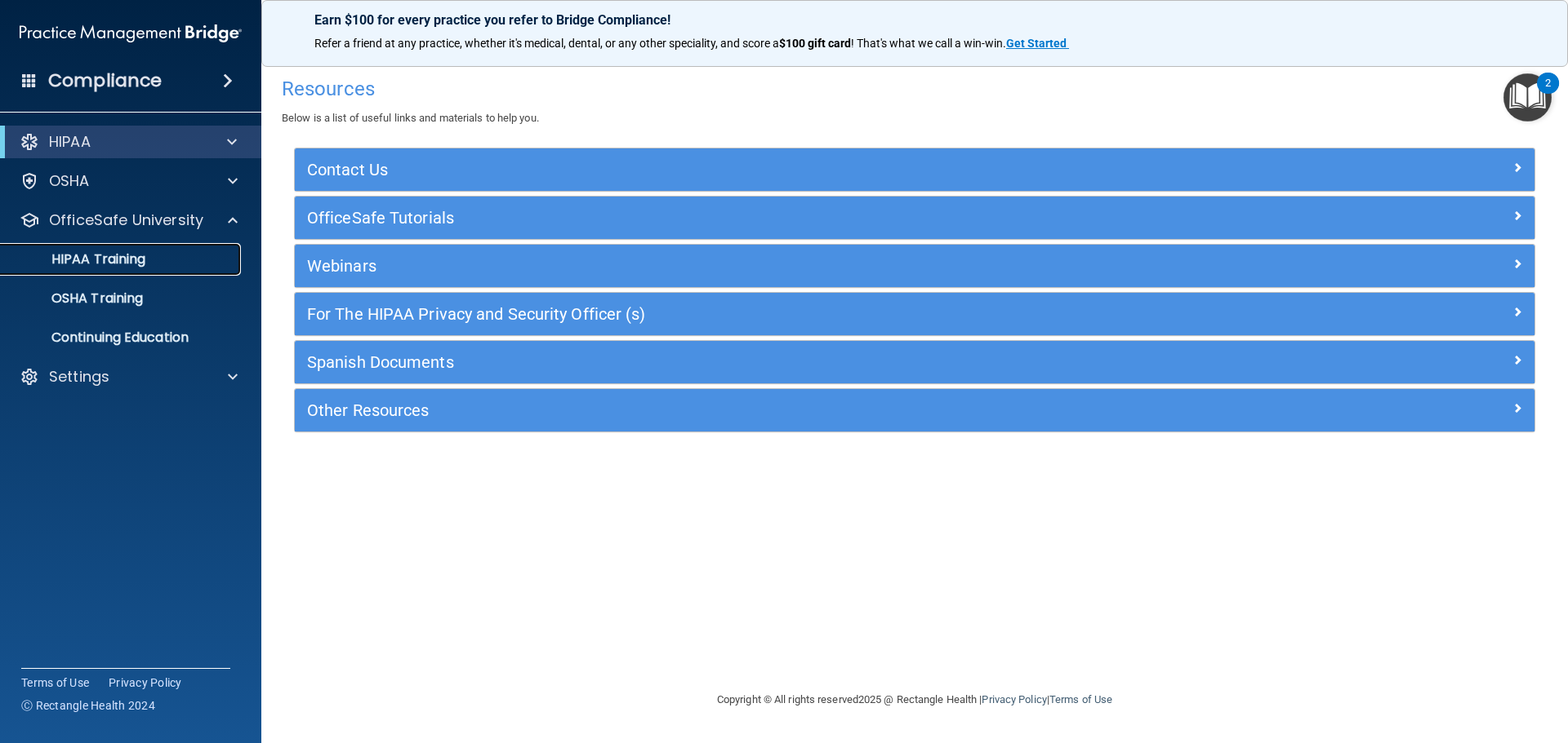
click at [154, 258] on div "HIPAA Training" at bounding box center [122, 259] width 223 height 16
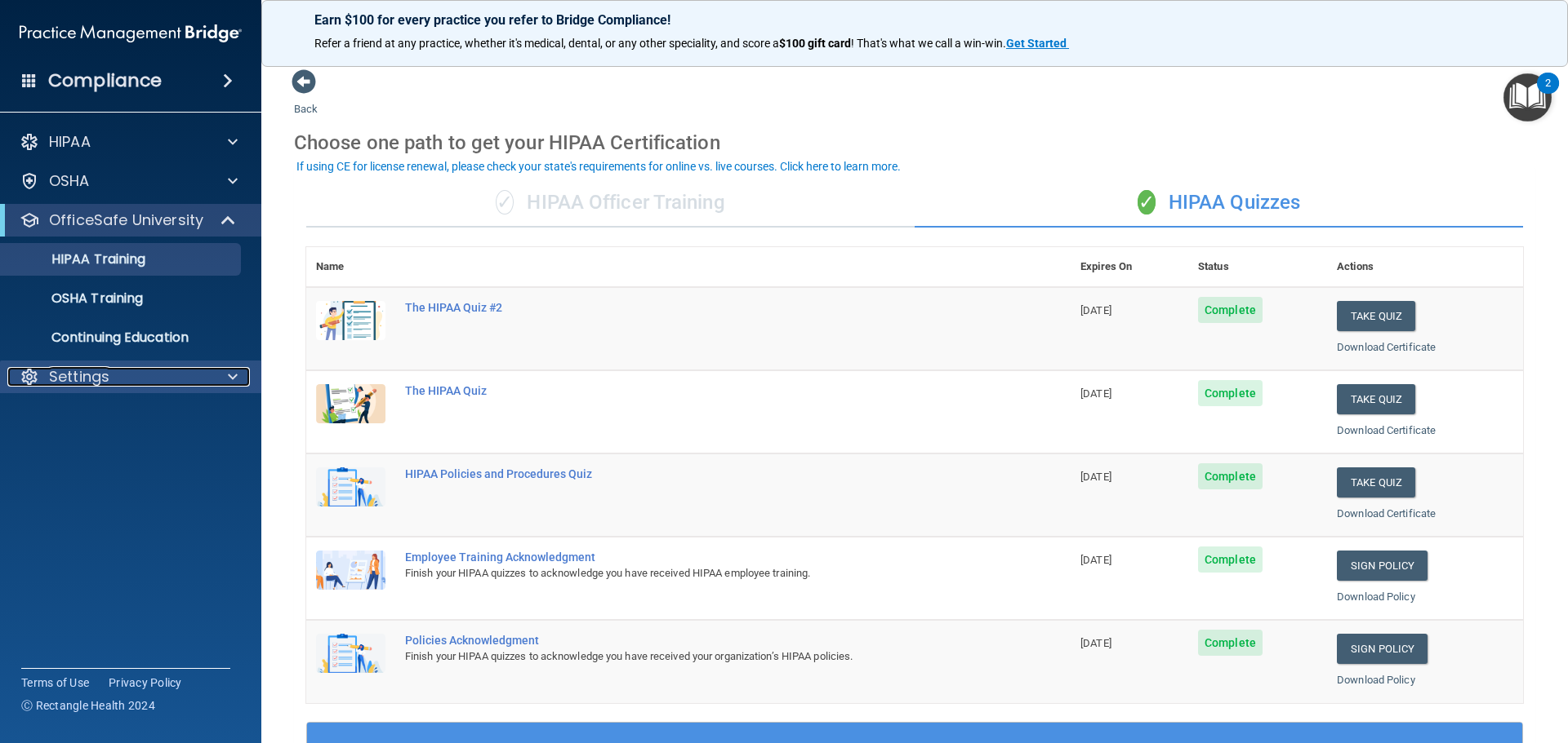
click at [111, 372] on div "Settings" at bounding box center [108, 377] width 203 height 20
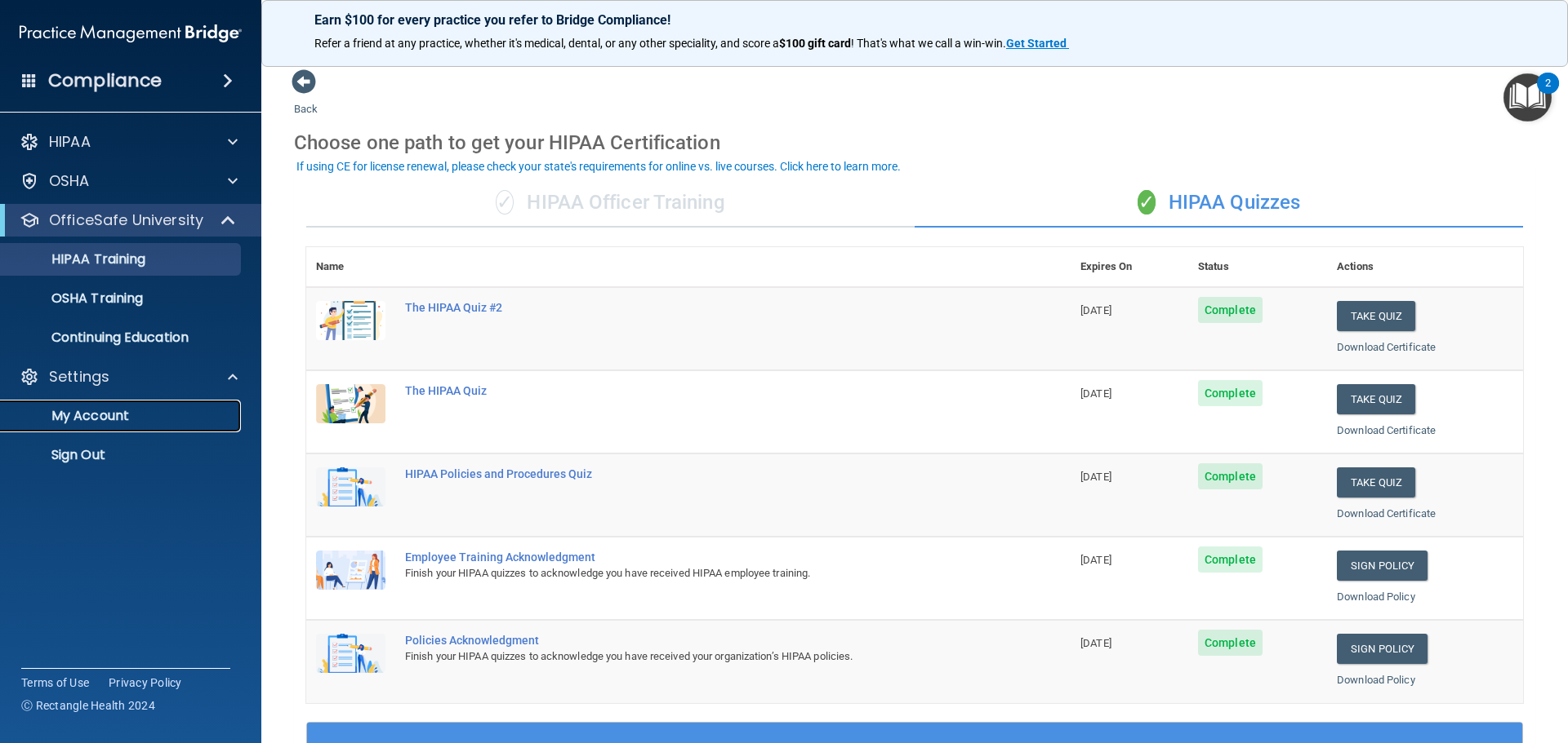
click at [111, 411] on p "My Account" at bounding box center [122, 416] width 223 height 16
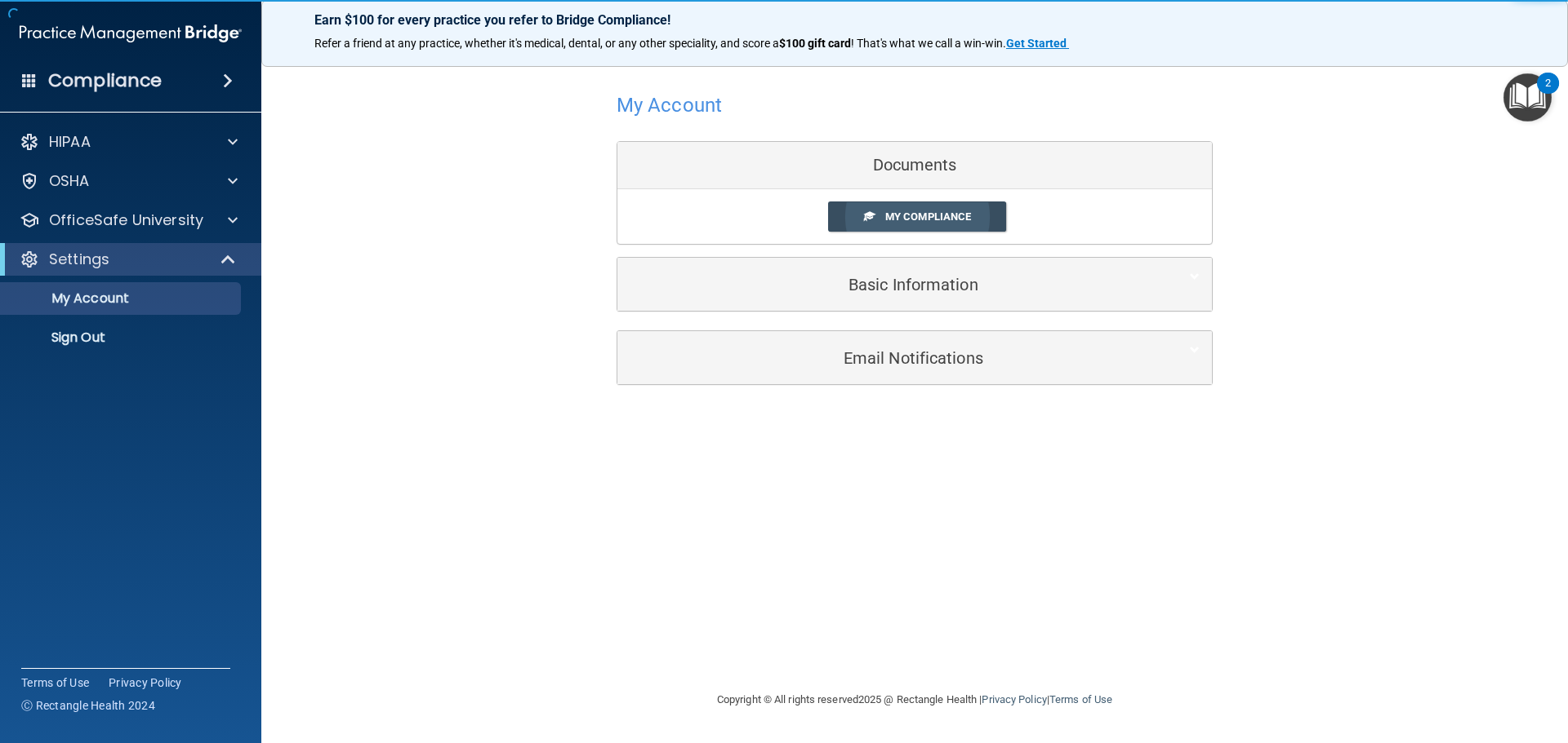
click at [919, 217] on span "My Compliance" at bounding box center [927, 217] width 86 height 13
